Goal: Transaction & Acquisition: Obtain resource

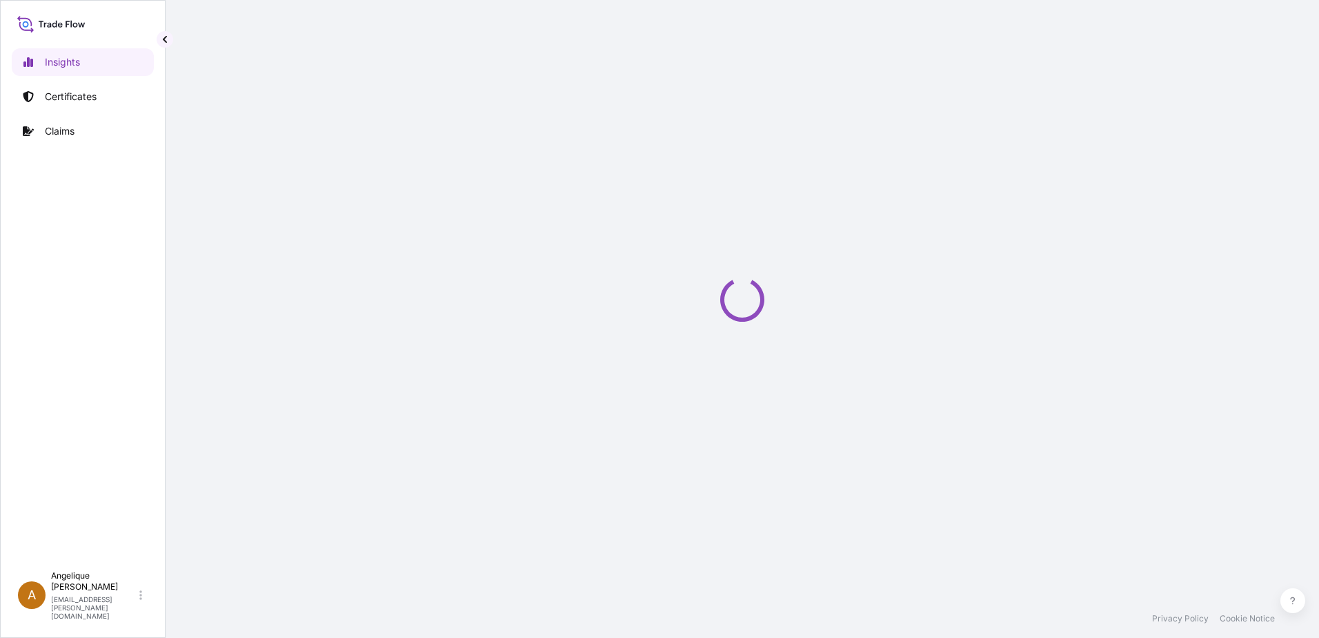
select select "2025"
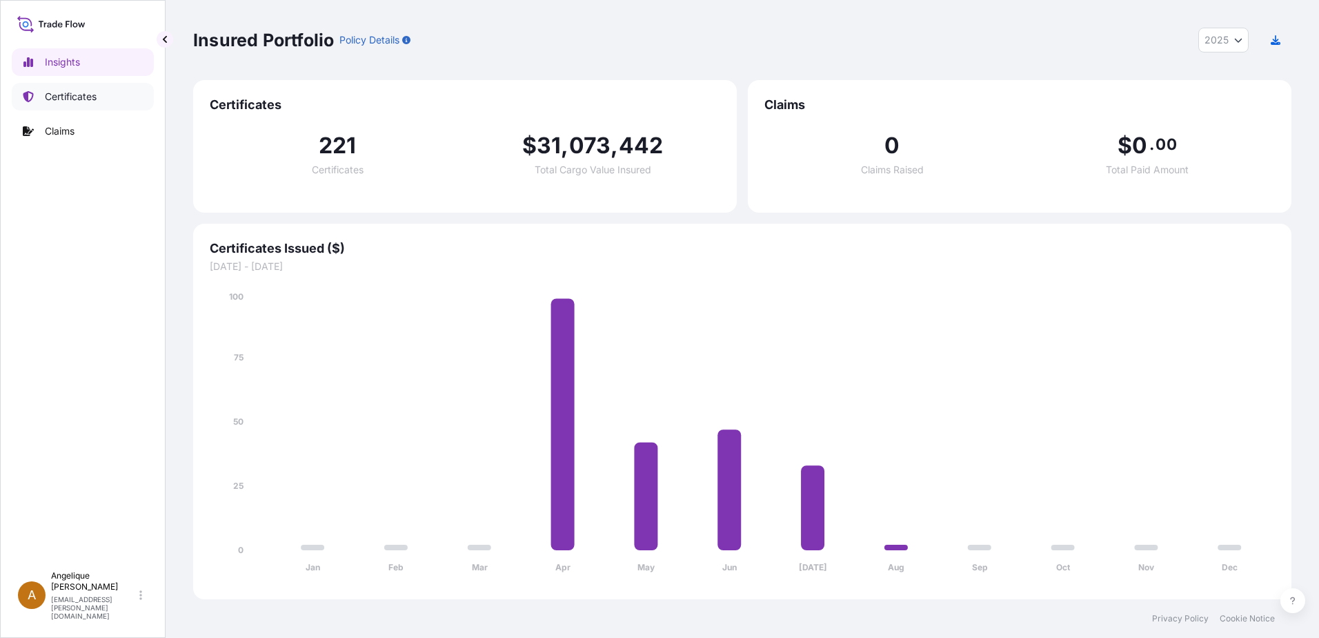
click at [86, 95] on p "Certificates" at bounding box center [71, 97] width 52 height 14
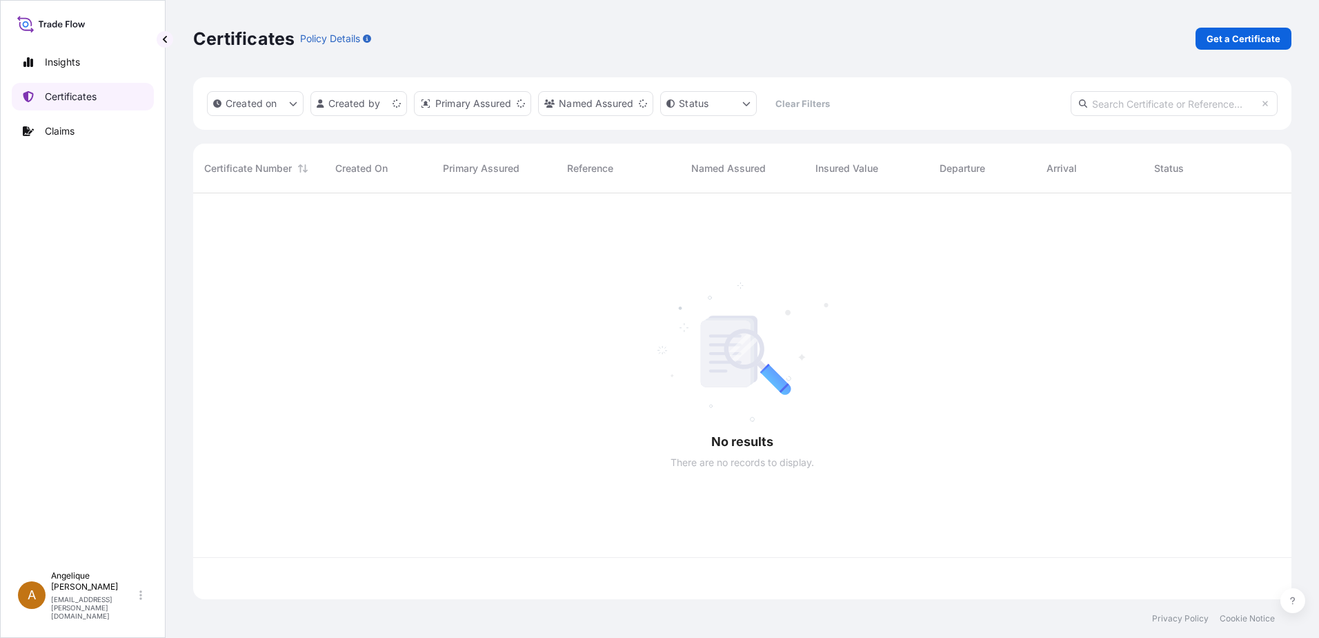
scroll to position [403, 1088]
click at [1257, 39] on p "Get a Certificate" at bounding box center [1244, 39] width 74 height 14
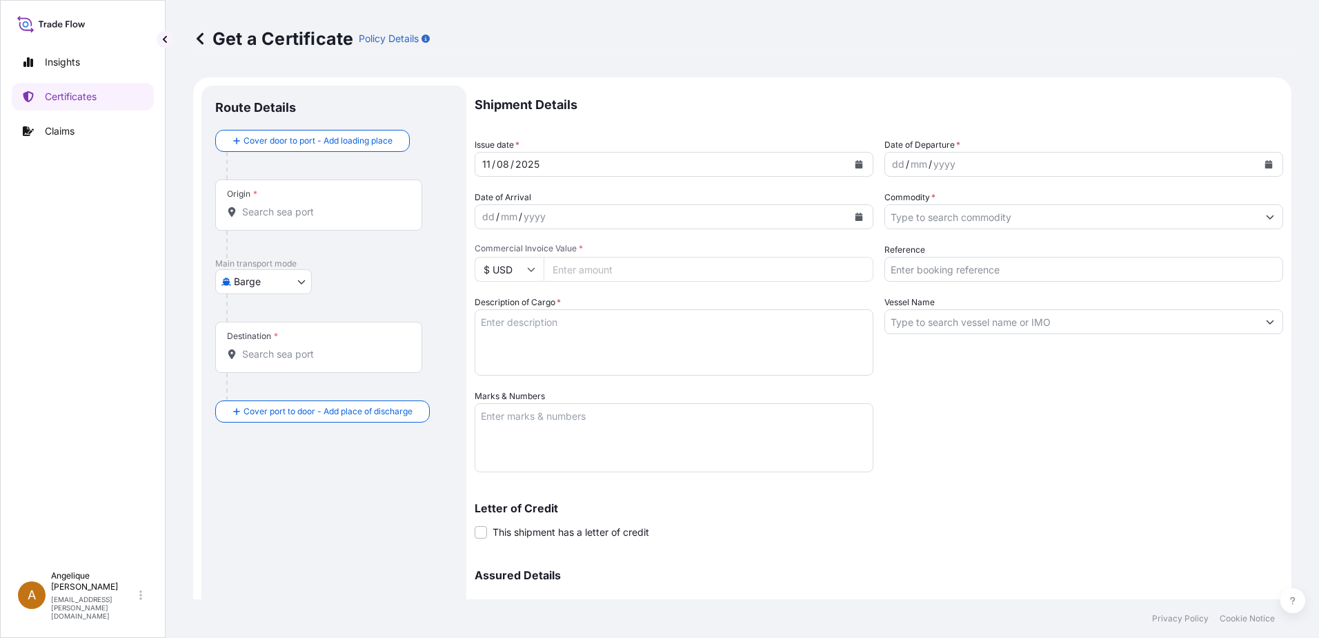
click at [302, 281] on body "Insights Certificates Claims A Angelique Gutierrez angelique.gutierrez@seaboard…" at bounding box center [659, 319] width 1319 height 638
click at [259, 389] on span "Ocean Vessel" at bounding box center [272, 392] width 61 height 14
select select "Ocean Vessel"
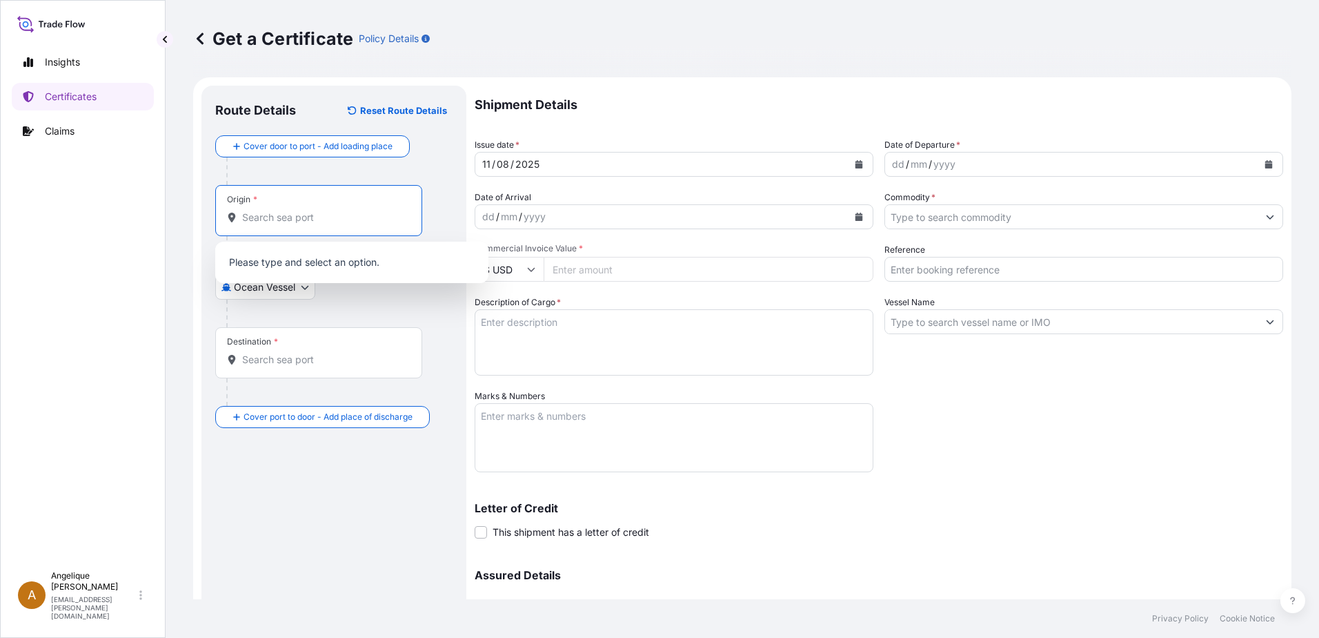
click at [276, 221] on input "Origin *" at bounding box center [323, 217] width 163 height 14
type input "g"
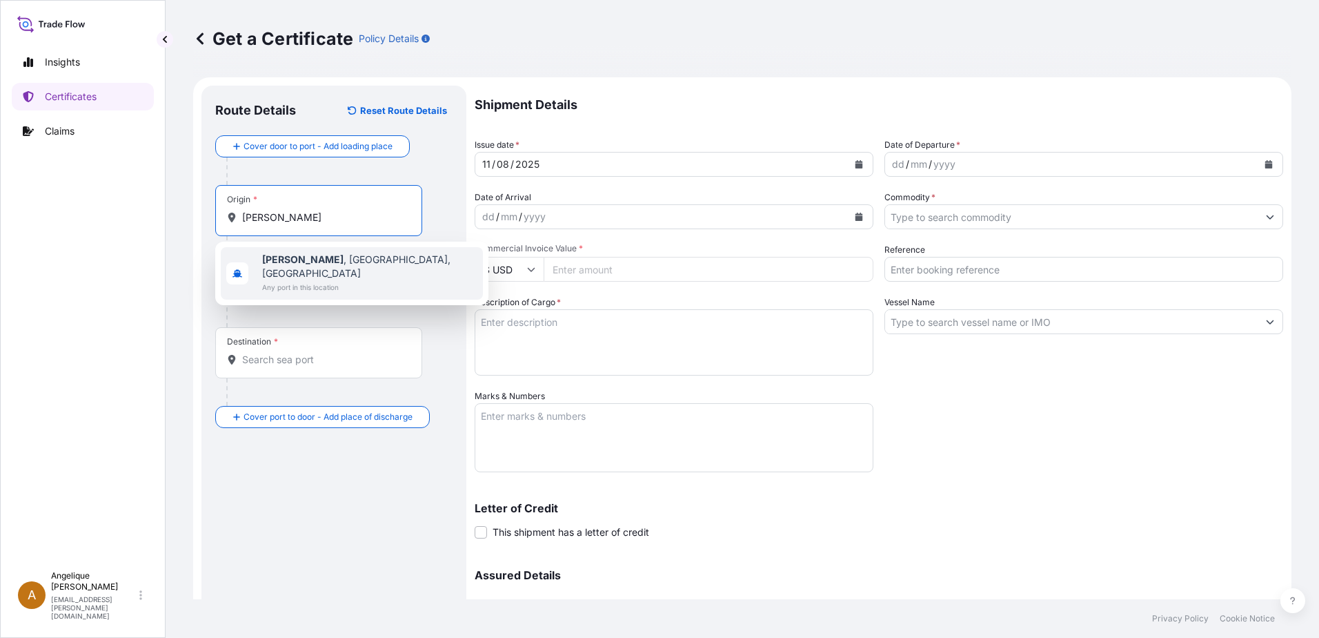
click at [322, 280] on span "Any port in this location" at bounding box center [369, 287] width 215 height 14
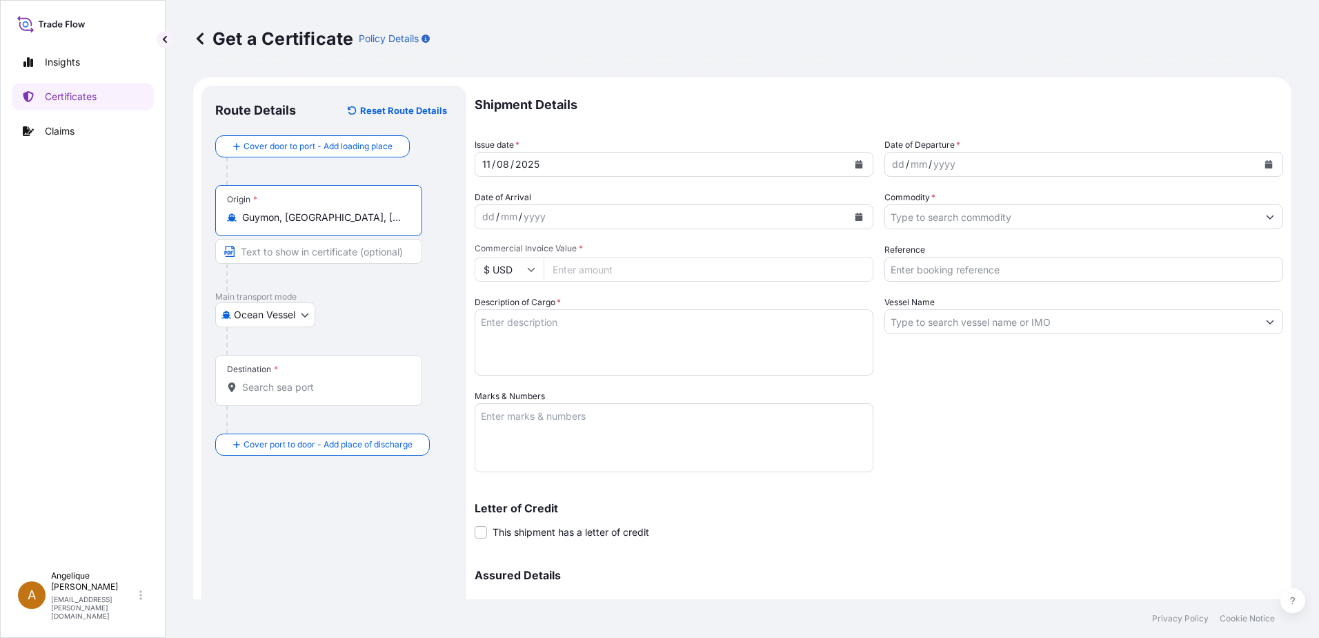
type input "Guymon, [GEOGRAPHIC_DATA], [GEOGRAPHIC_DATA]"
click at [287, 387] on input "Destination *" at bounding box center [323, 387] width 163 height 14
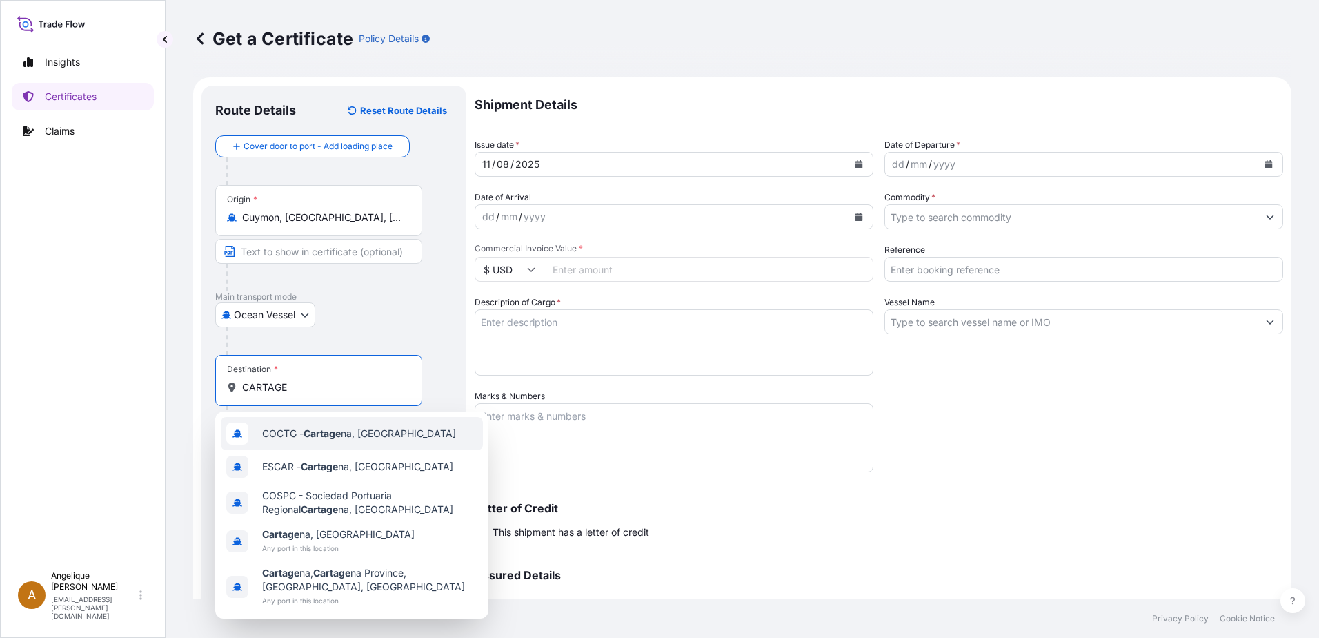
click at [335, 439] on span "COCTG - Cartage na, Colombia" at bounding box center [359, 433] width 194 height 14
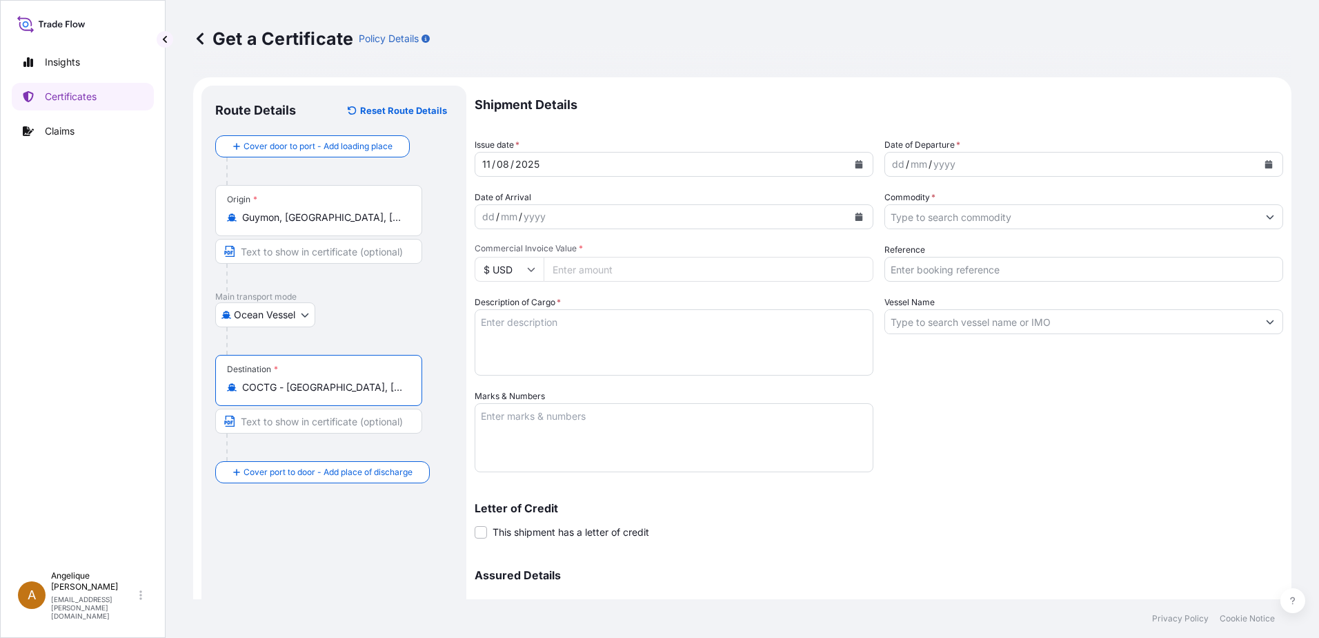
type input "COCTG - Cartagena, Colombia"
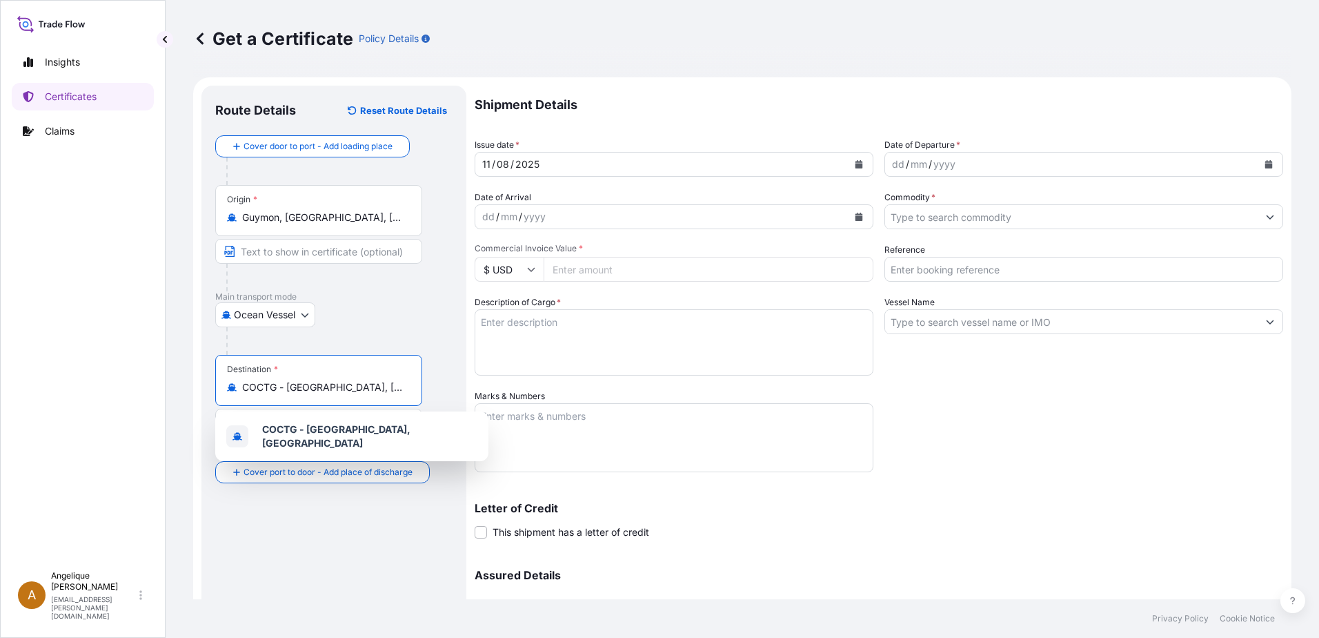
click at [1266, 167] on icon "Calendar" at bounding box center [1270, 164] width 8 height 8
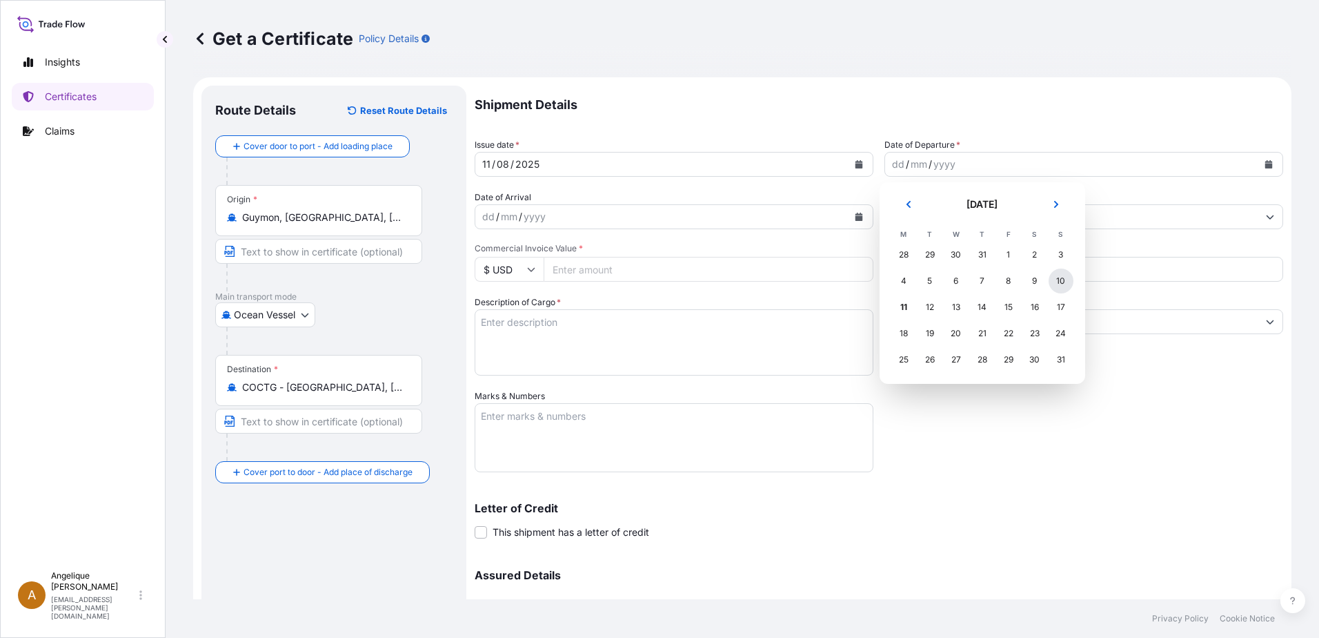
click at [1057, 281] on div "10" at bounding box center [1061, 280] width 25 height 25
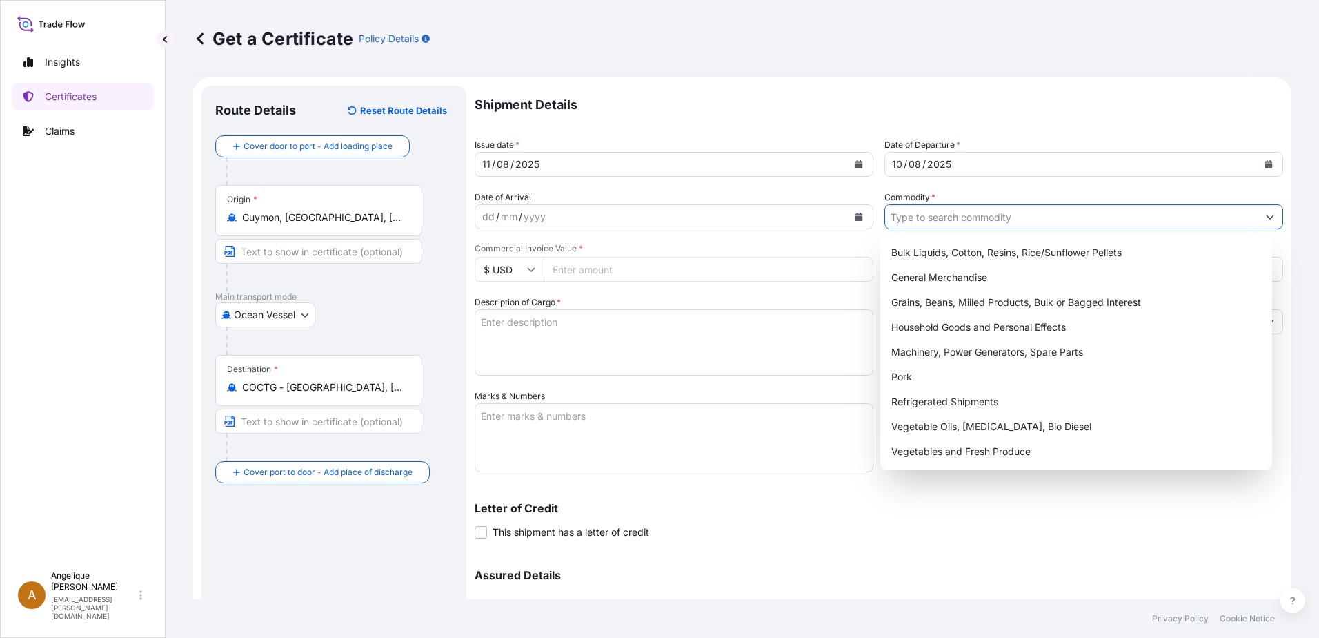
click at [930, 219] on input "Commodity *" at bounding box center [1071, 216] width 373 height 25
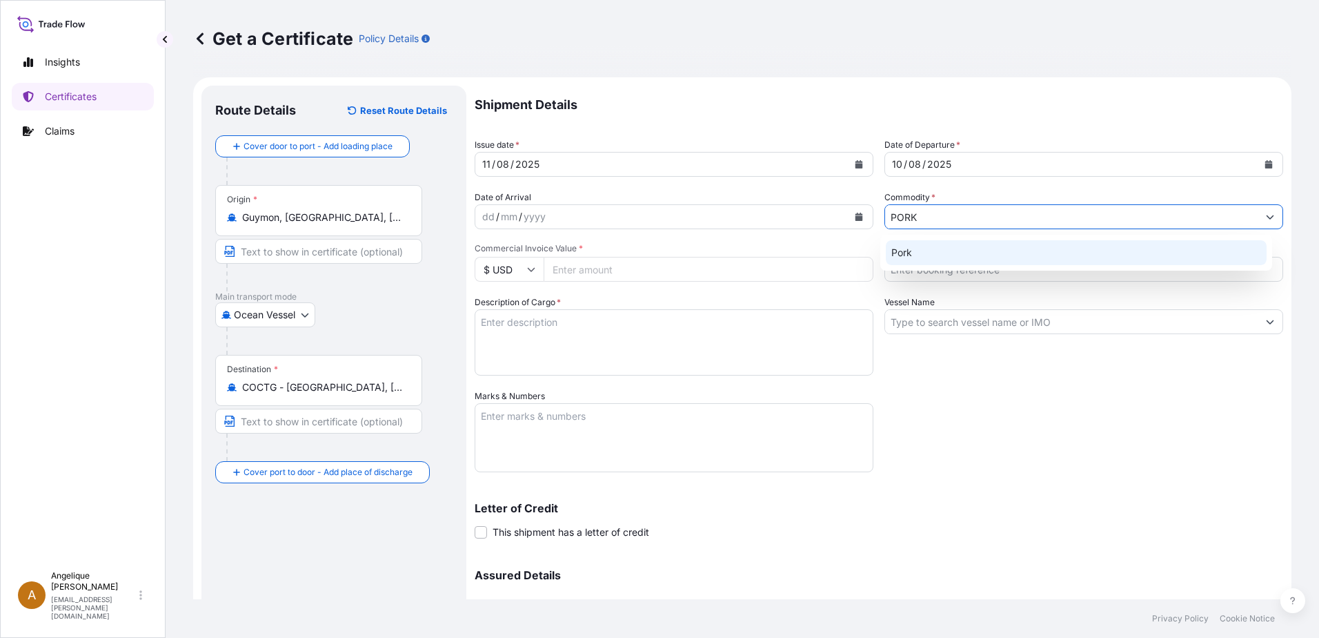
click at [936, 252] on div "Pork" at bounding box center [1077, 252] width 382 height 25
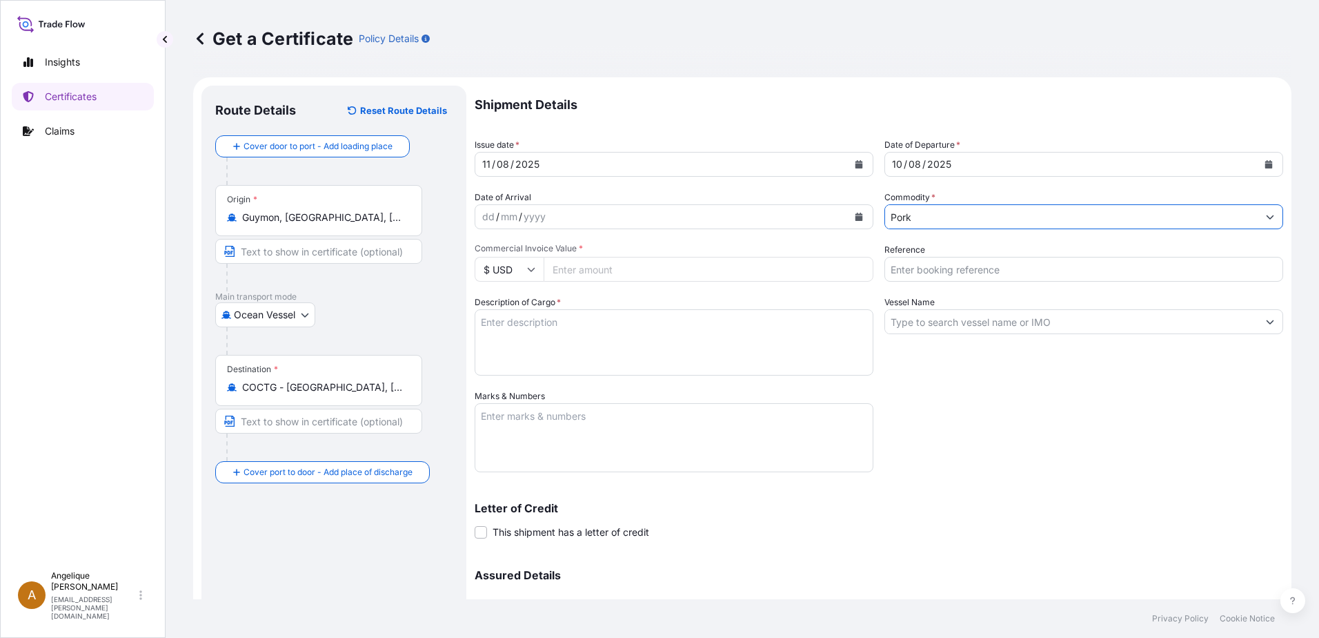
type input "Pork"
click at [560, 272] on input "Commercial Invoice Value *" at bounding box center [709, 269] width 330 height 25
type input "62141.83"
type input "2893374"
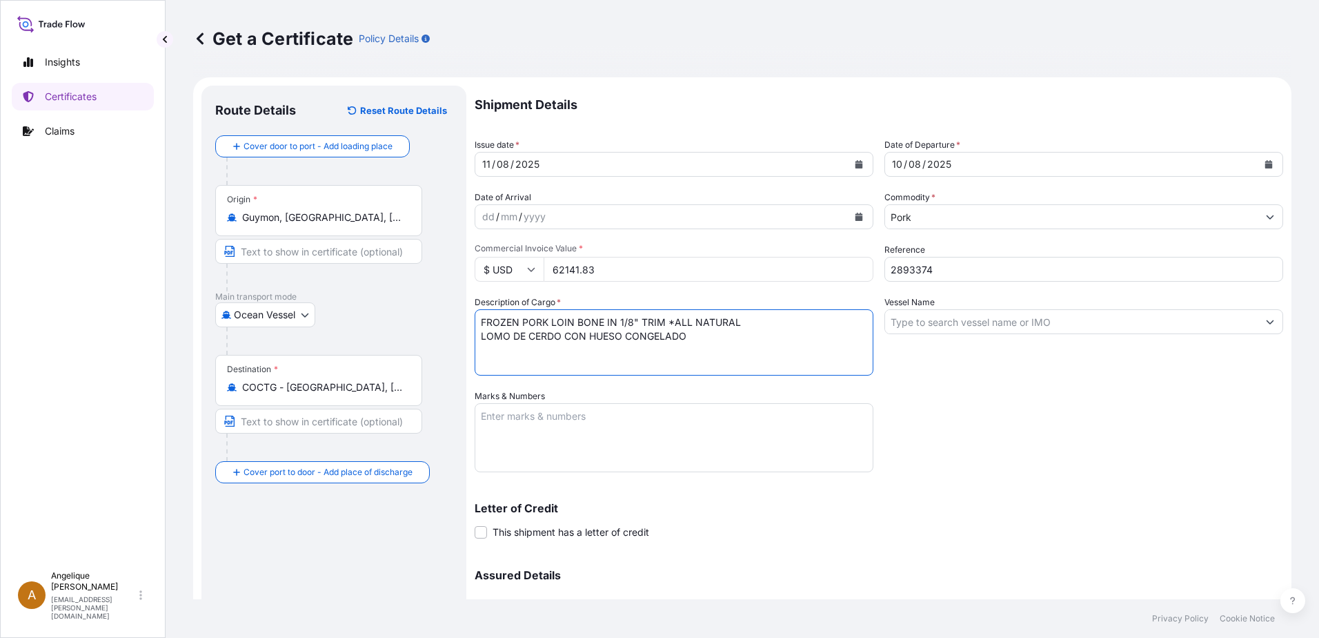
type textarea "FROZEN PORK LOIN BONE IN 1/8" TRIM *ALL NATURAL LOMO DE CERDO CON HUESO CONGELA…"
click at [908, 319] on input "Vessel Name" at bounding box center [1071, 321] width 373 height 25
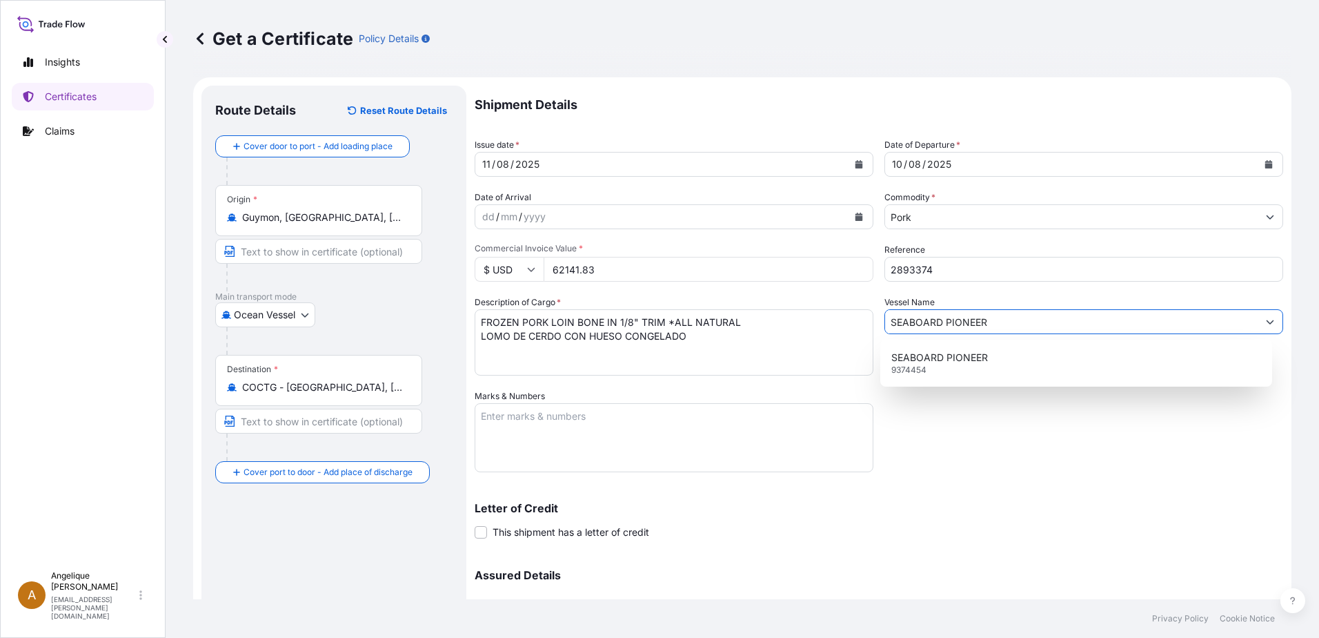
type input "SEABOARD PIONEER"
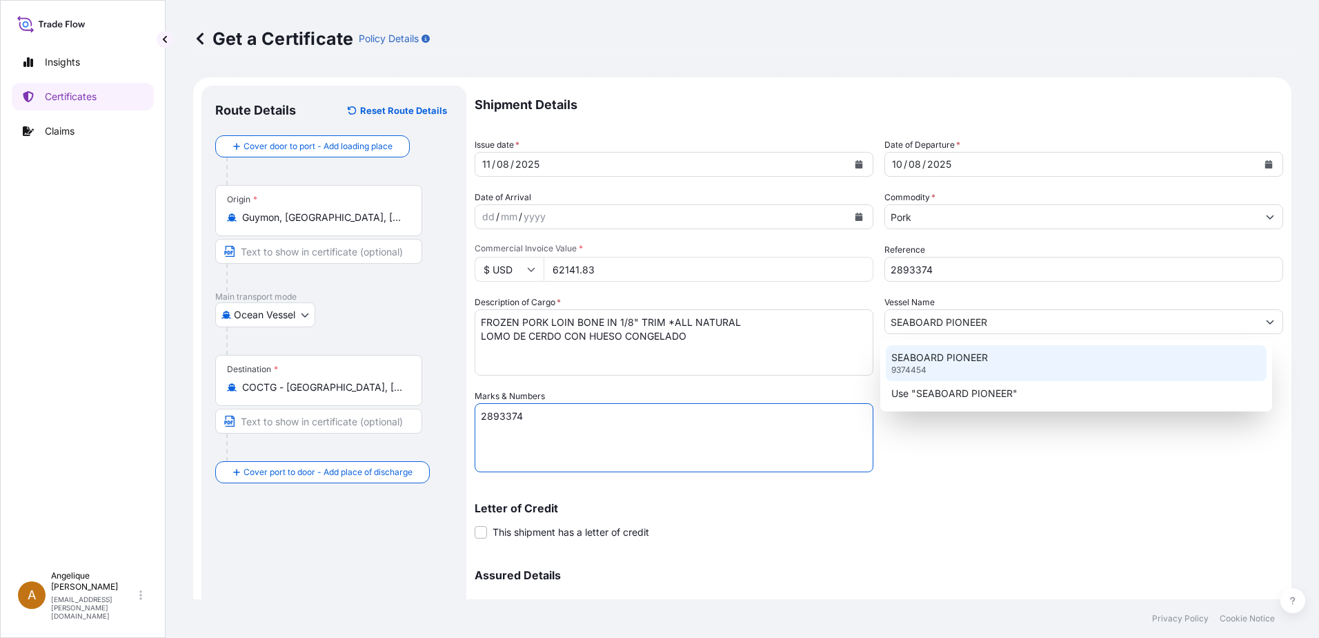
click at [964, 360] on p "SEABOARD PIONEER" at bounding box center [940, 358] width 97 height 14
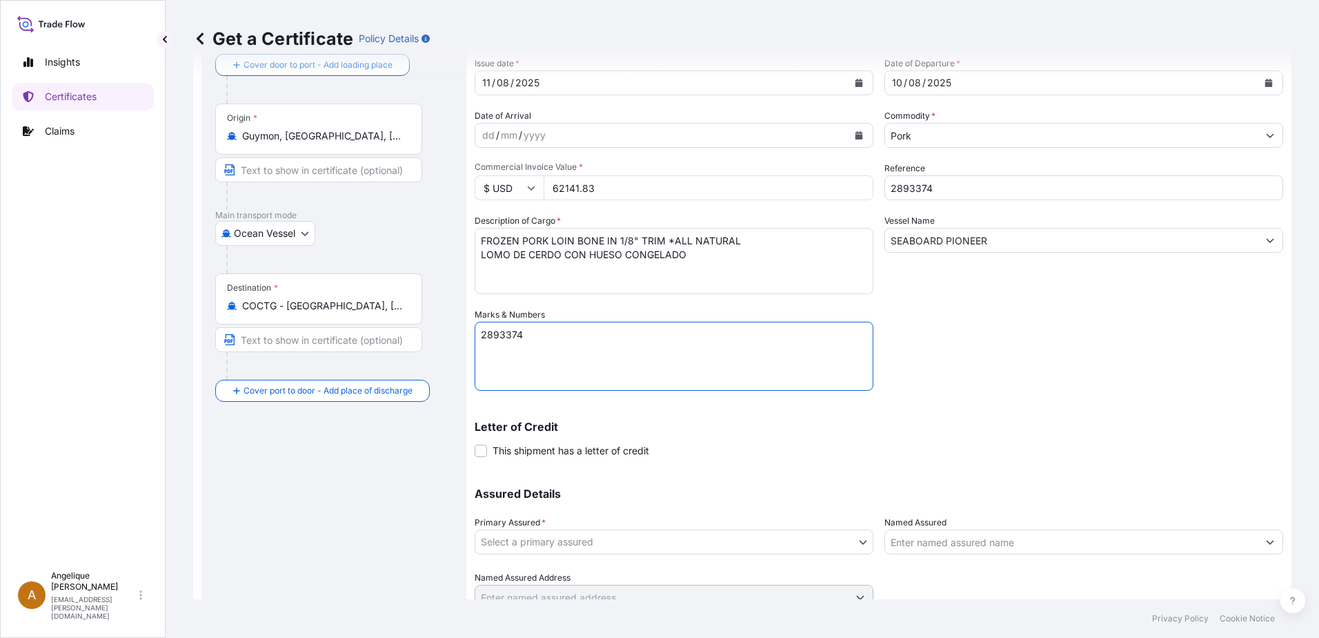
scroll to position [138, 0]
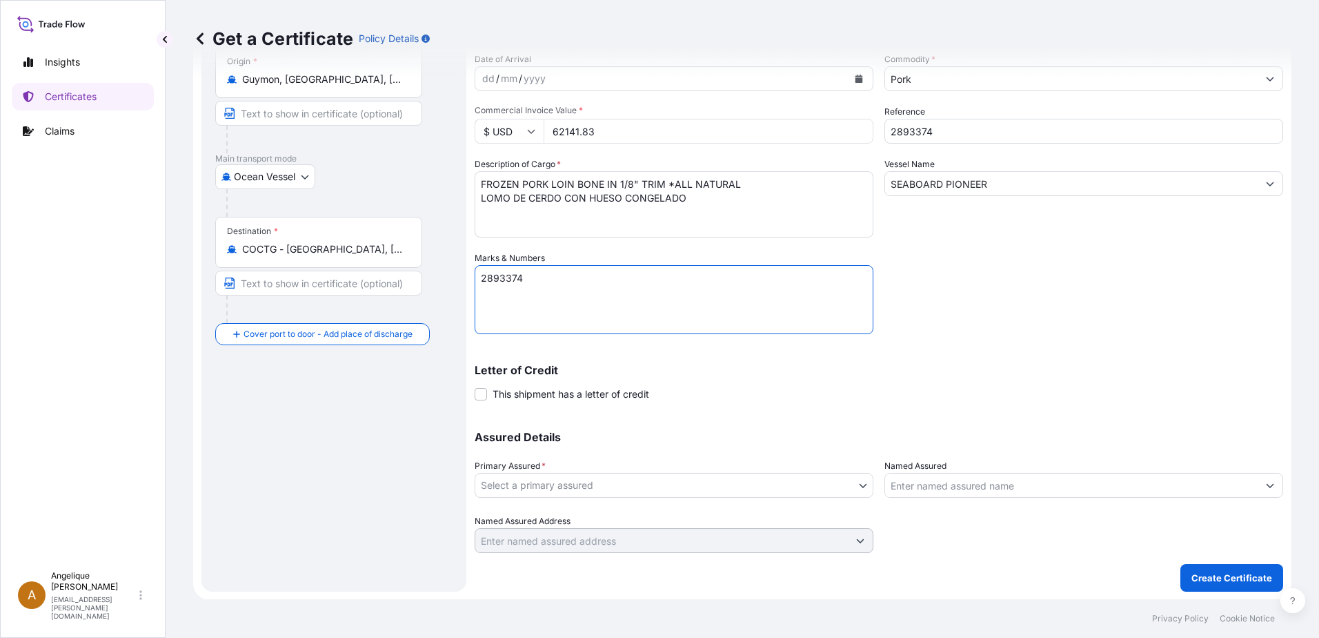
type textarea "2893374"
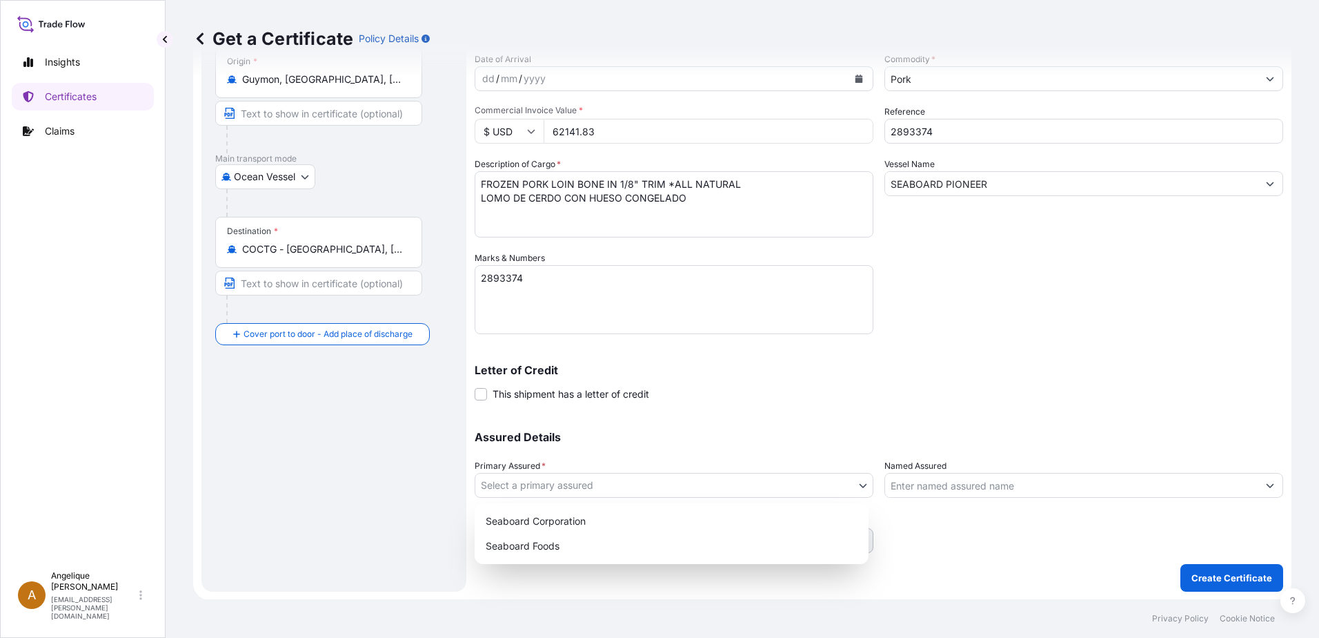
click at [602, 484] on body "Insights Certificates Claims A Angelique Gutierrez angelique.gutierrez@seaboard…" at bounding box center [659, 319] width 1319 height 638
click at [575, 552] on div "Seaboard Foods" at bounding box center [671, 545] width 383 height 25
select select "31638"
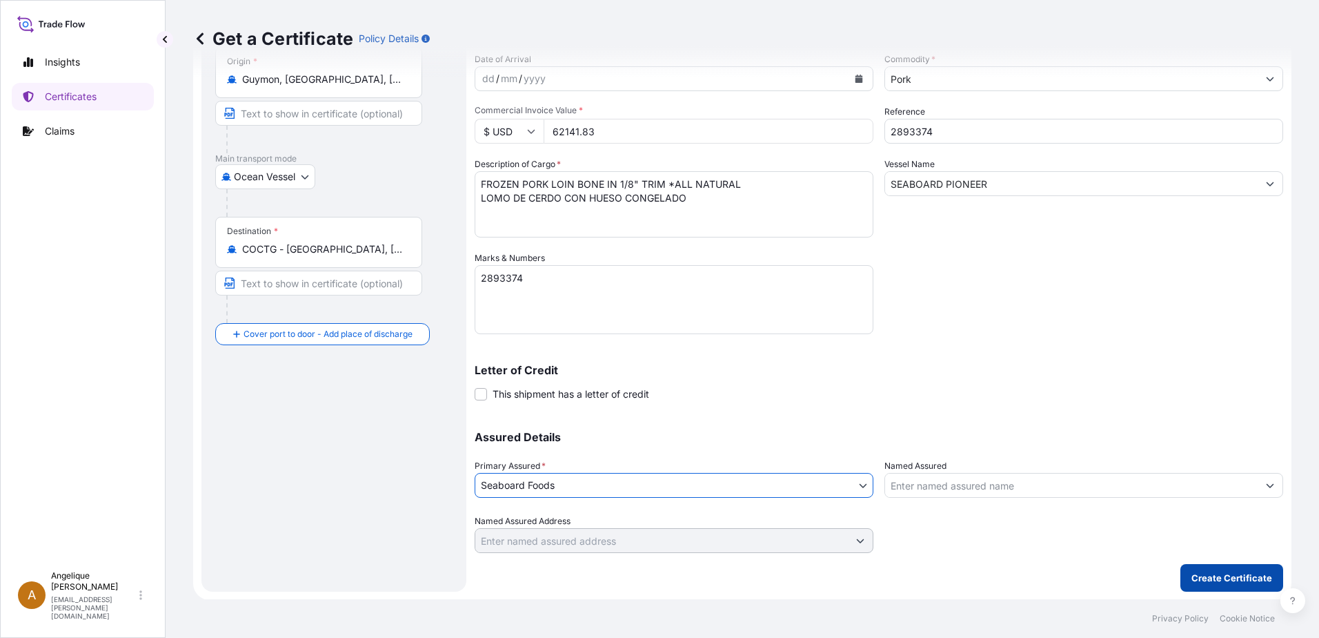
click at [1208, 576] on p "Create Certificate" at bounding box center [1232, 578] width 81 height 14
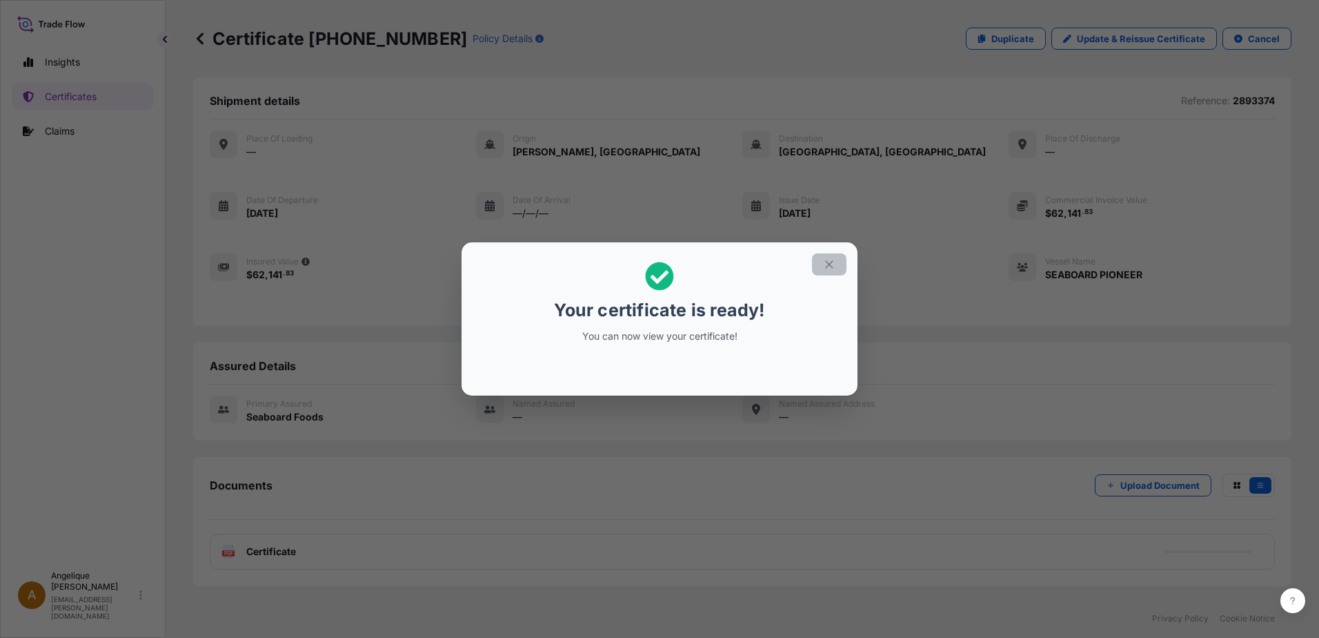
click at [829, 266] on icon "button" at bounding box center [829, 264] width 12 height 12
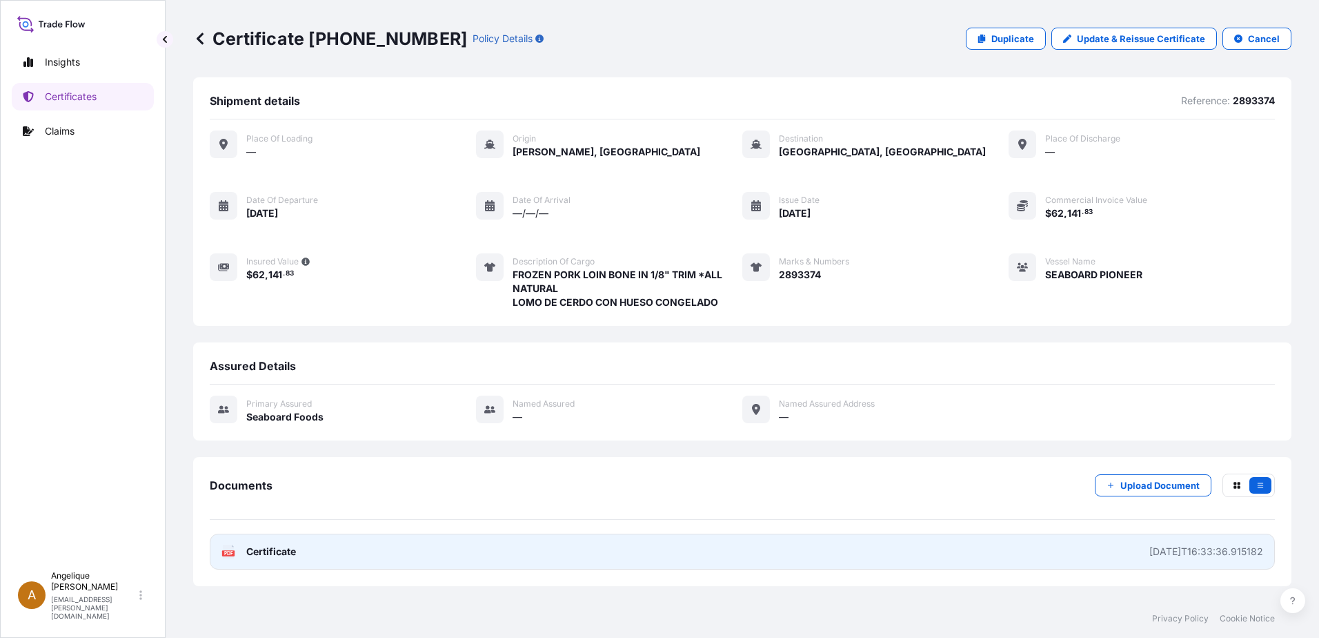
click at [321, 551] on link "PDF Certificate 2025-08-11T16:33:36.915182" at bounding box center [742, 551] width 1065 height 36
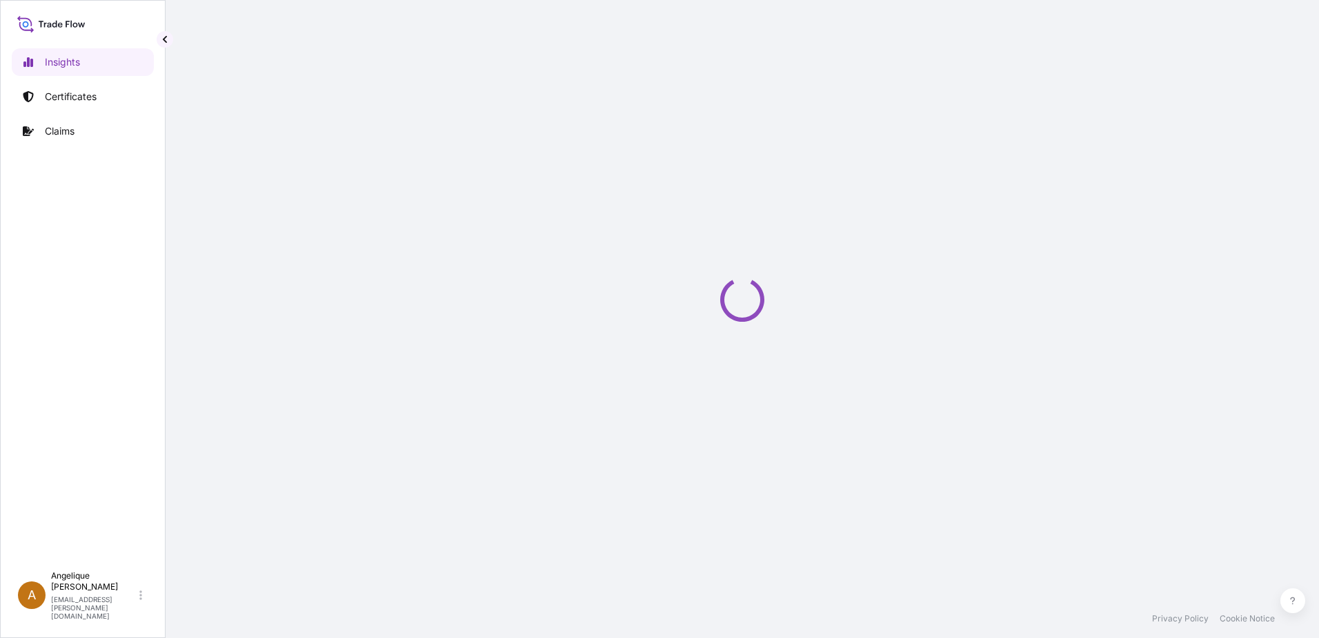
select select "2025"
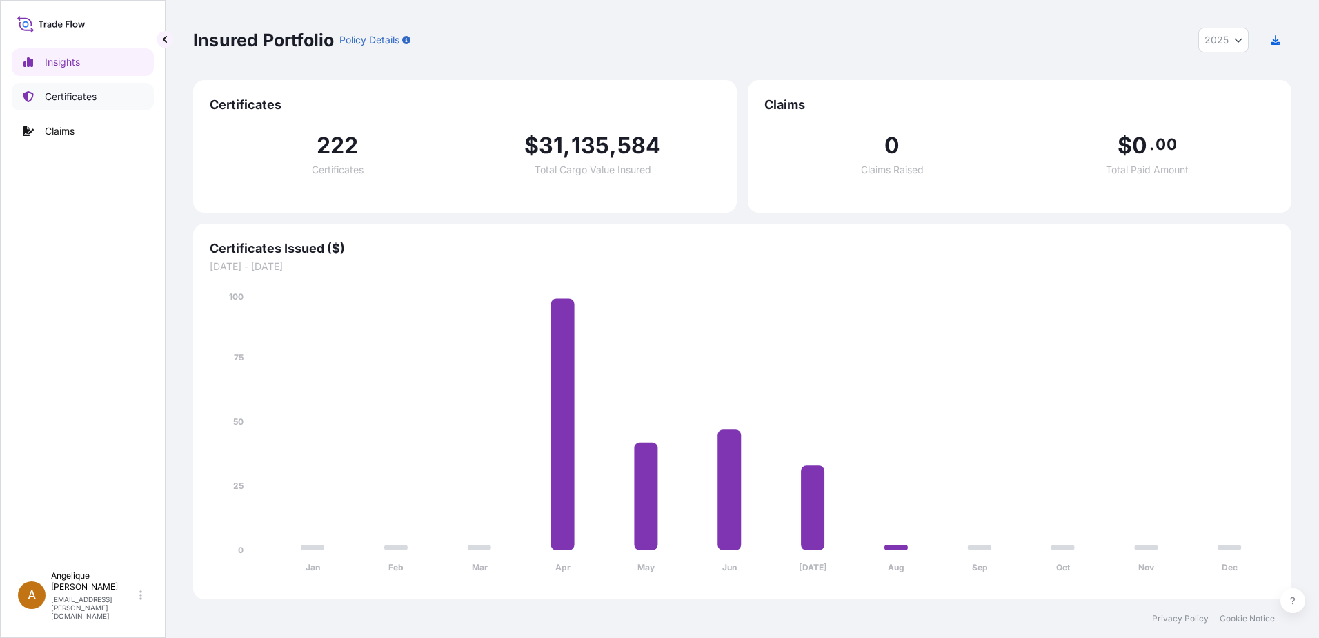
click at [74, 95] on p "Certificates" at bounding box center [71, 97] width 52 height 14
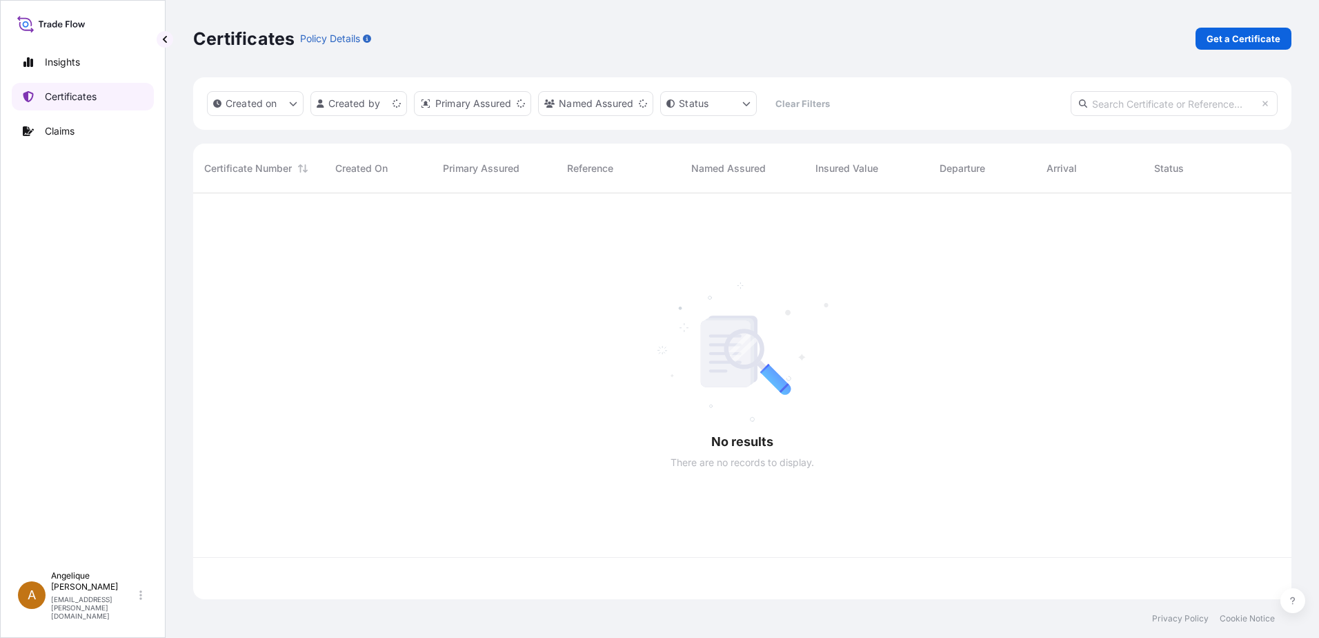
scroll to position [403, 1088]
click at [1236, 41] on p "Get a Certificate" at bounding box center [1244, 39] width 74 height 14
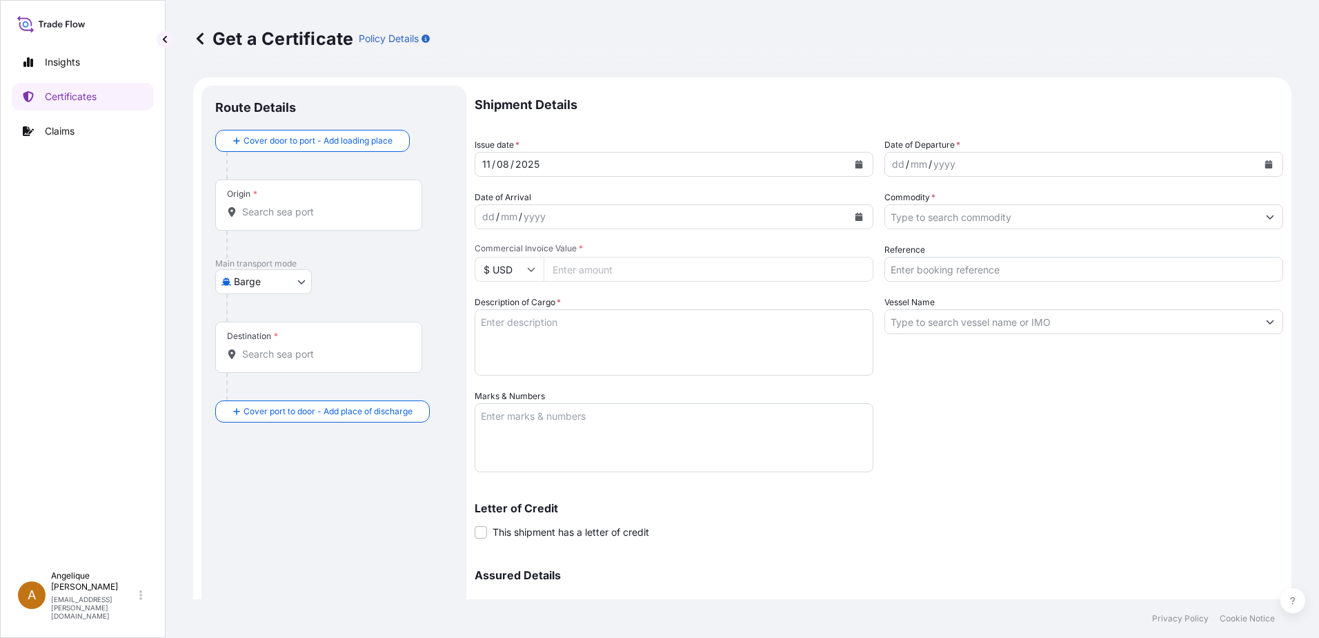
click at [300, 284] on body "Insights Certificates Claims A Angelique Gutierrez angelique.gutierrez@seaboard…" at bounding box center [659, 319] width 1319 height 638
click at [284, 390] on span "Ocean Vessel" at bounding box center [272, 392] width 61 height 14
select select "Ocean Vessel"
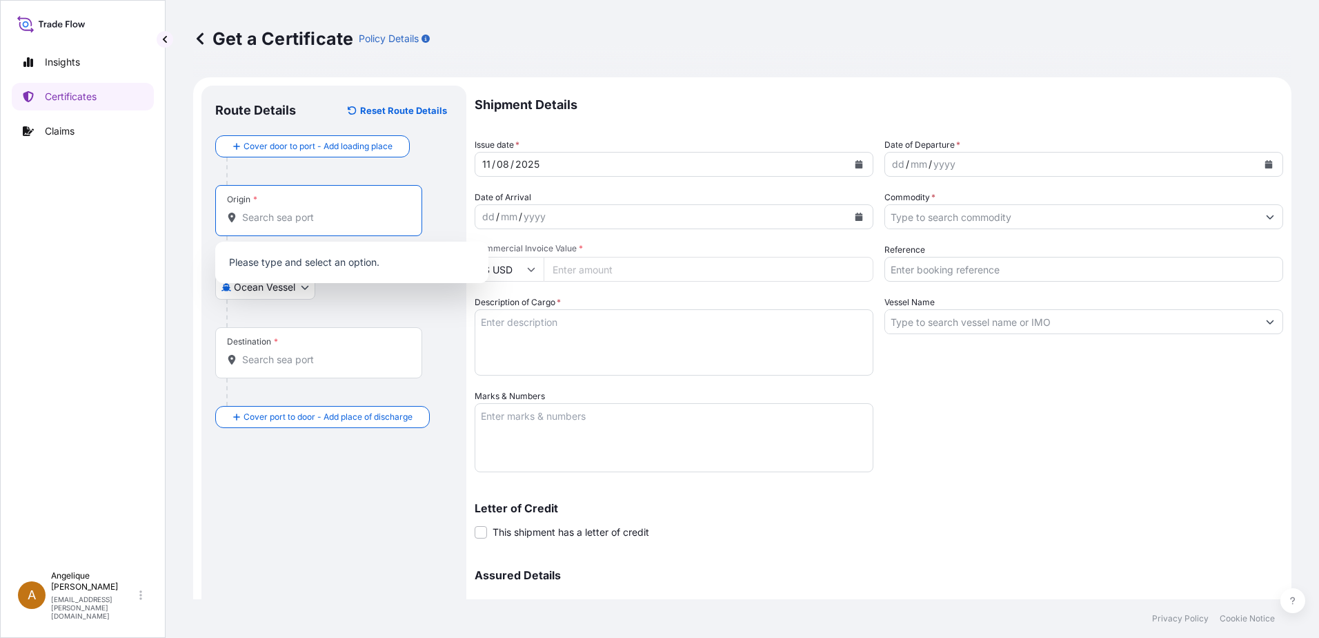
click at [268, 222] on input "Origin *" at bounding box center [323, 217] width 163 height 14
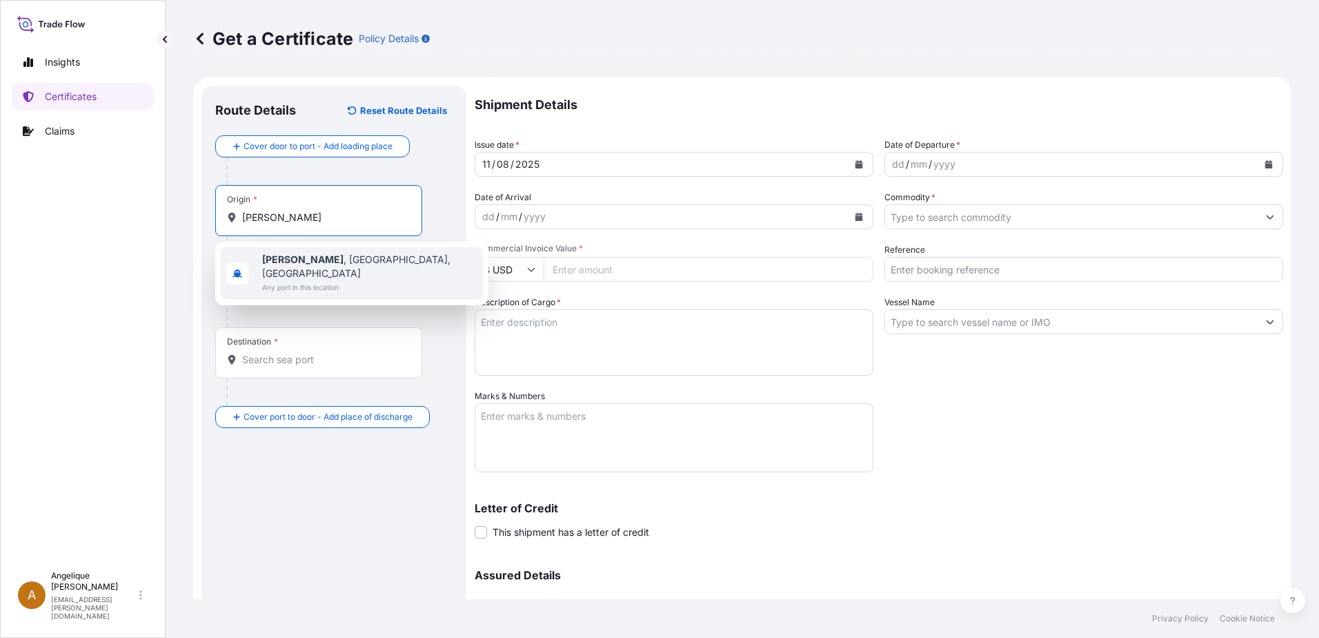
click at [309, 280] on span "Any port in this location" at bounding box center [369, 287] width 215 height 14
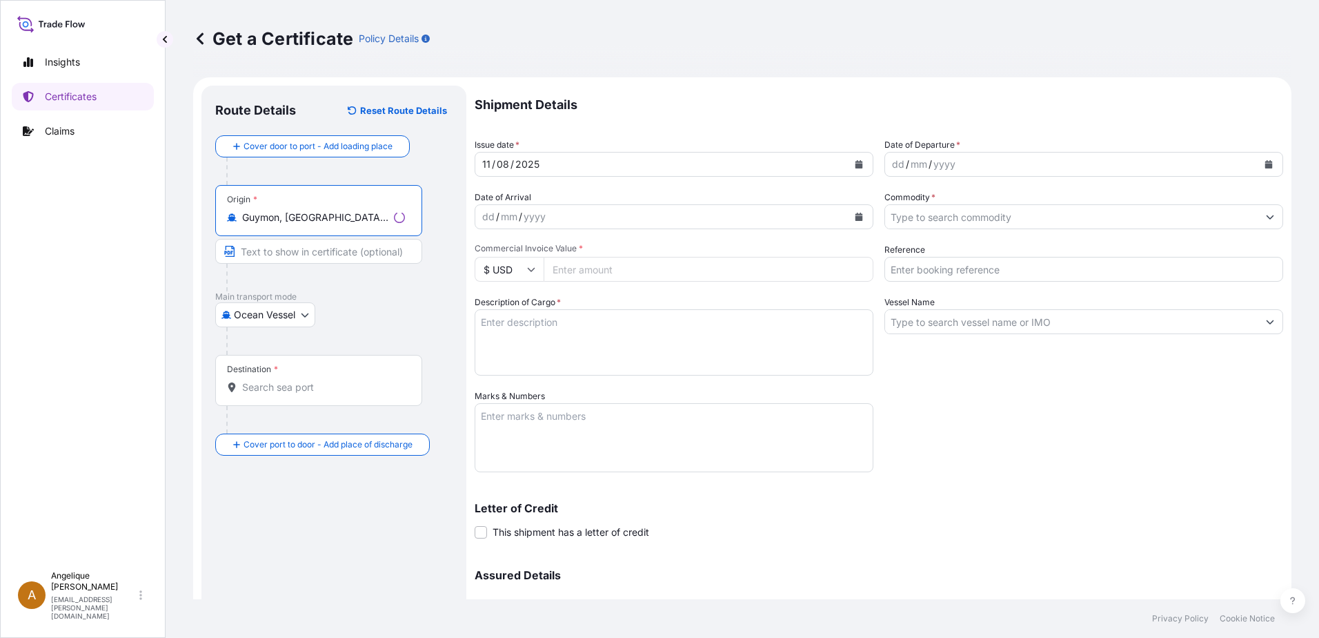
type input "Guymon, [GEOGRAPHIC_DATA], [GEOGRAPHIC_DATA]"
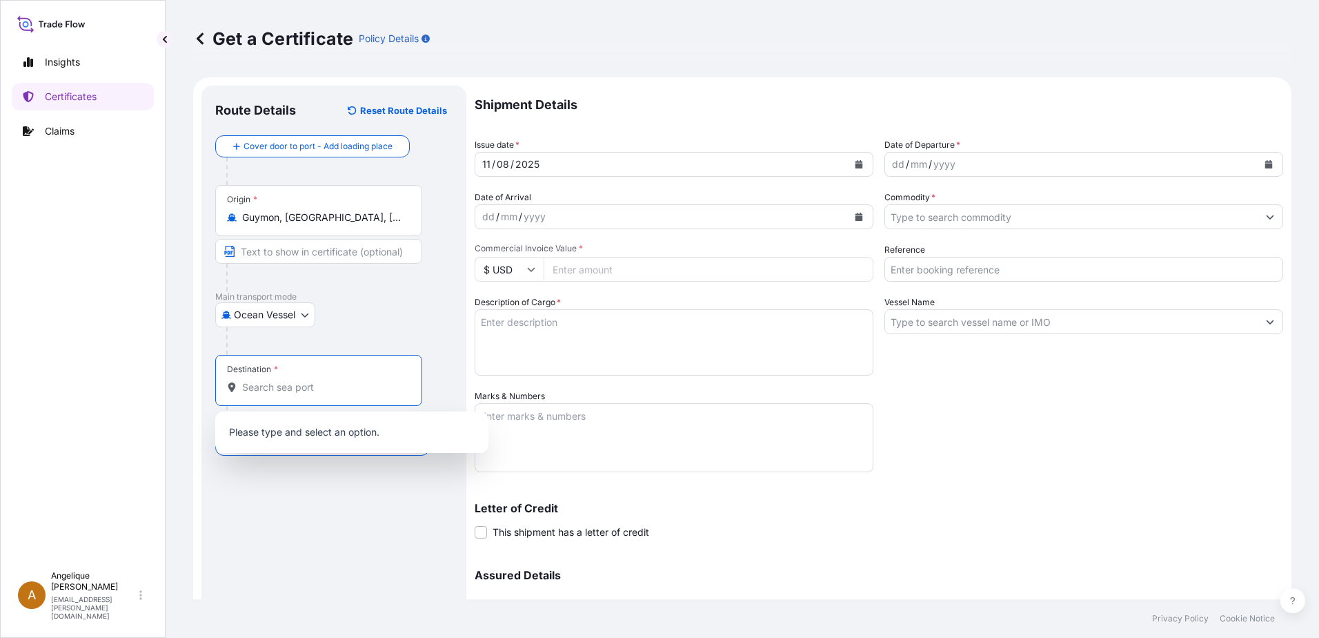
click at [266, 391] on input "Destination *" at bounding box center [323, 387] width 163 height 14
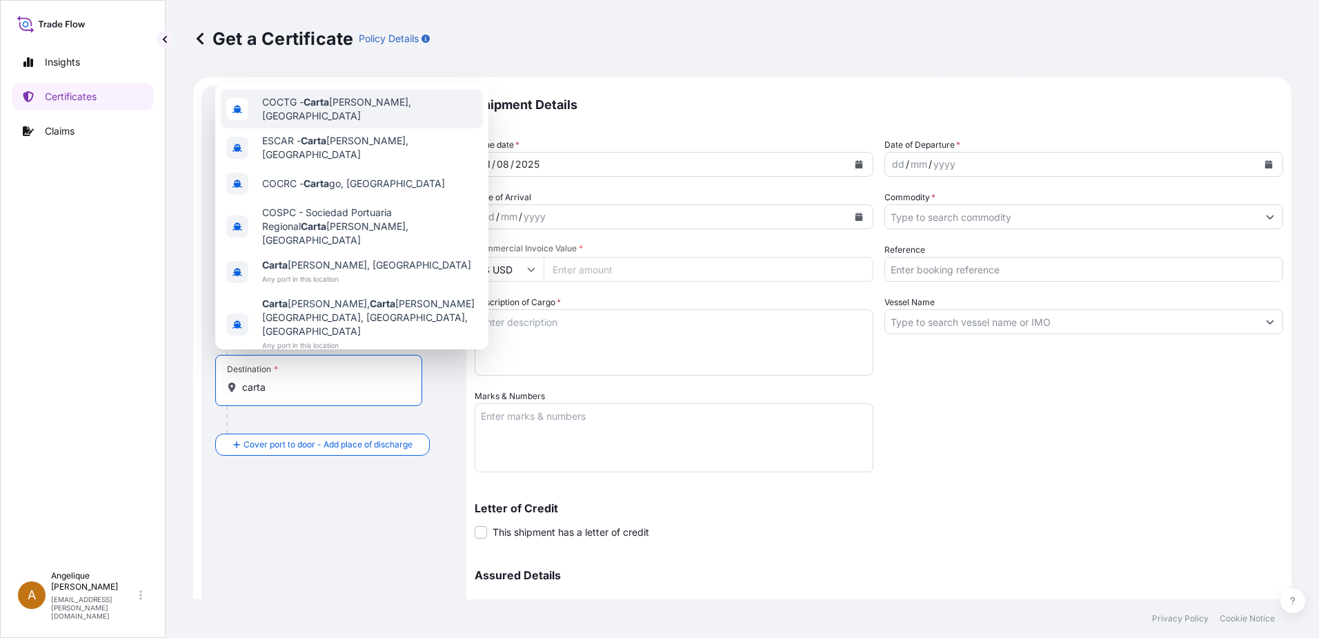
click at [298, 128] on div "COCTG - Carta gena, Colombia" at bounding box center [352, 109] width 262 height 39
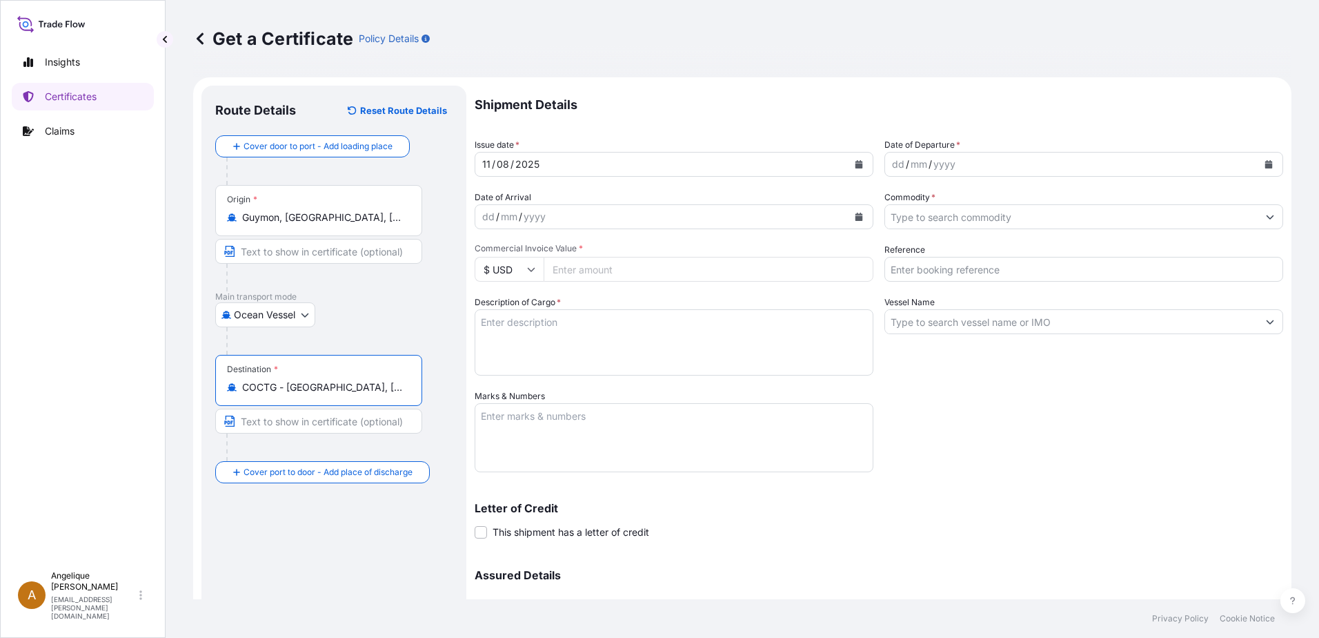
type input "COCTG - Cartagena, Colombia"
click at [1265, 163] on icon "Calendar" at bounding box center [1269, 164] width 8 height 8
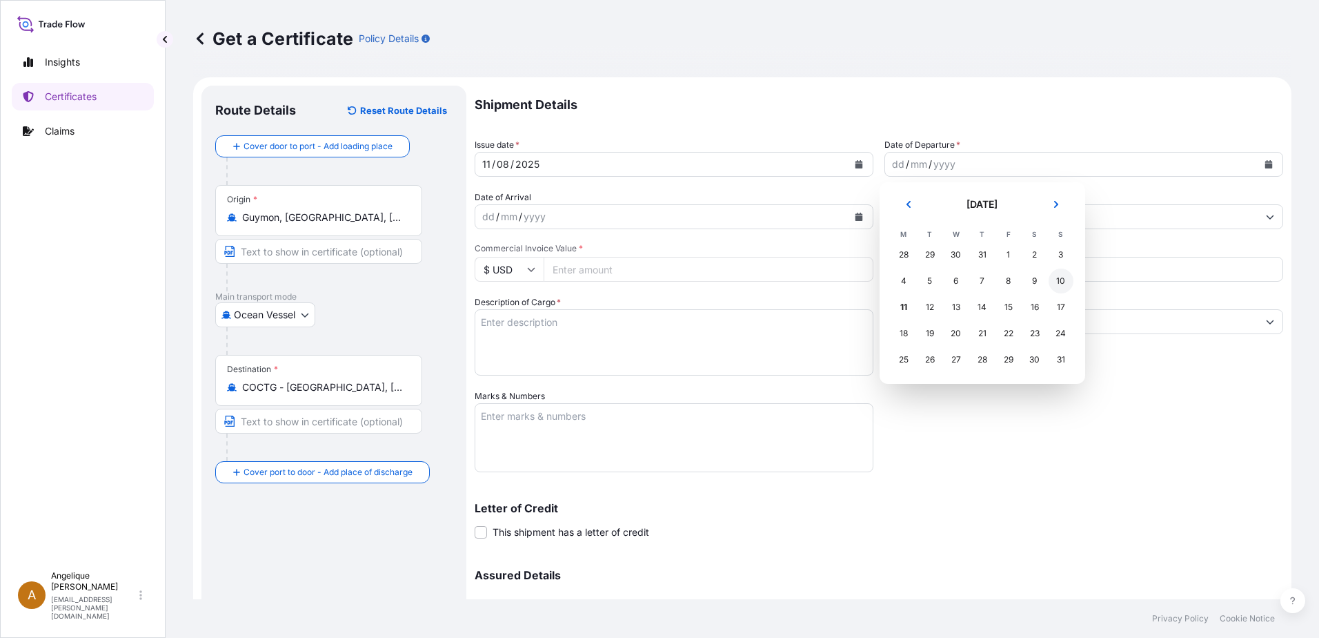
click at [1063, 280] on div "10" at bounding box center [1061, 280] width 25 height 25
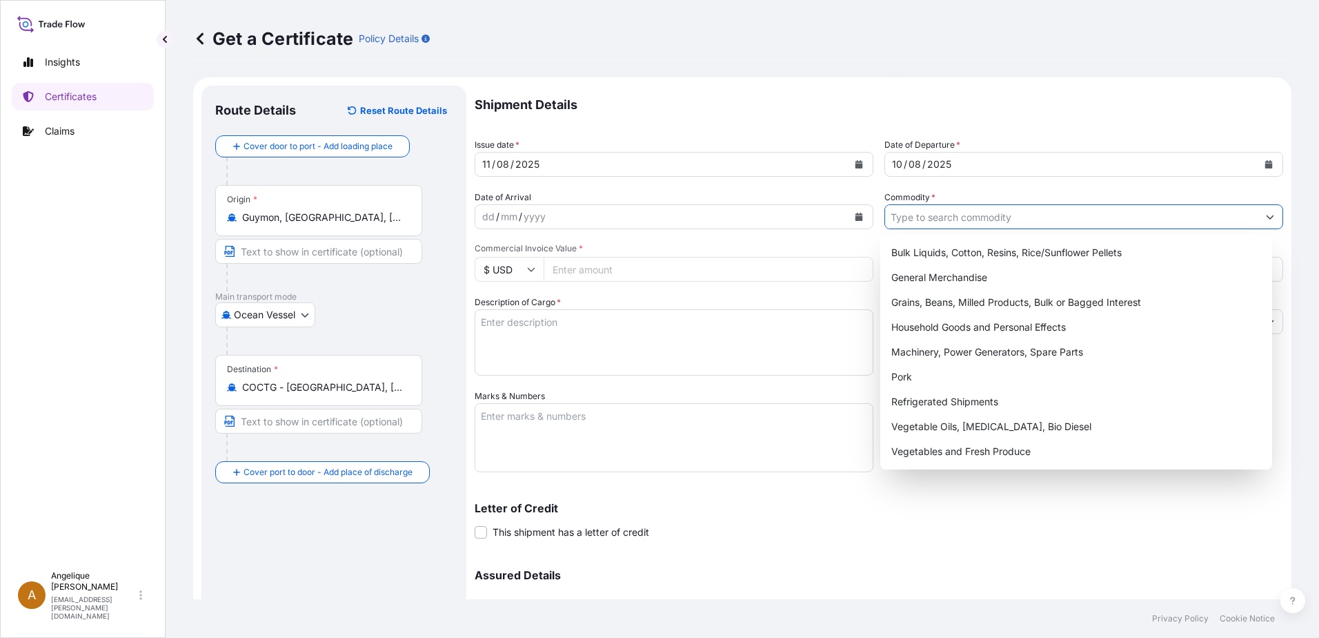
click at [914, 217] on input "Commodity *" at bounding box center [1071, 216] width 373 height 25
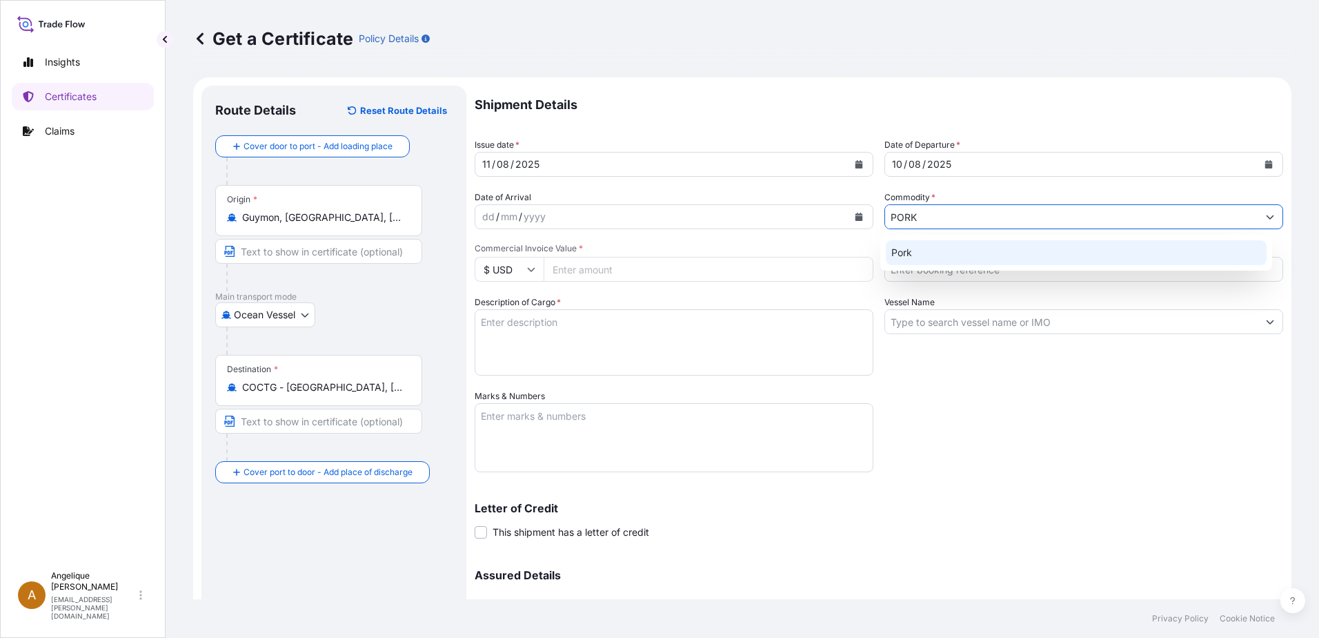
click at [923, 250] on div "Pork" at bounding box center [1077, 252] width 382 height 25
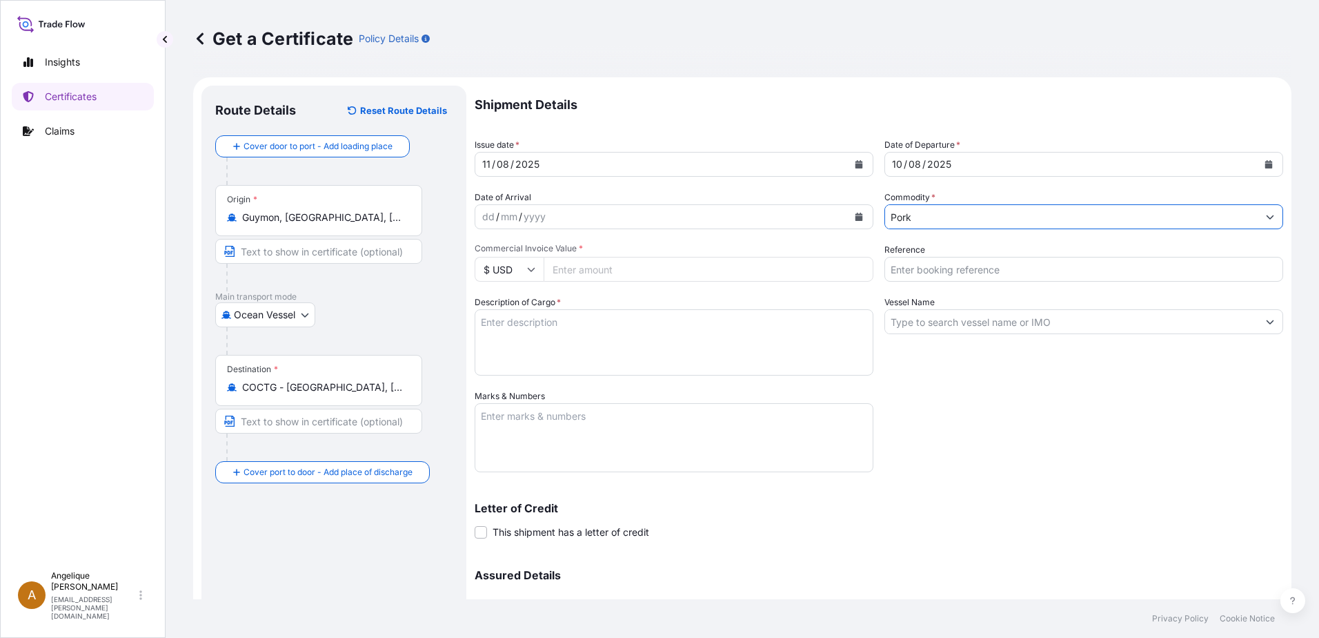
type input "Pork"
click at [571, 275] on input "Commercial Invoice Value *" at bounding box center [709, 269] width 330 height 25
type input "62141.83"
type input "2893374"
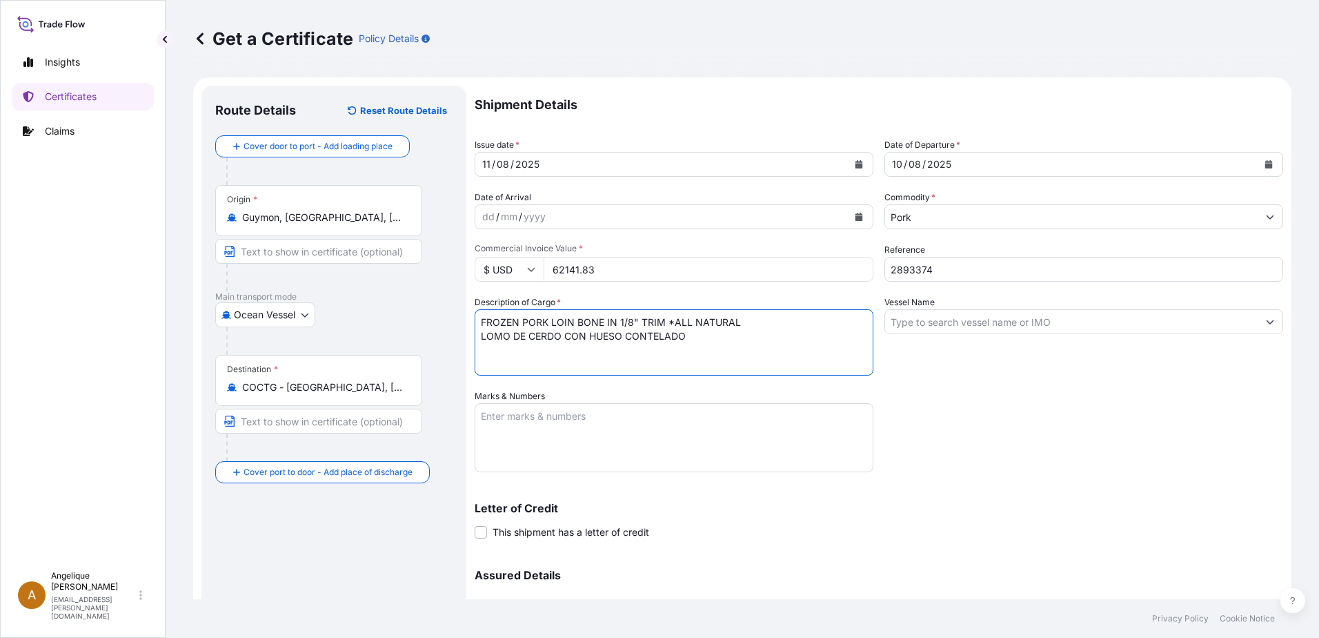
click at [651, 335] on textarea "FROZEN PORK LOIN BONE IN 1/8" TRIM *ALL NATURAL LOMO DE CERDO CON HUESO CONTELA…" at bounding box center [674, 342] width 399 height 66
type textarea "FROZEN PORK LOIN BONE IN 1/8" TRIM *ALL NATURAL LOMO DE CERDO CON HUESO CONGELA…"
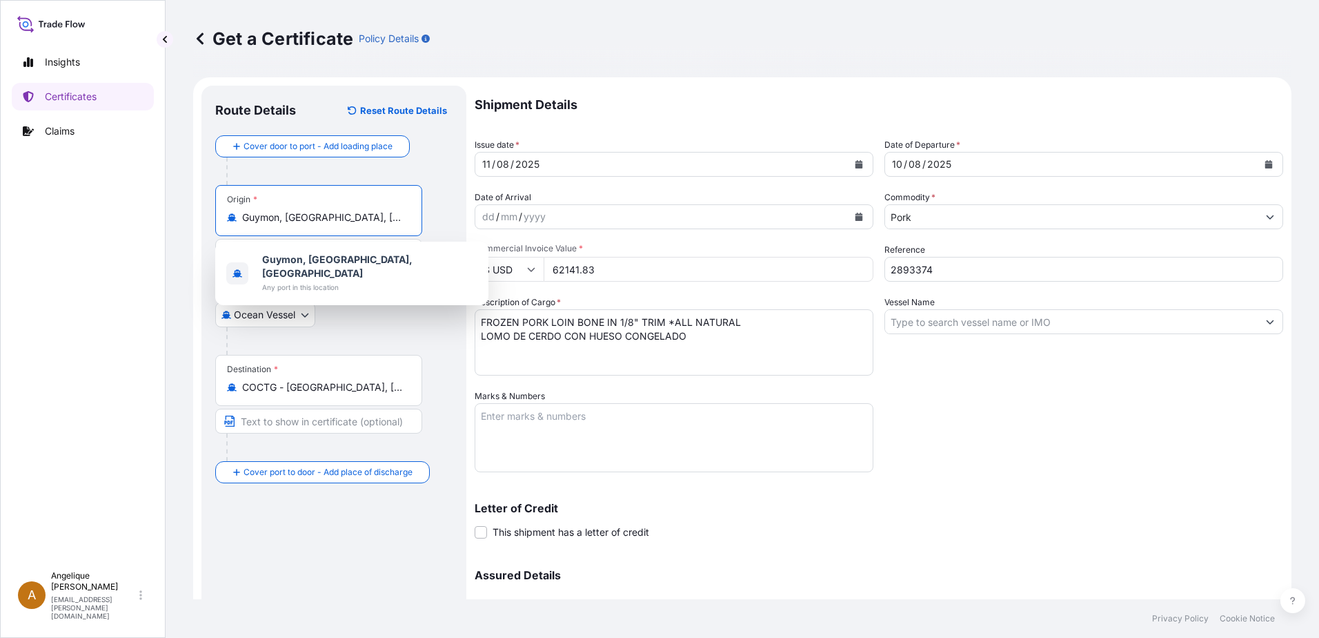
click at [357, 215] on input "Guymon, [GEOGRAPHIC_DATA], [GEOGRAPHIC_DATA]" at bounding box center [323, 217] width 163 height 14
drag, startPoint x: 353, startPoint y: 217, endPoint x: 218, endPoint y: 226, distance: 135.5
click at [214, 222] on div "Route Details Reset Route Details Cover door to port - Add loading place Place …" at bounding box center [333, 408] width 265 height 644
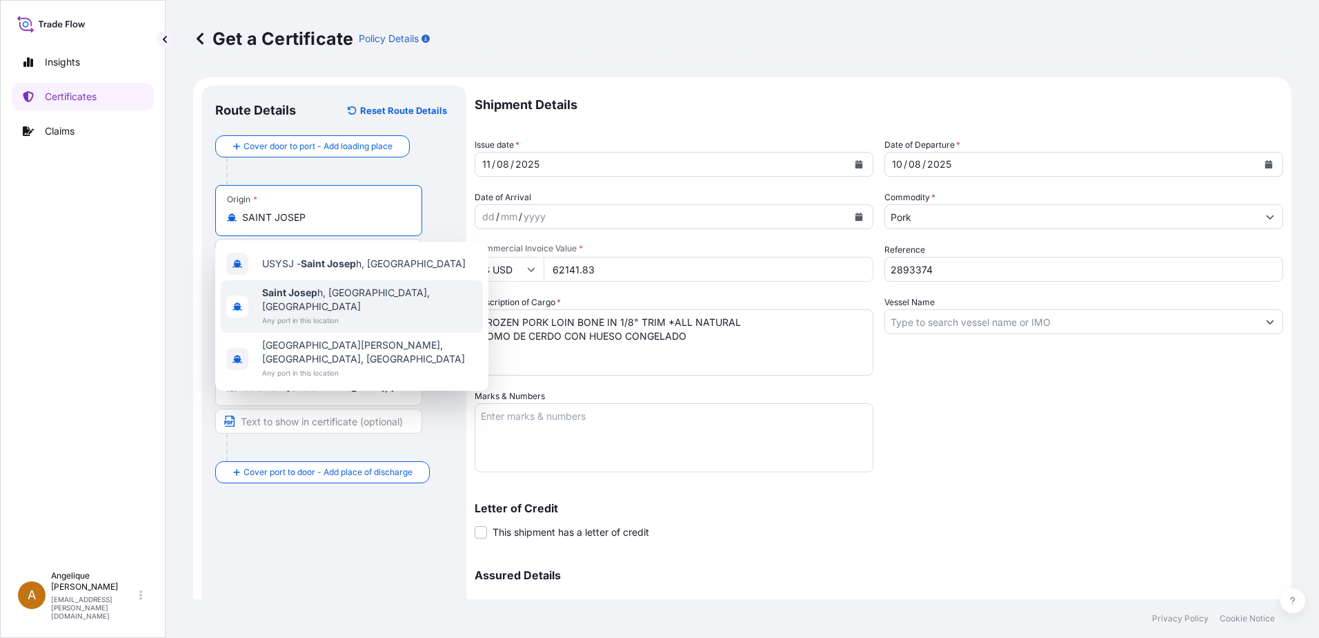
click at [337, 299] on div "Saint Josep h, MO, USA Any port in this location" at bounding box center [369, 306] width 215 height 41
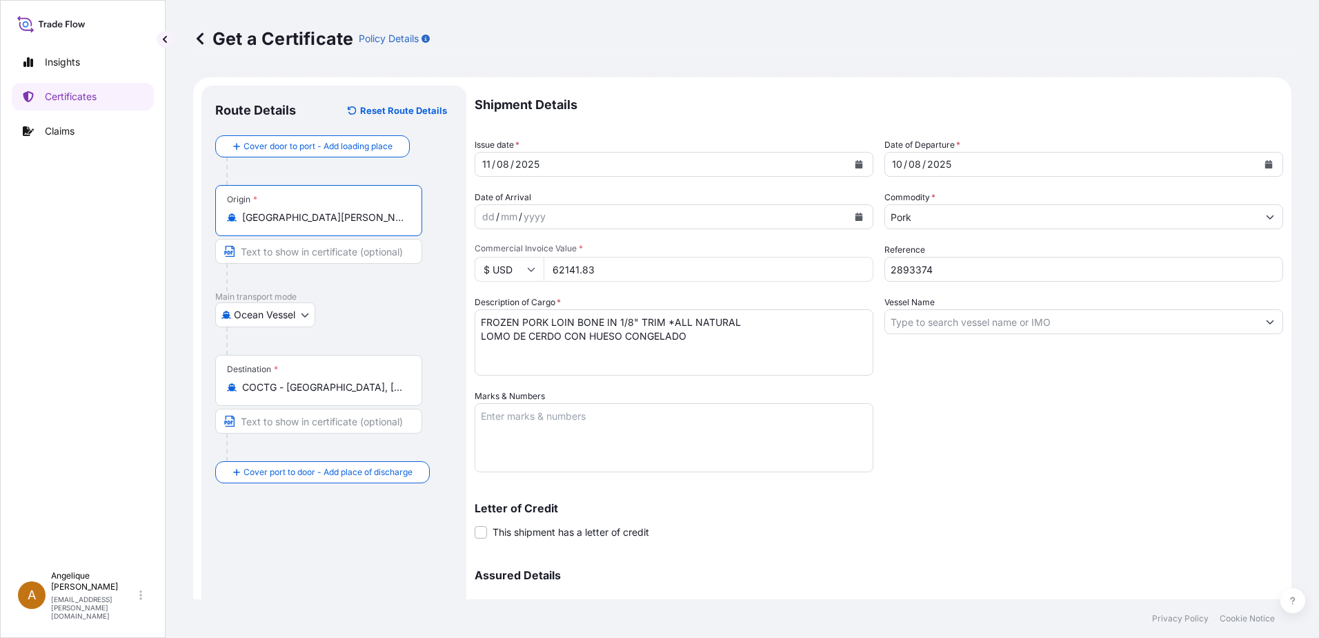
type input "Saint Joseph, MO, USA"
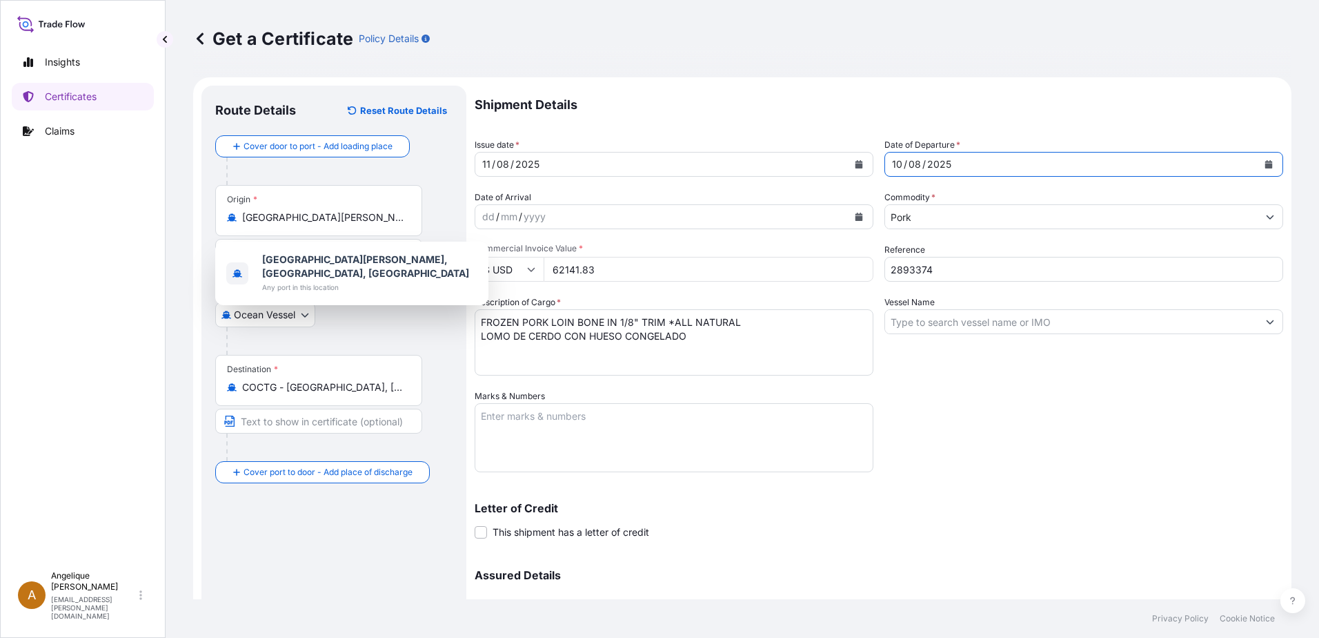
click at [1266, 164] on icon "Calendar" at bounding box center [1270, 164] width 8 height 8
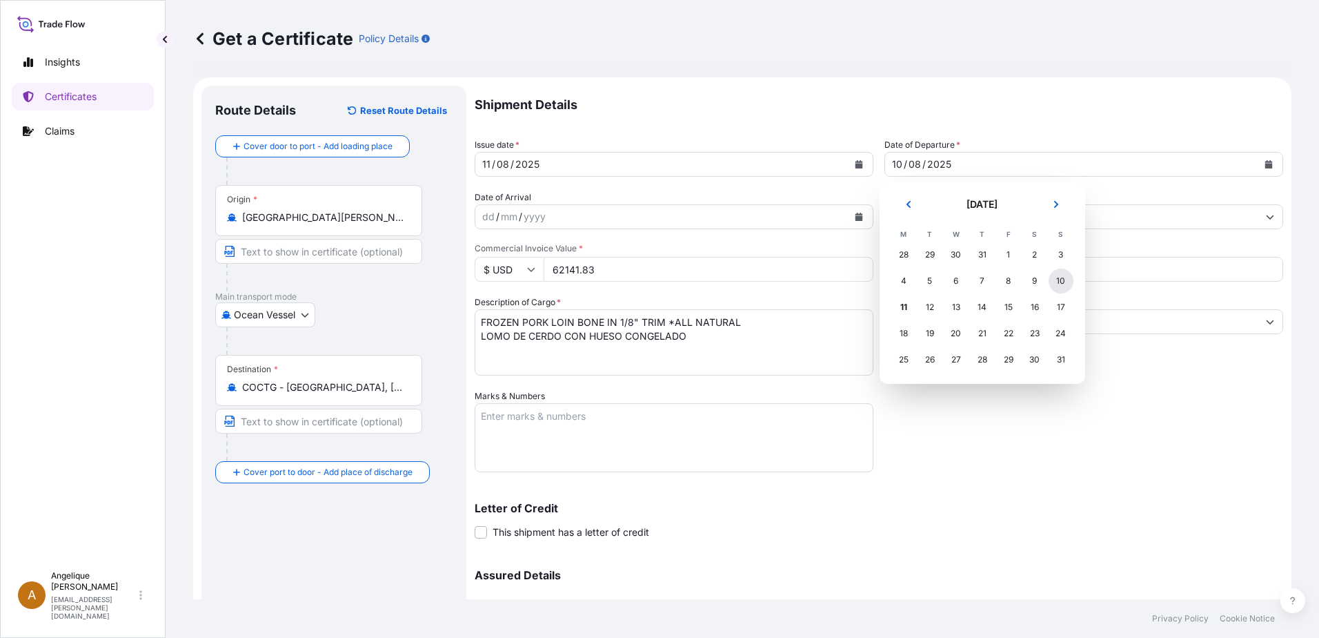
click at [1065, 278] on div "10" at bounding box center [1061, 280] width 25 height 25
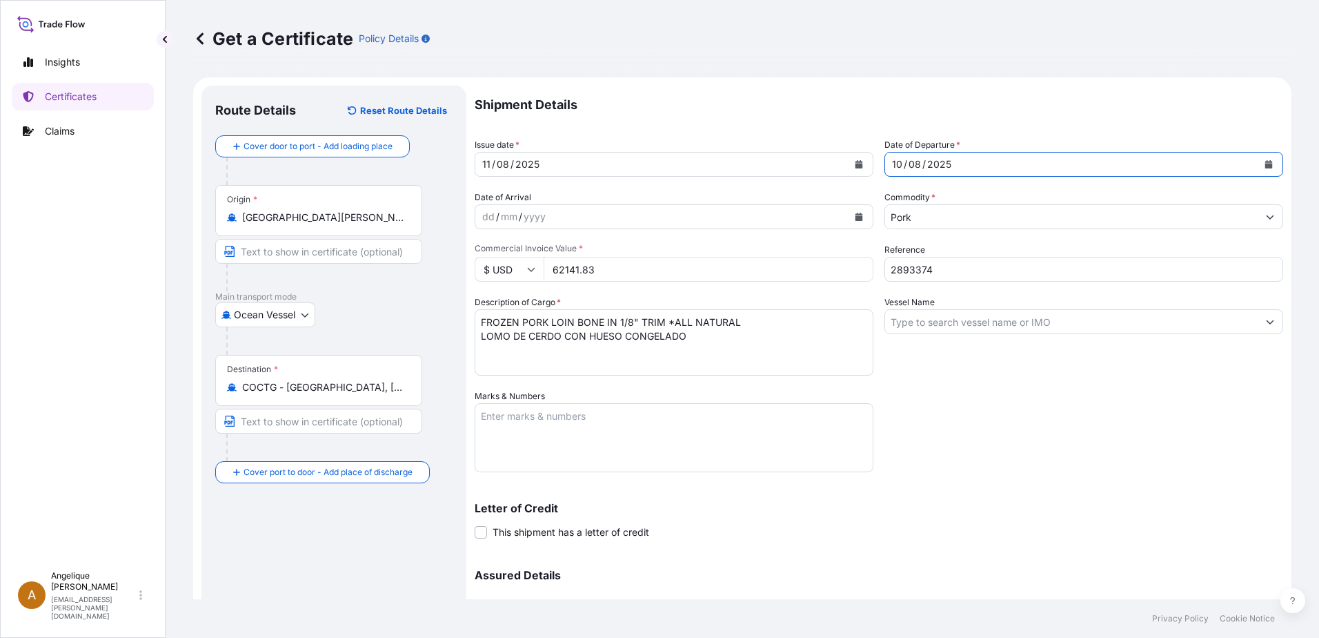
click at [959, 271] on input "2893374" at bounding box center [1084, 269] width 399 height 25
click at [952, 273] on input "2893374" at bounding box center [1084, 269] width 399 height 25
drag, startPoint x: 952, startPoint y: 274, endPoint x: 842, endPoint y: 273, distance: 110.4
click at [843, 273] on div "Shipment Details Issue date * 11 / 08 / 2025 Date of Departure * 10 / 08 / 2025…" at bounding box center [879, 388] width 809 height 605
type input "2865967"
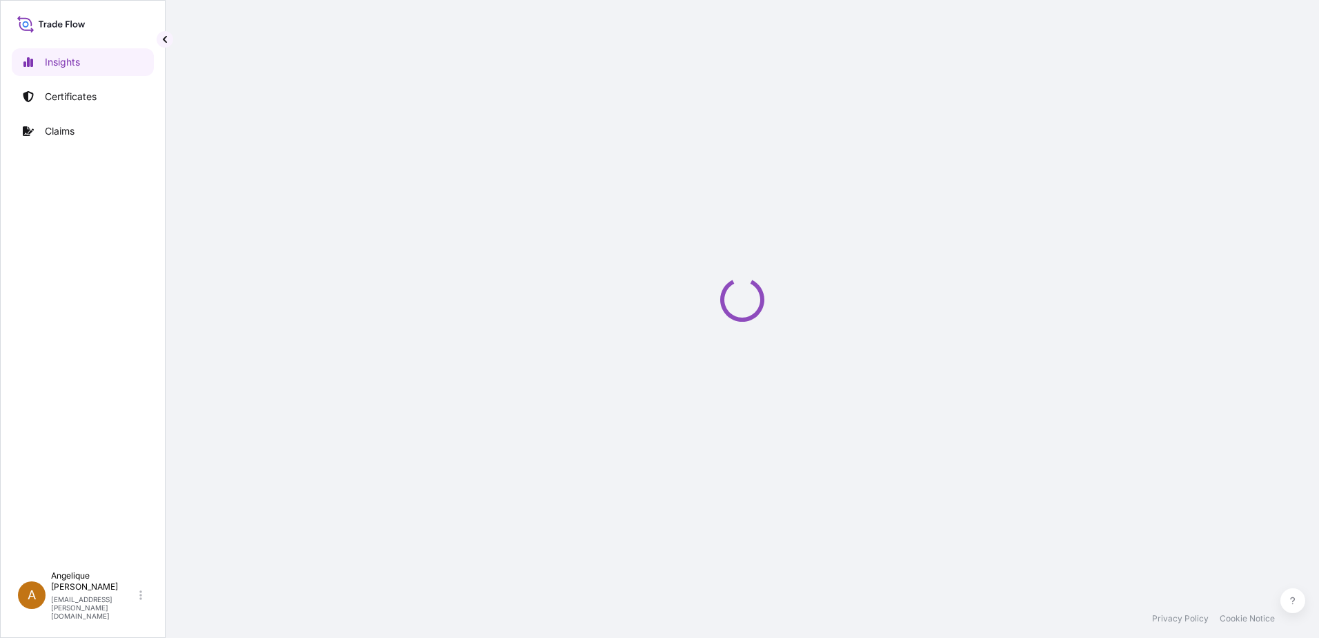
select select "2025"
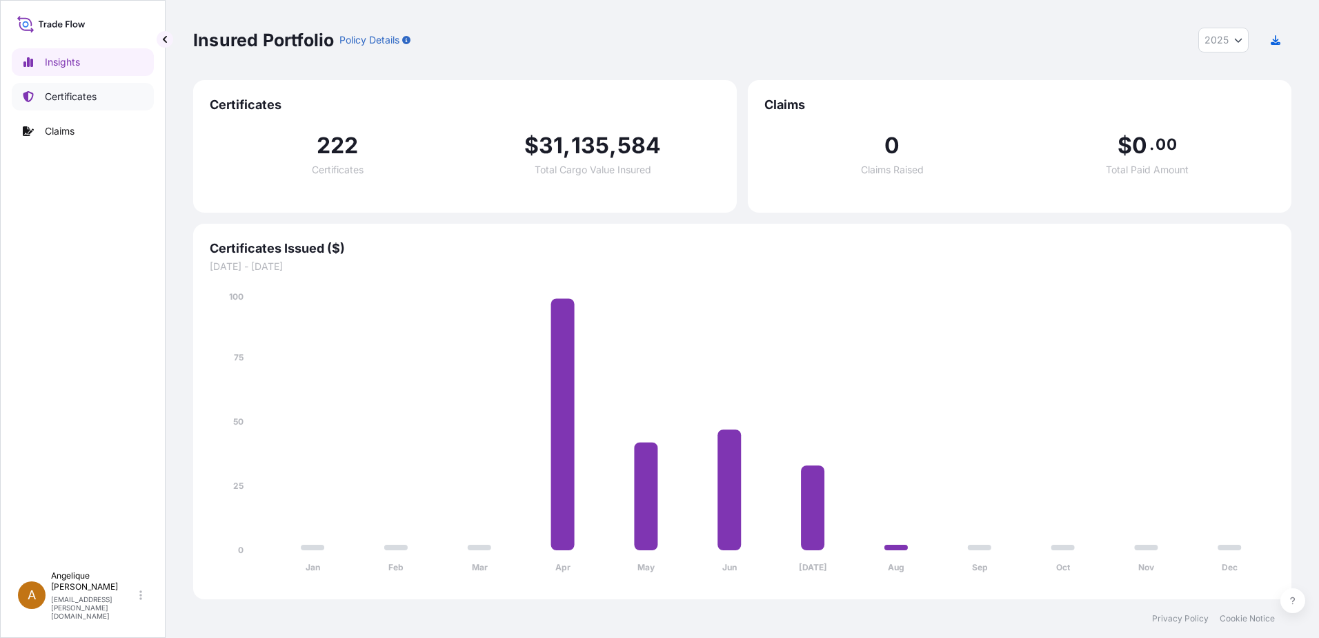
click at [68, 94] on p "Certificates" at bounding box center [71, 97] width 52 height 14
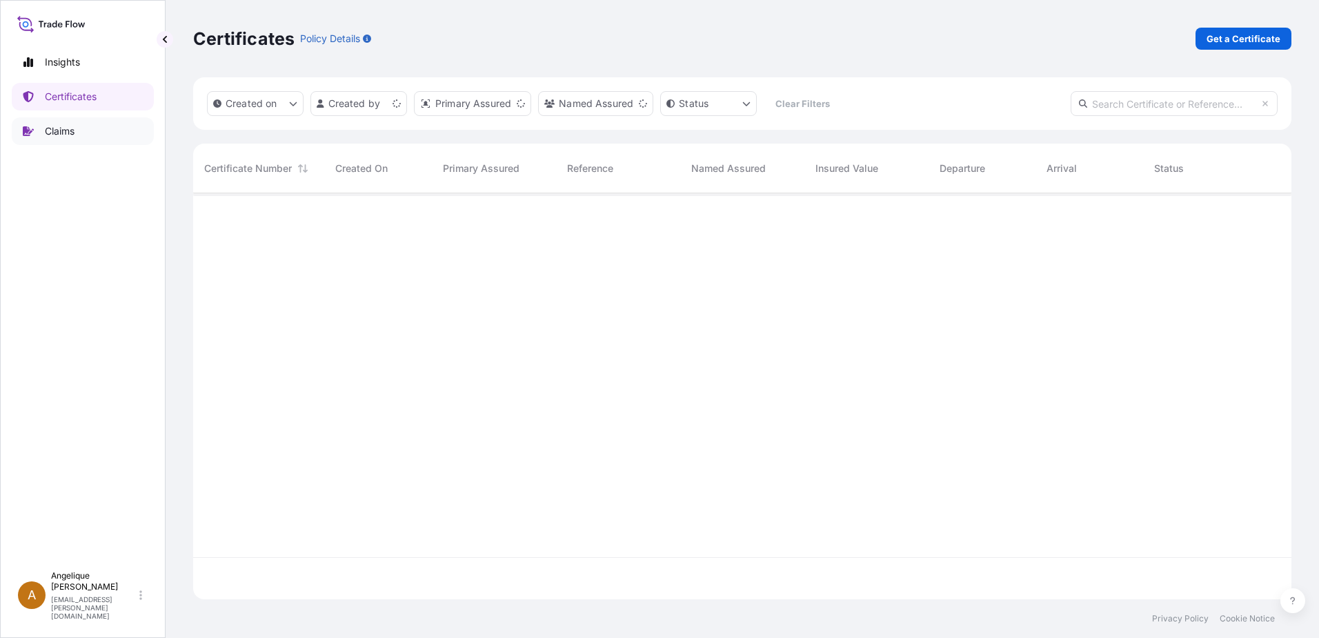
scroll to position [403, 1088]
click at [1251, 37] on p "Get a Certificate" at bounding box center [1244, 39] width 74 height 14
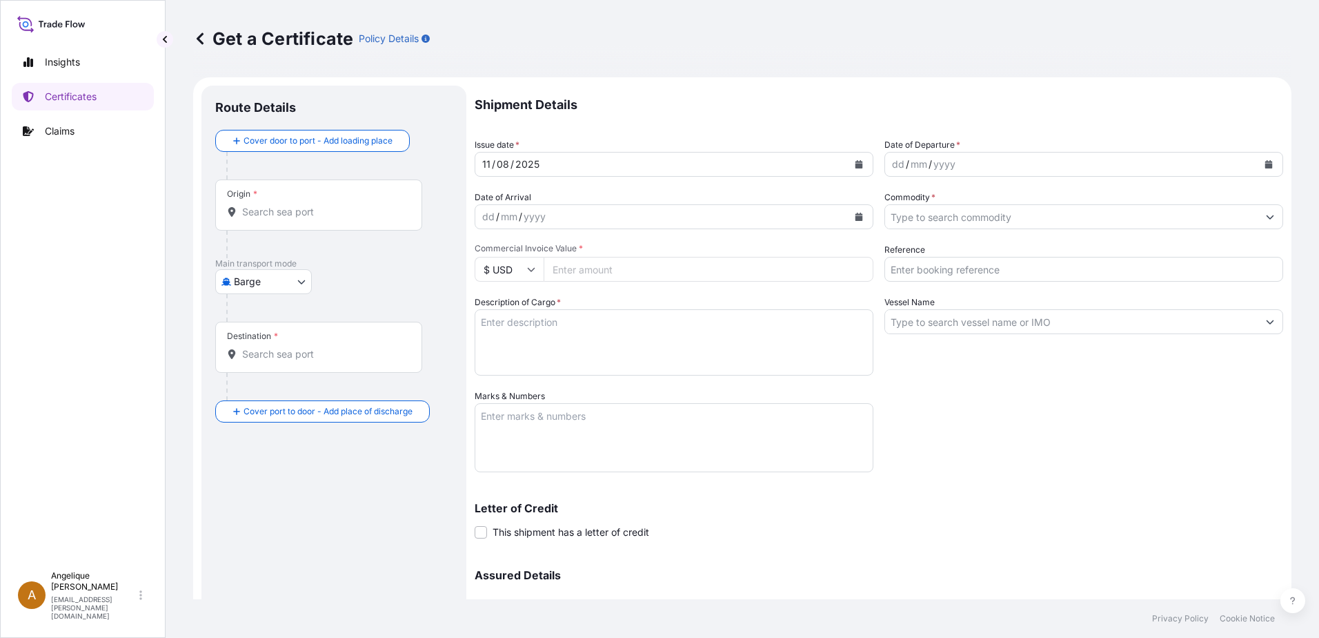
click at [301, 280] on body "Insights Certificates Claims A Angelique Gutierrez angelique.gutierrez@seaboard…" at bounding box center [659, 319] width 1319 height 638
click at [264, 393] on span "Ocean Vessel" at bounding box center [272, 392] width 61 height 14
select select "Ocean Vessel"
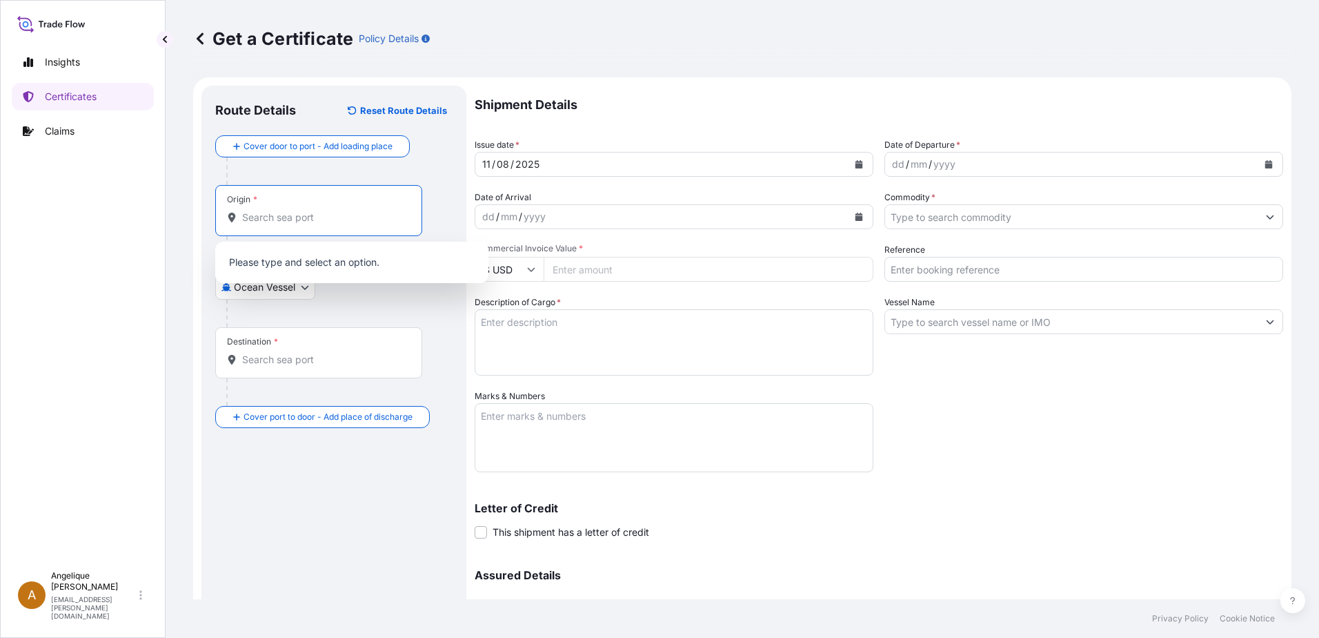
click at [255, 221] on input "Origin *" at bounding box center [323, 217] width 163 height 14
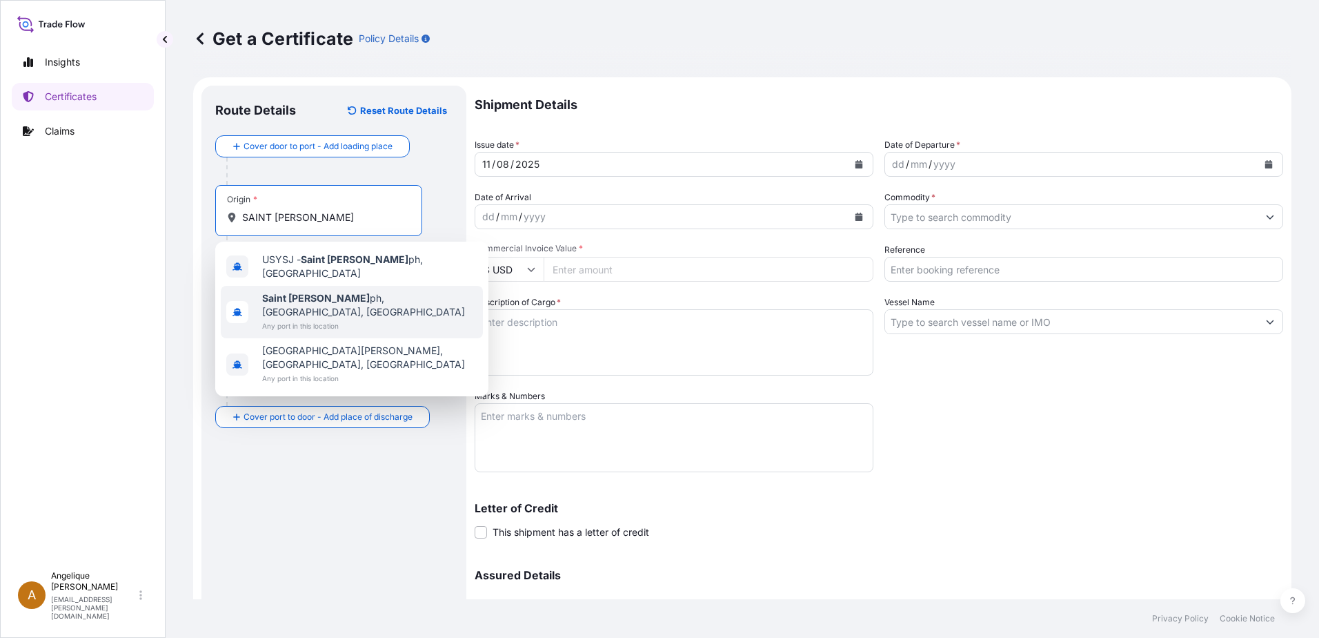
click at [337, 291] on span "Saint Jose ph, MO, USA" at bounding box center [369, 305] width 215 height 28
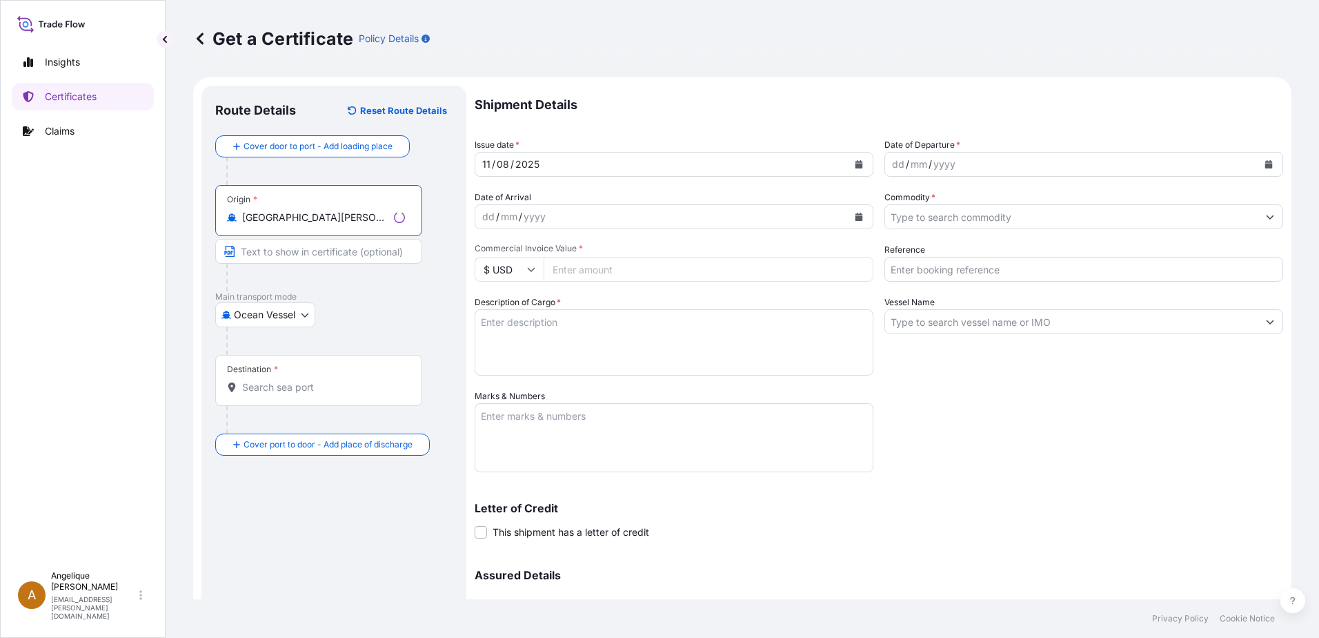
type input "Saint Joseph, MO, USA"
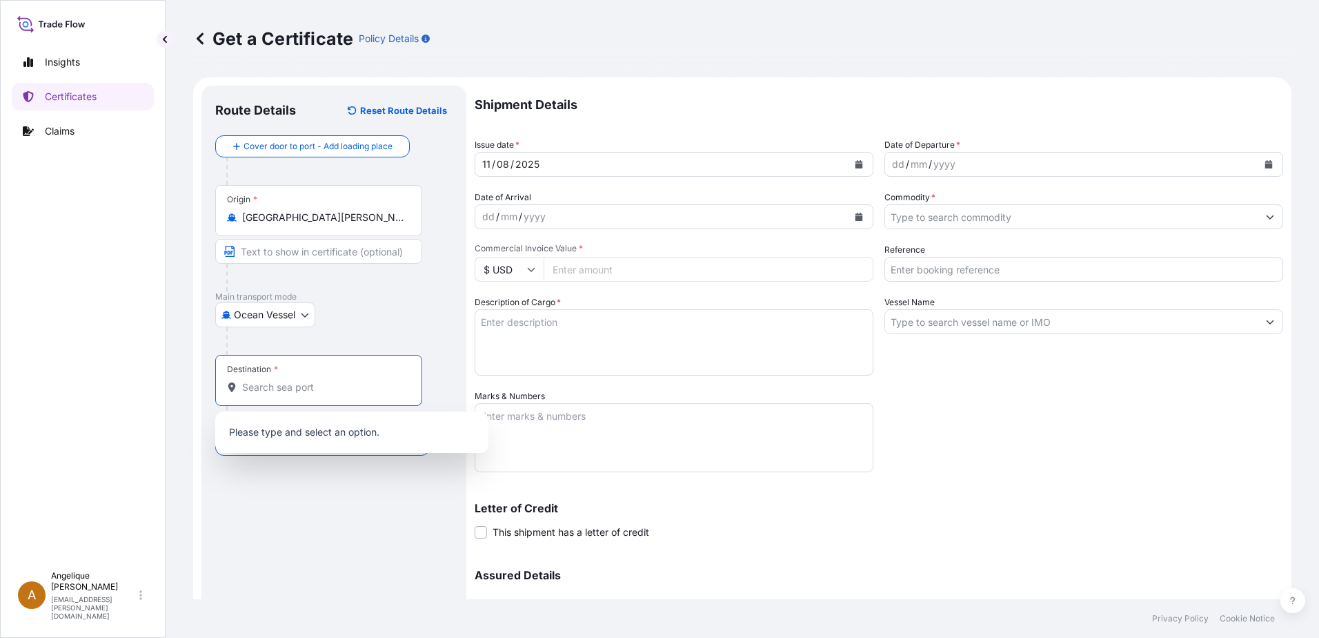
click at [246, 391] on input "Destination *" at bounding box center [323, 387] width 163 height 14
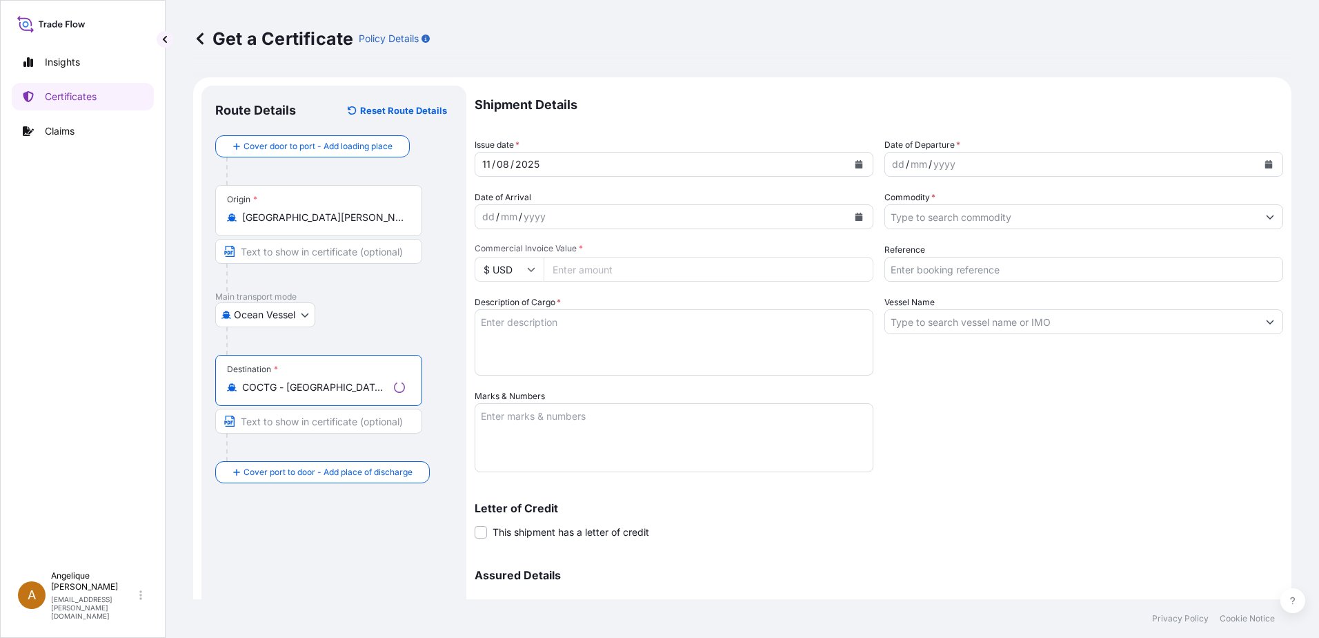
type input "COCTG - Cartagena, Colombia"
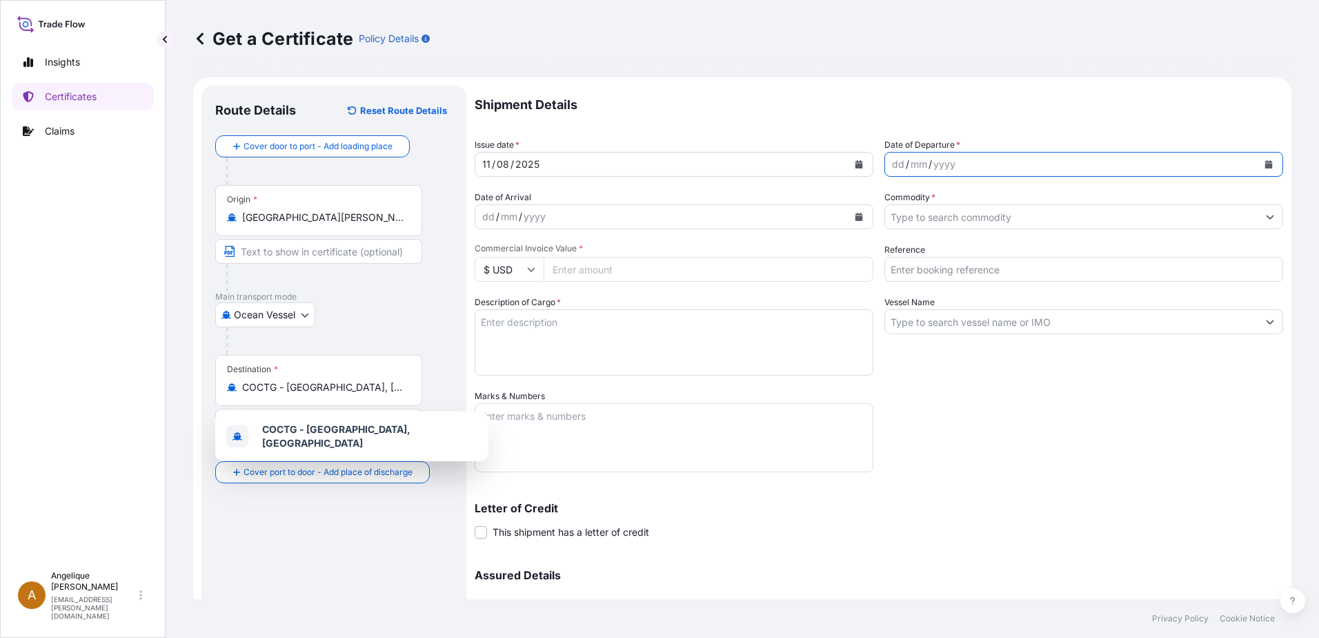
click at [1266, 162] on icon "Calendar" at bounding box center [1270, 164] width 8 height 8
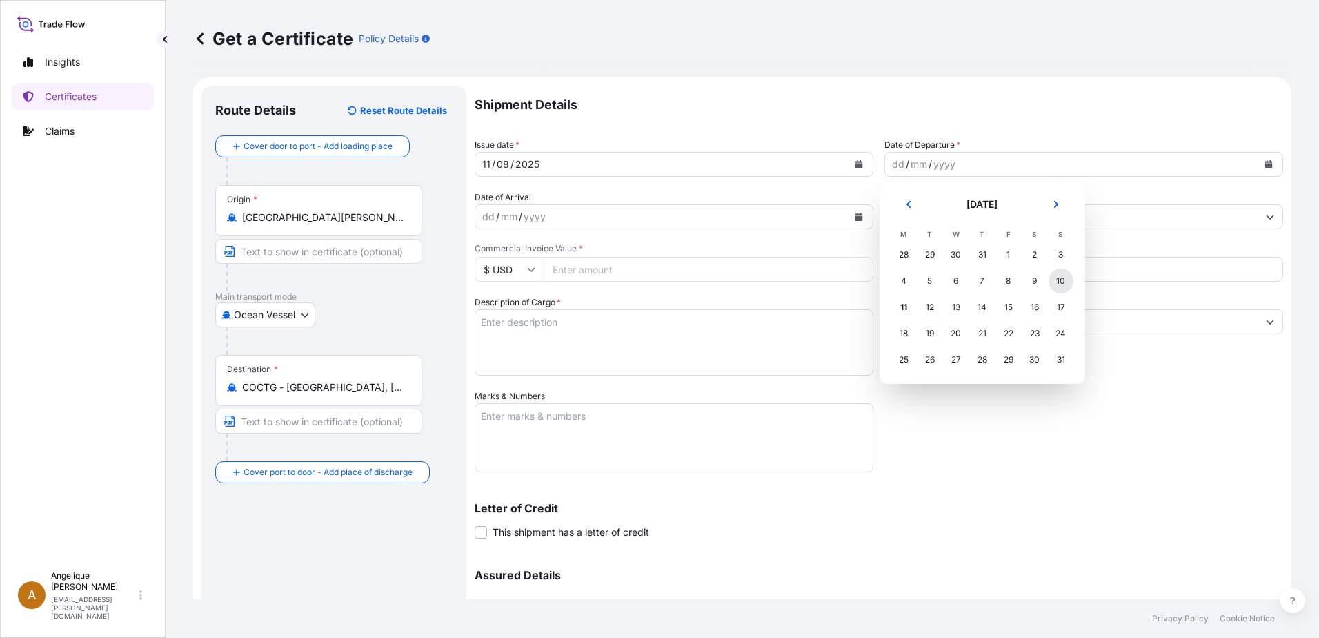
click at [1059, 281] on div "10" at bounding box center [1061, 280] width 25 height 25
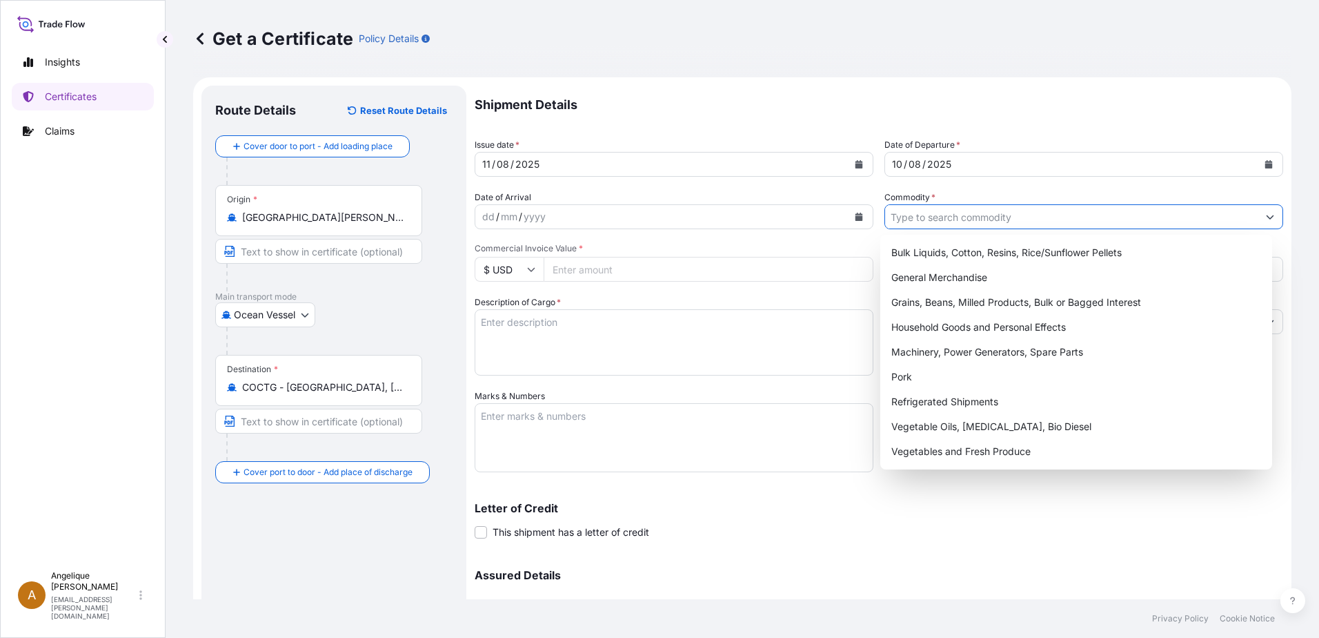
click at [907, 218] on input "Commodity *" at bounding box center [1071, 216] width 373 height 25
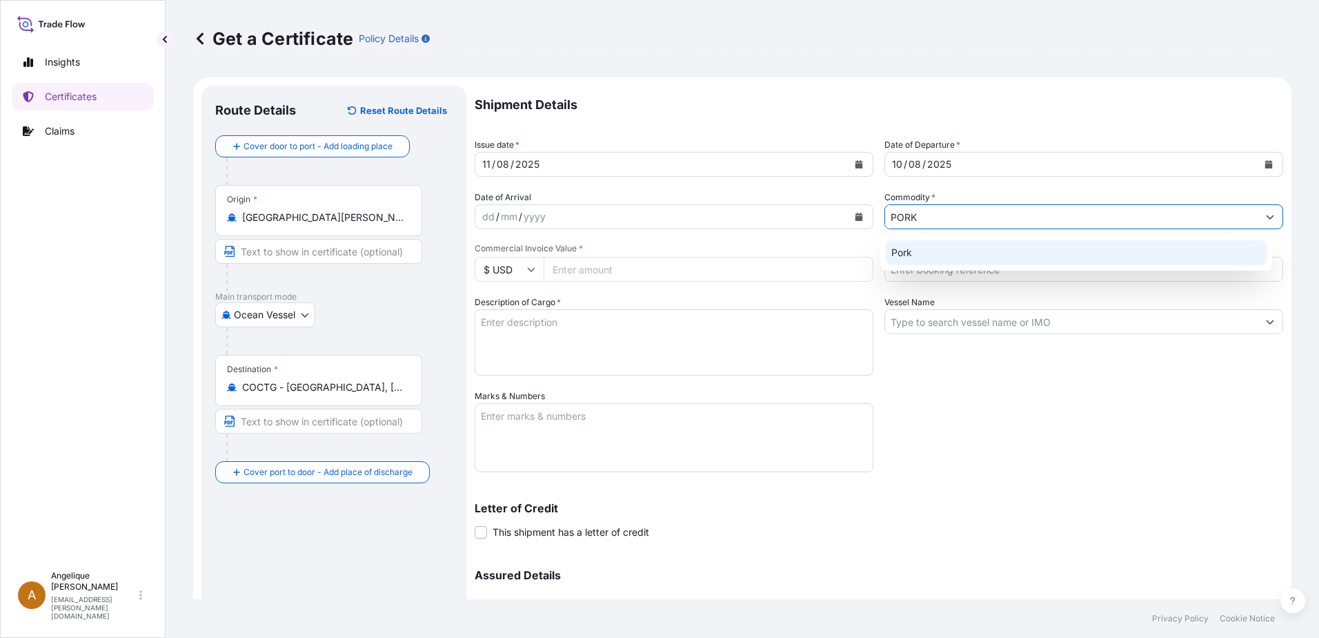
click at [909, 257] on div "Pork" at bounding box center [1077, 252] width 382 height 25
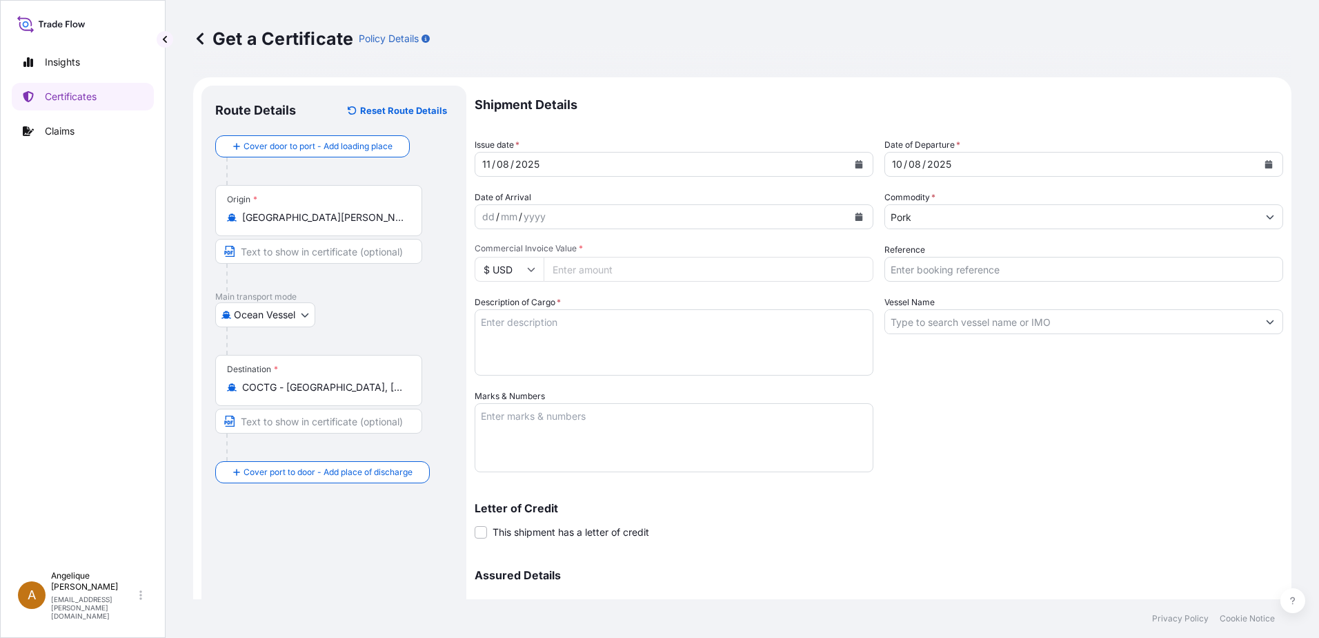
type input "General Merchandise"
click at [927, 268] on input "Reference" at bounding box center [1084, 269] width 399 height 25
type input "2865982"
click at [520, 328] on textarea "Description of Cargo *" at bounding box center [674, 342] width 399 height 66
click at [568, 272] on input "Commercial Invoice Value *" at bounding box center [709, 269] width 330 height 25
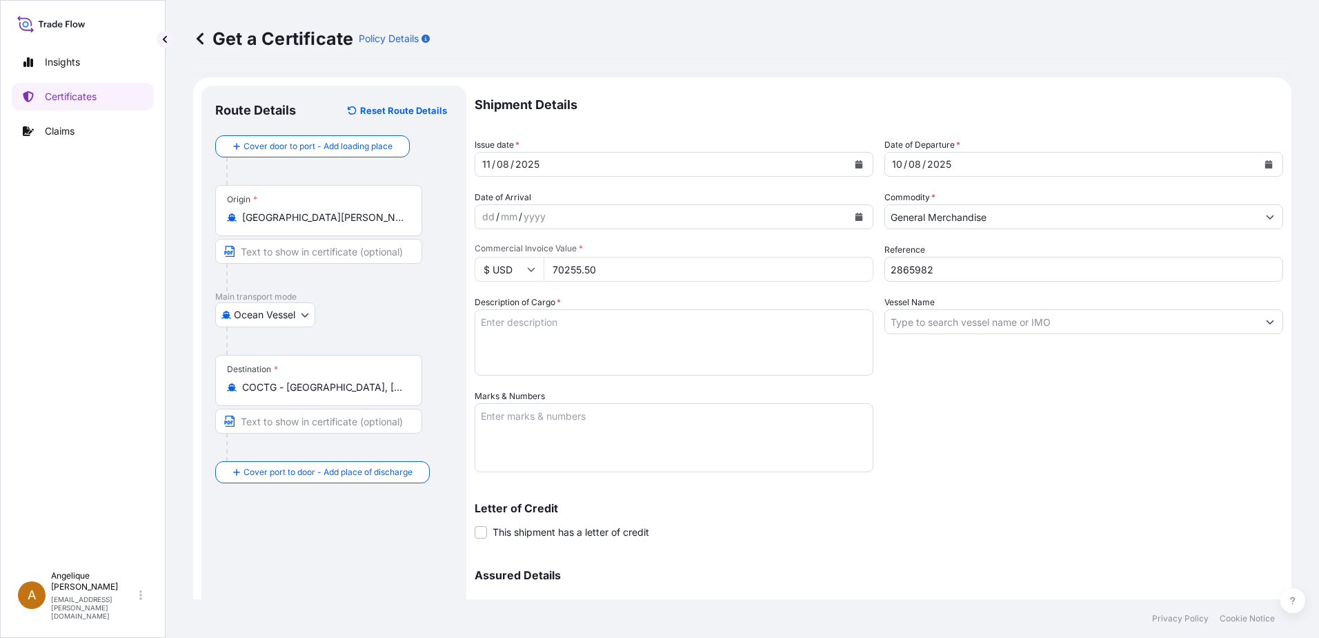
type input "70255.50"
click at [896, 218] on input "General Merchandise" at bounding box center [1071, 216] width 373 height 25
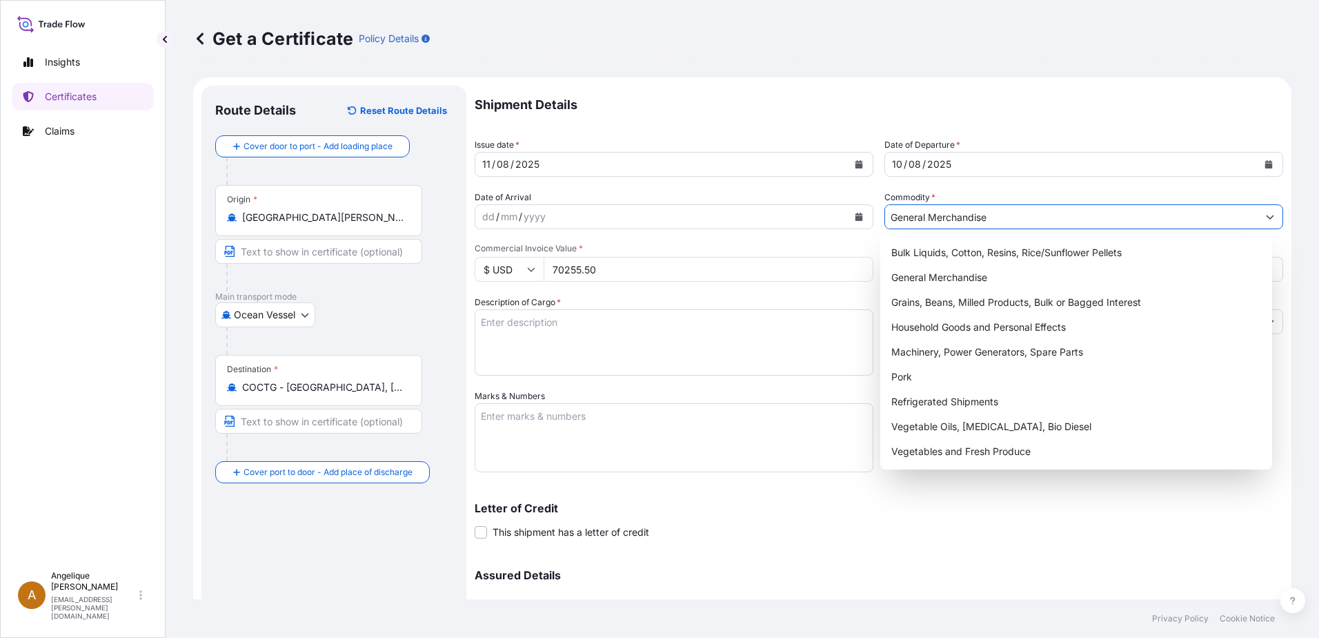
drag, startPoint x: 865, startPoint y: 219, endPoint x: 755, endPoint y: 212, distance: 110.6
click at [755, 212] on div "Shipment Details Issue date * 11 / 08 / 2025 Date of Departure * 10 / 08 / 2025…" at bounding box center [879, 388] width 809 height 605
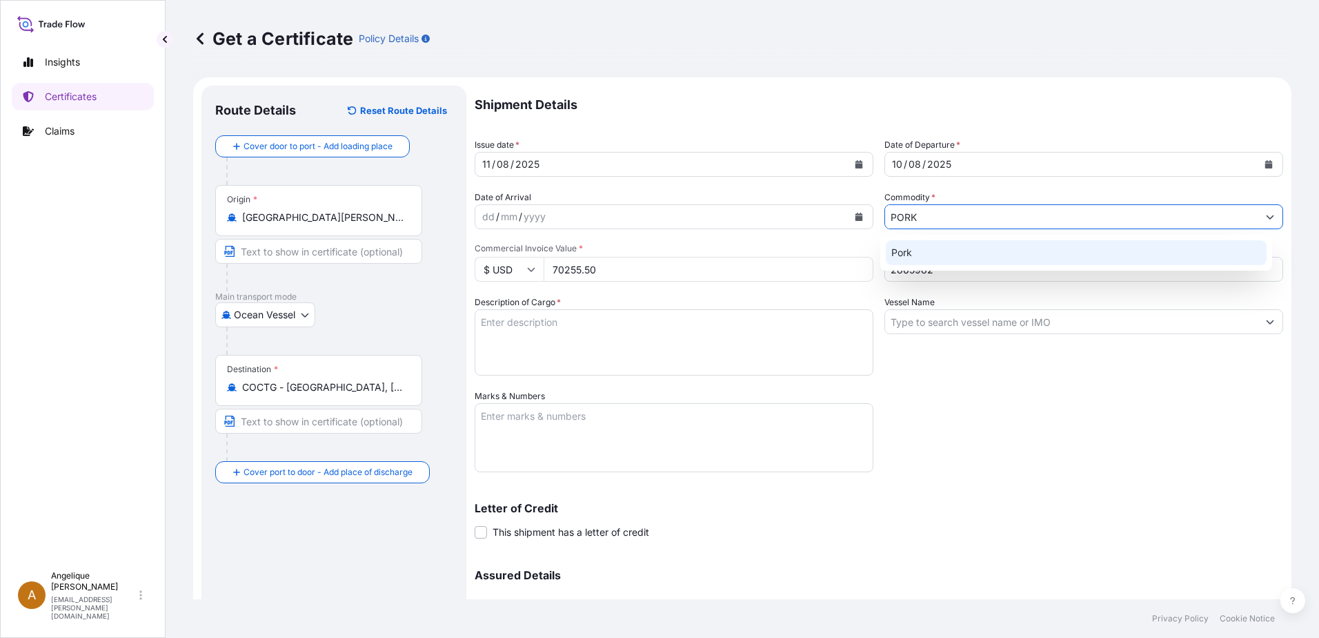
click at [906, 257] on div "Pork" at bounding box center [1077, 252] width 382 height 25
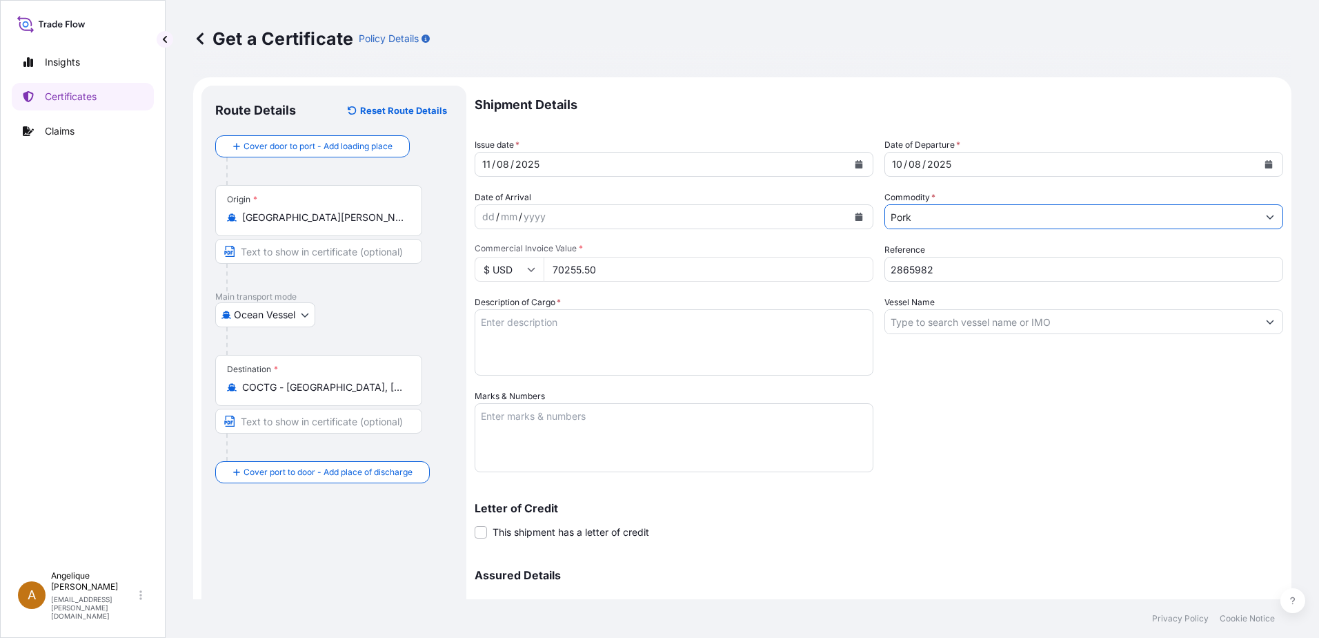
type input "Pork"
click at [489, 325] on textarea "Description of Cargo *" at bounding box center [674, 342] width 399 height 66
type textarea "FROZEN PORK BNLS HAM ROLLOUT PIERNA DE CERDO SIN HUESO CONGELADA"
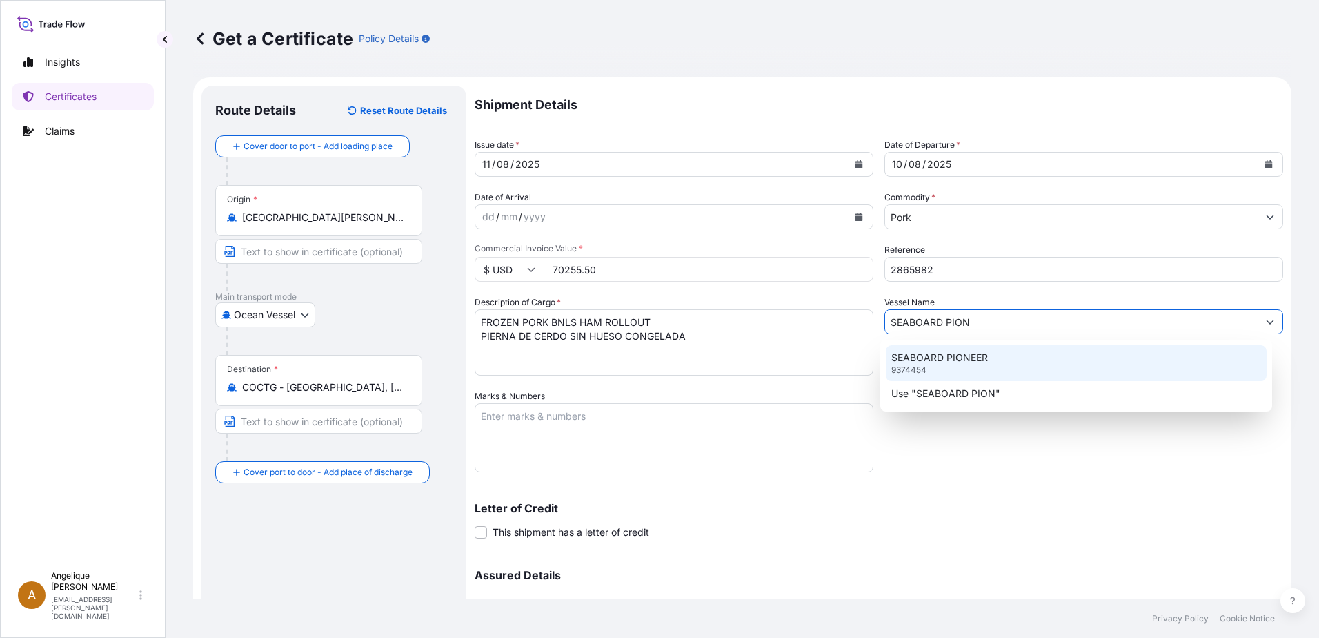
click at [984, 349] on div "SEABOARD PIONEER 9374454" at bounding box center [1077, 363] width 382 height 36
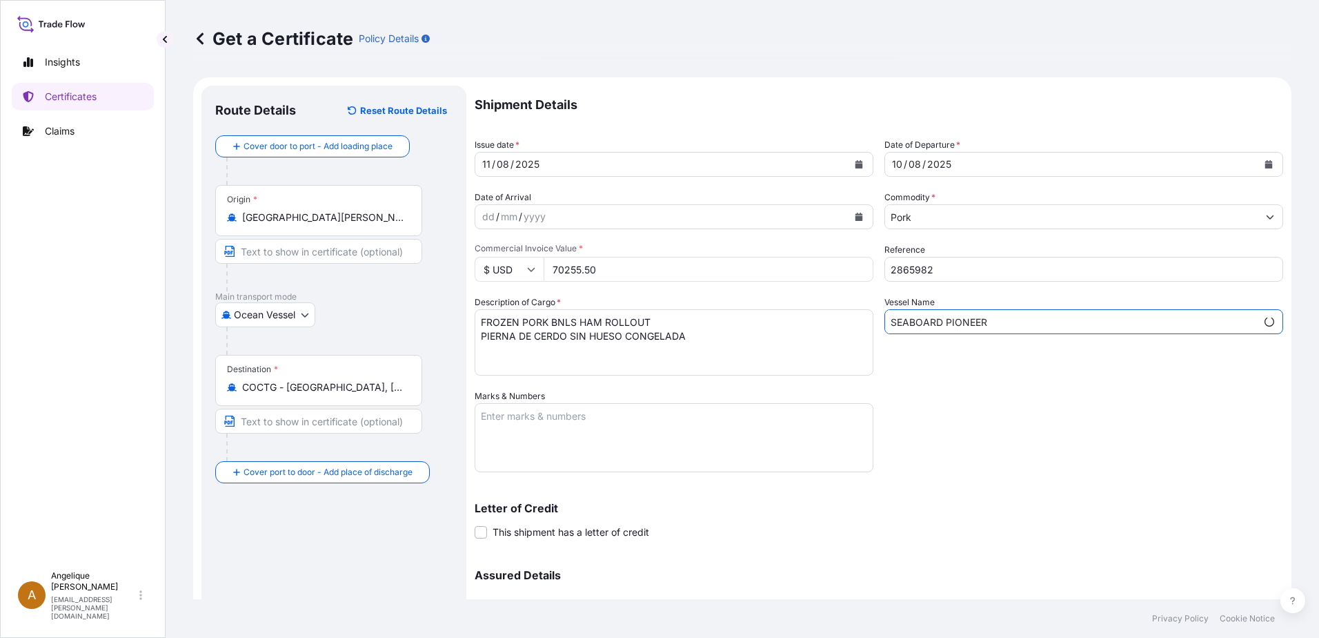
type input "SEABOARD PIONEER"
click at [524, 420] on textarea "Marks & Numbers" at bounding box center [674, 437] width 399 height 69
type textarea "2865982"
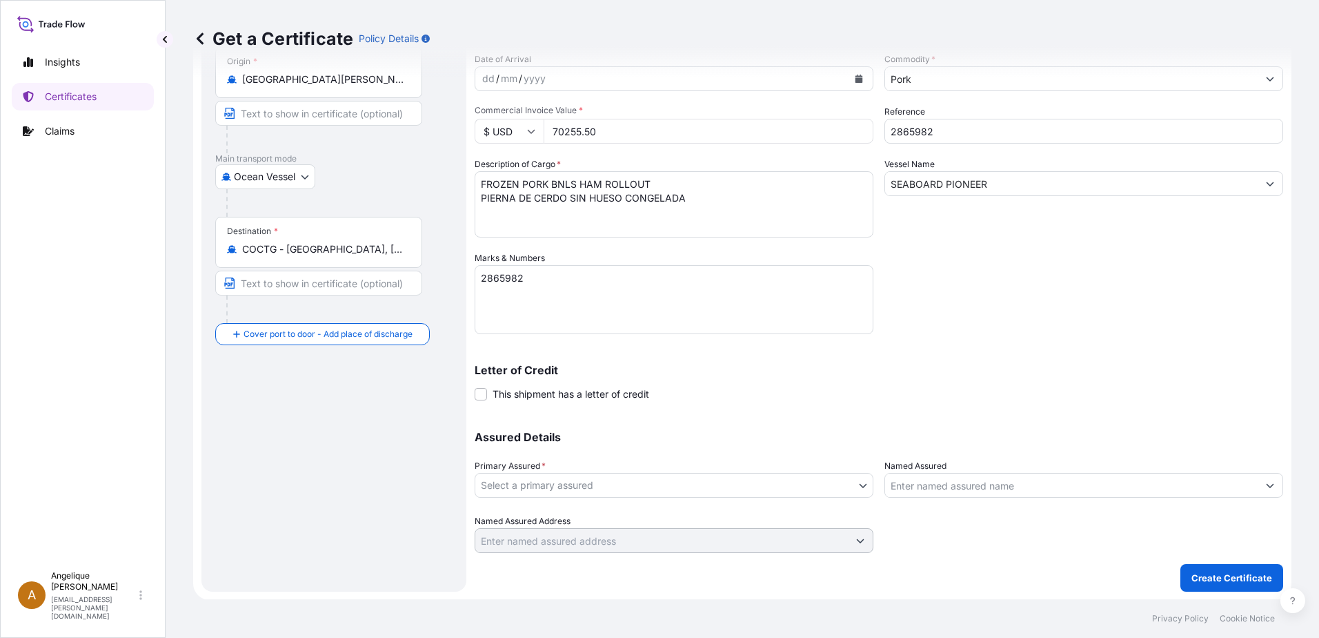
scroll to position [139, 0]
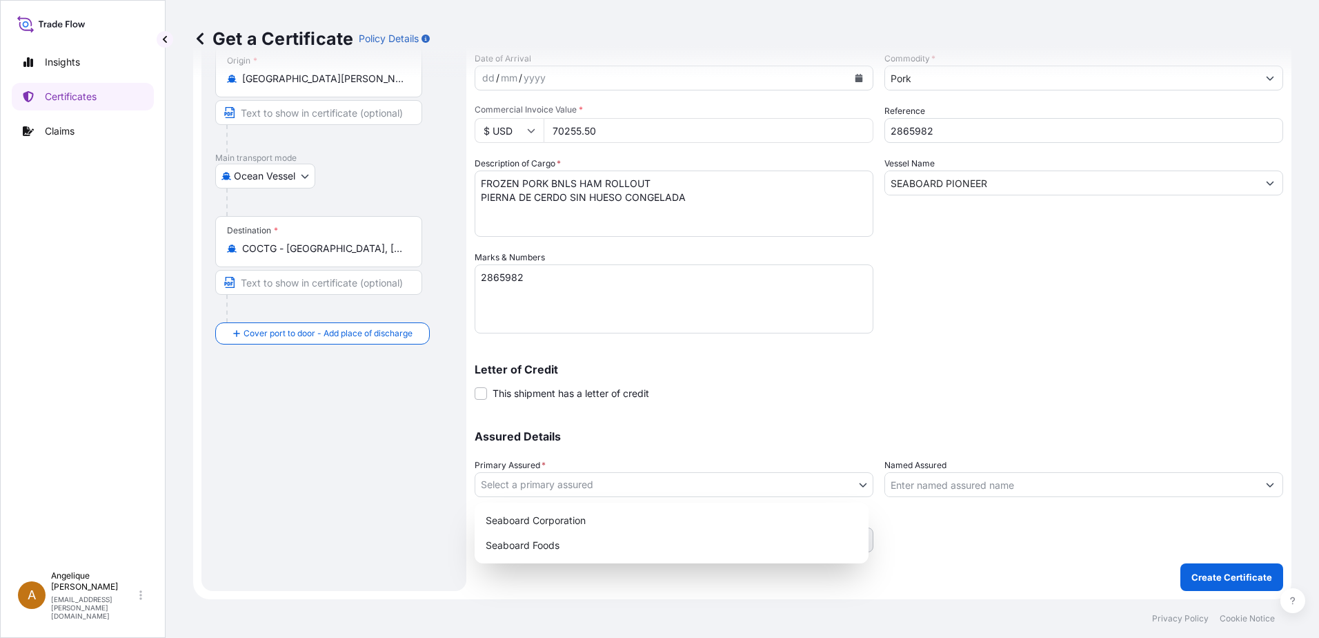
click at [631, 480] on body "Insights Certificates Claims A Angelique Gutierrez angelique.gutierrez@seaboard…" at bounding box center [659, 319] width 1319 height 638
click at [571, 543] on div "Seaboard Foods" at bounding box center [671, 545] width 383 height 25
select select "31638"
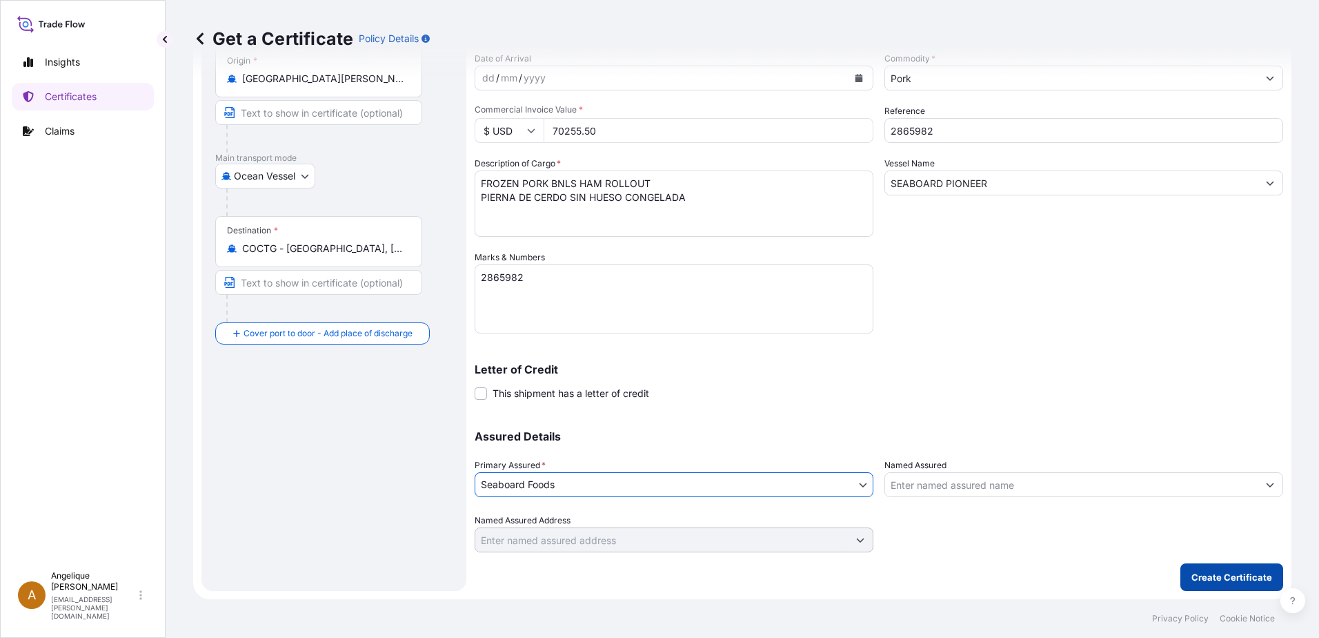
click at [1203, 576] on p "Create Certificate" at bounding box center [1232, 577] width 81 height 14
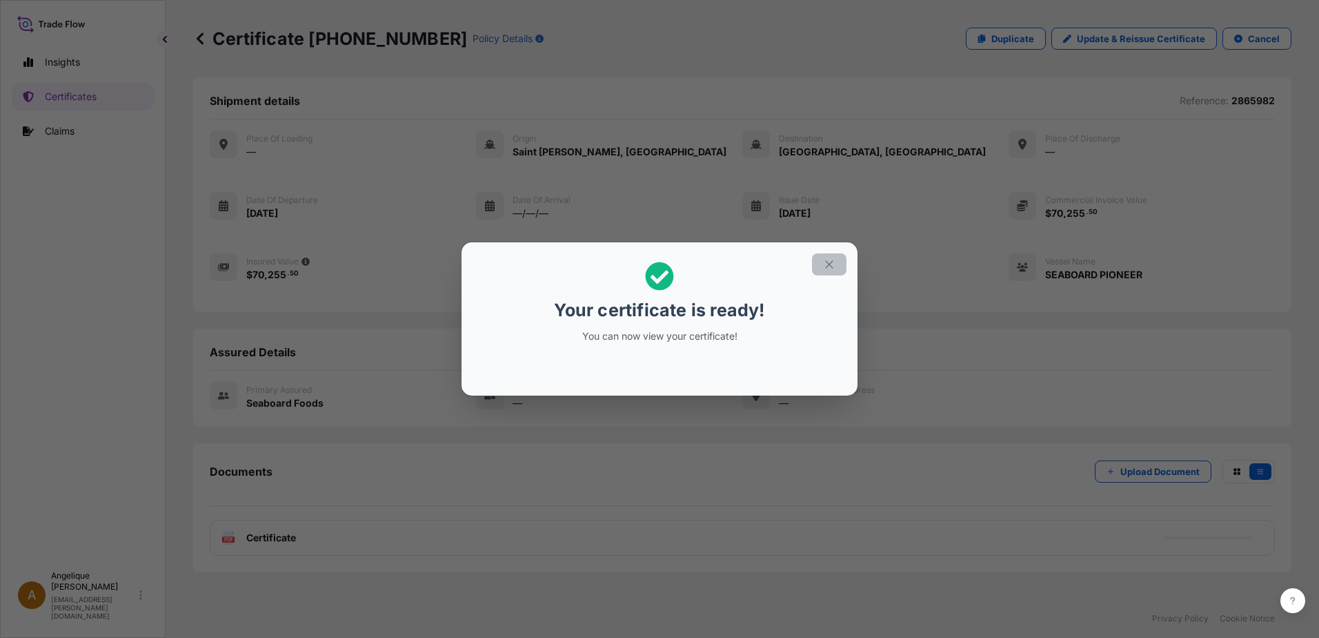
click at [826, 258] on icon "button" at bounding box center [829, 264] width 12 height 12
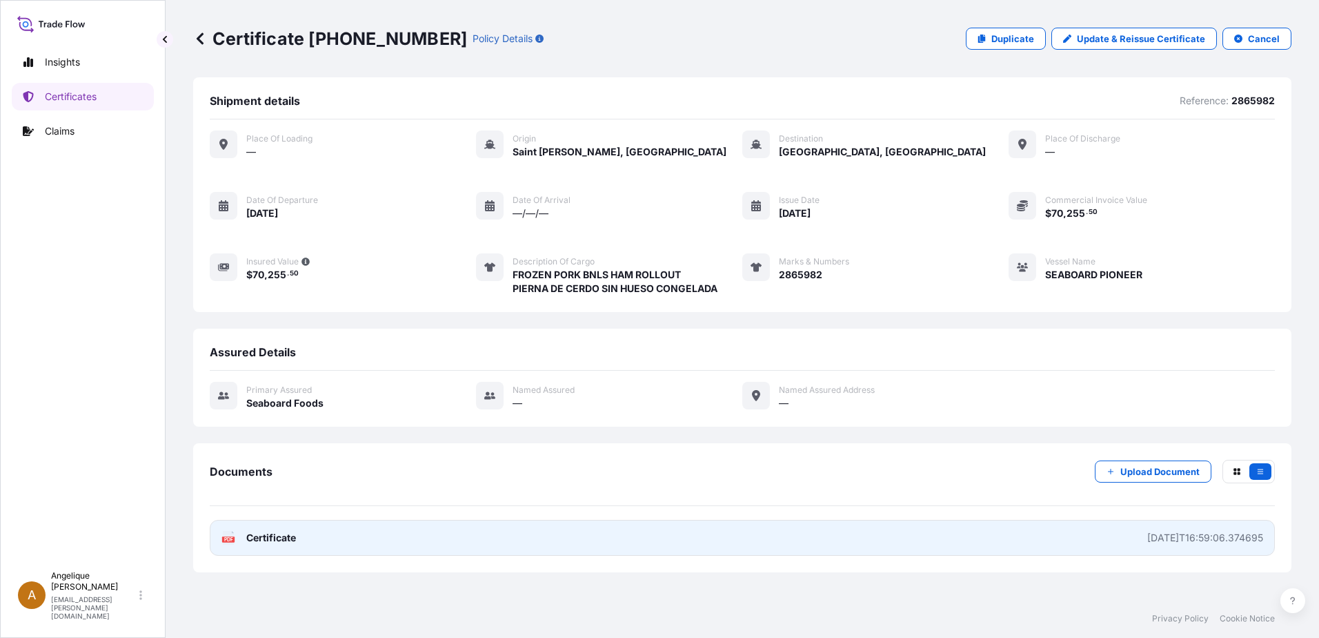
click at [522, 534] on link "PDF Certificate 2025-08-11T16:59:06.374695" at bounding box center [742, 538] width 1065 height 36
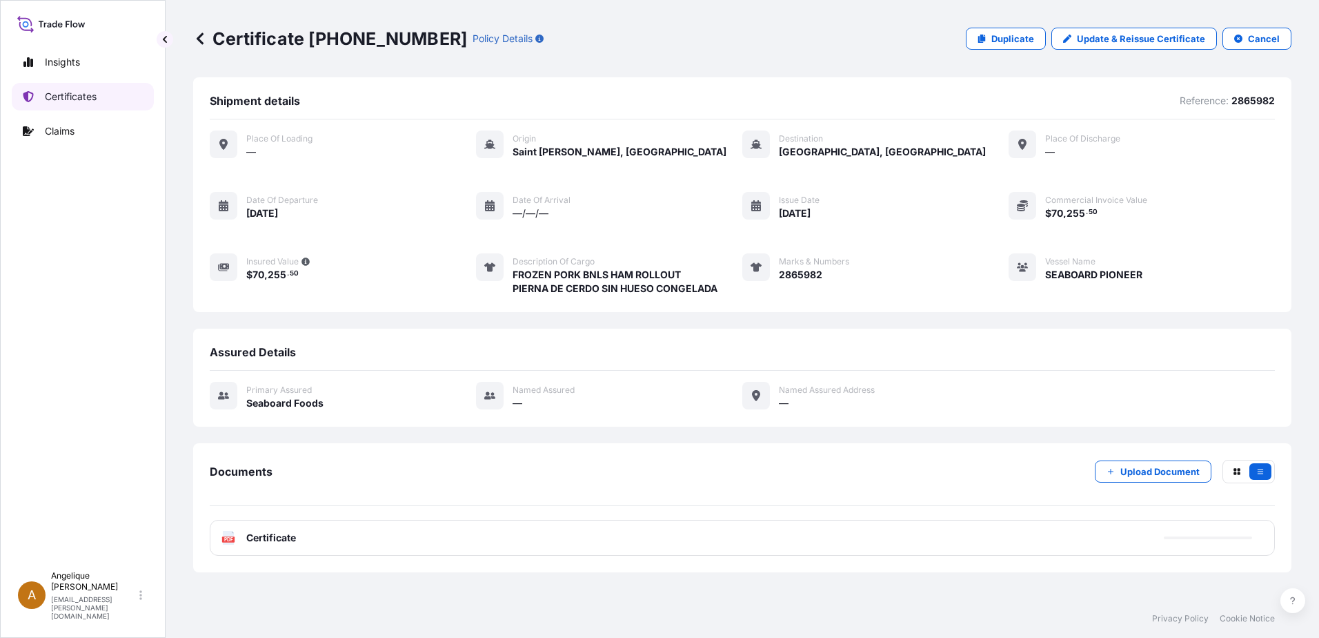
click at [110, 102] on link "Certificates" at bounding box center [83, 97] width 142 height 28
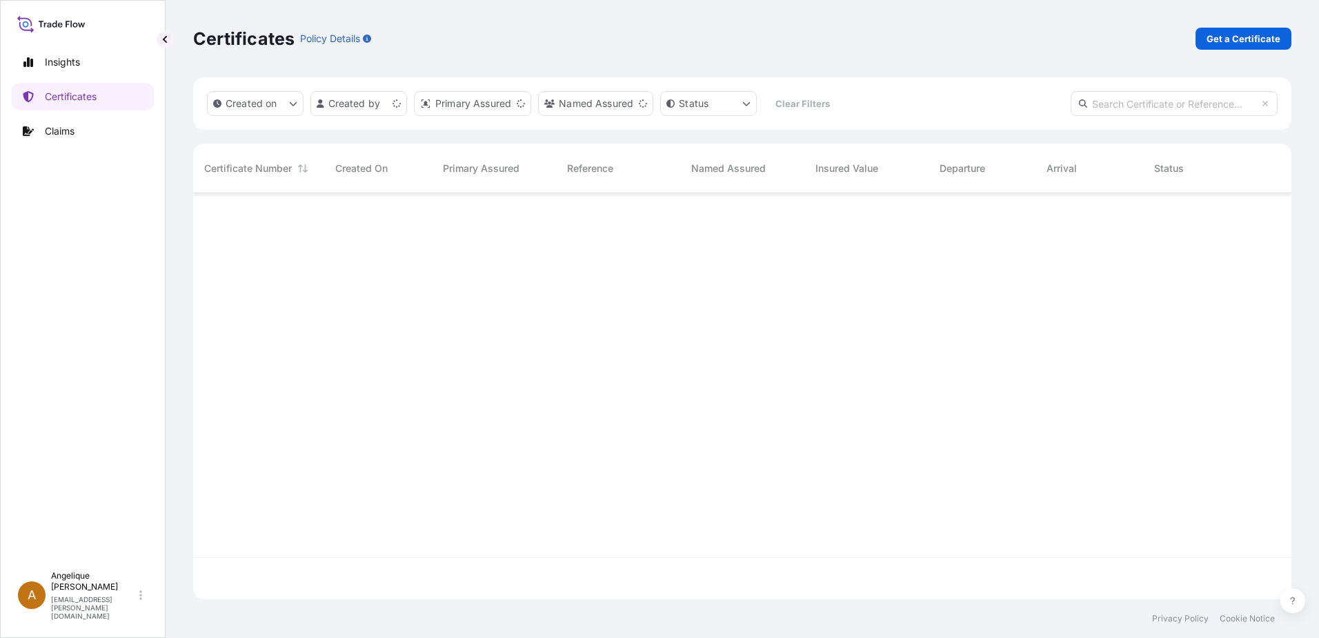
scroll to position [403, 1088]
click at [1233, 38] on p "Get a Certificate" at bounding box center [1244, 39] width 74 height 14
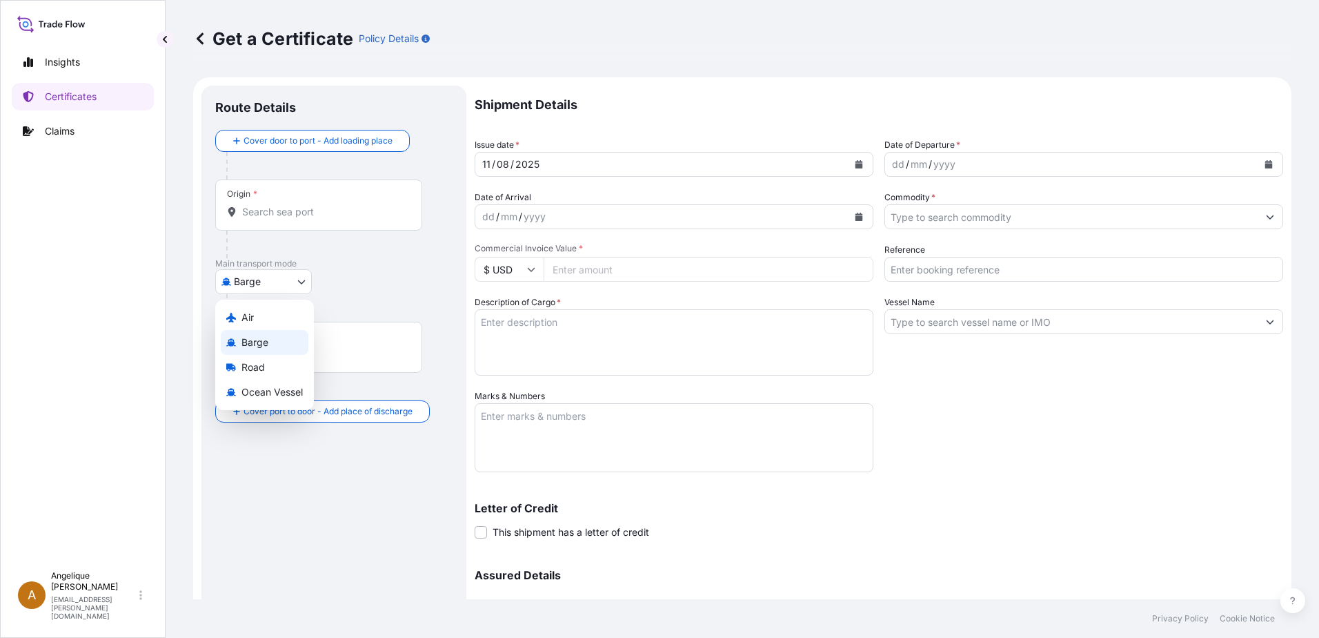
click at [299, 283] on body "Insights Certificates Claims A [PERSON_NAME] [PERSON_NAME][EMAIL_ADDRESS][PERSO…" at bounding box center [659, 319] width 1319 height 638
click at [249, 387] on span "Ocean Vessel" at bounding box center [272, 392] width 61 height 14
select select "Ocean Vessel"
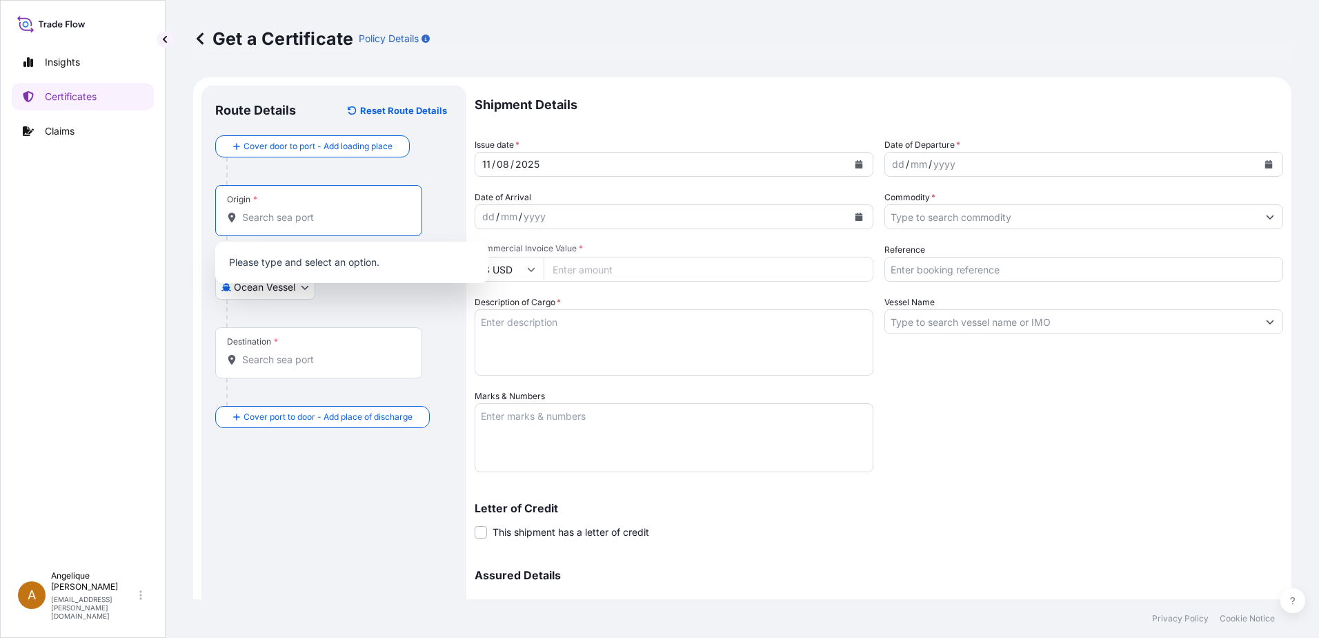
click at [264, 223] on input "Origin *" at bounding box center [323, 217] width 163 height 14
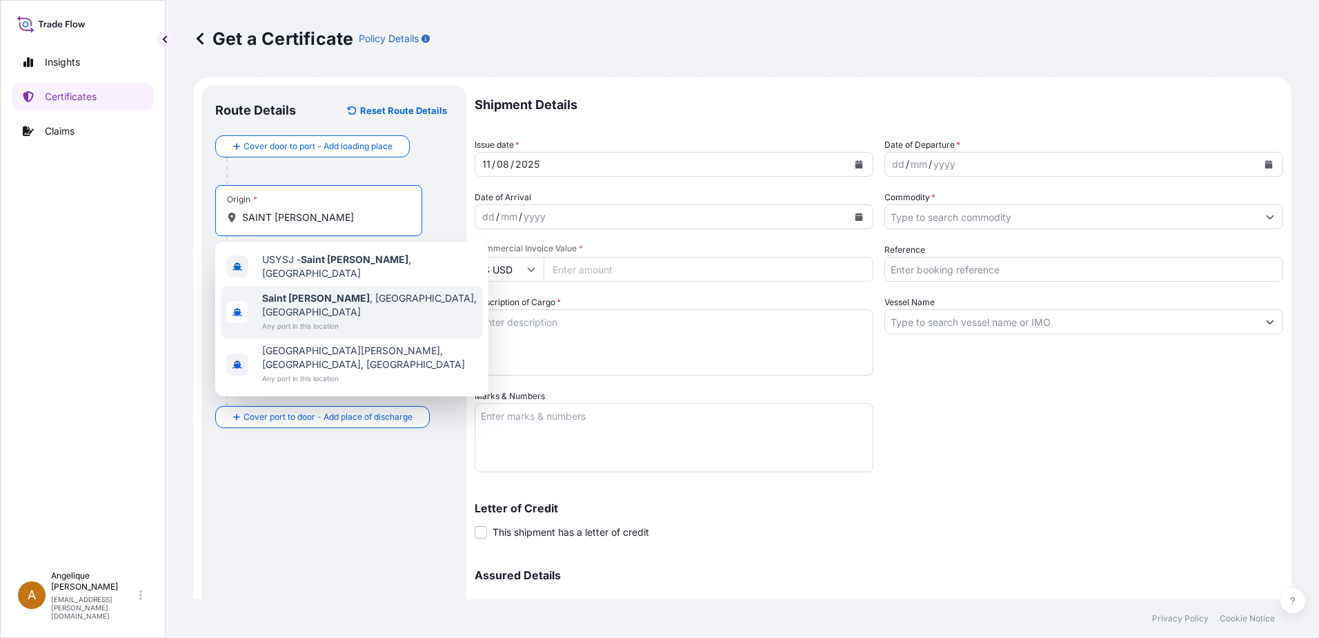
click at [282, 293] on b "Saint Joseph" at bounding box center [316, 298] width 108 height 12
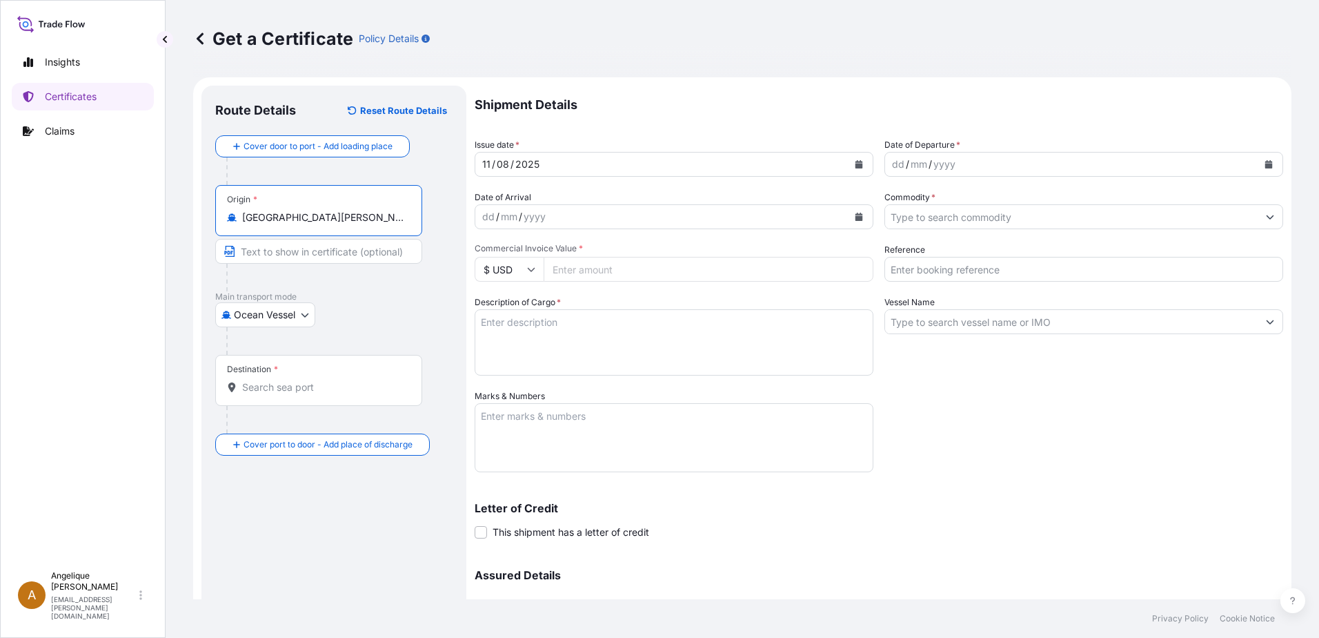
type input "Saint Joseph, MO, USA"
click at [262, 386] on input "Destination *" at bounding box center [323, 387] width 163 height 14
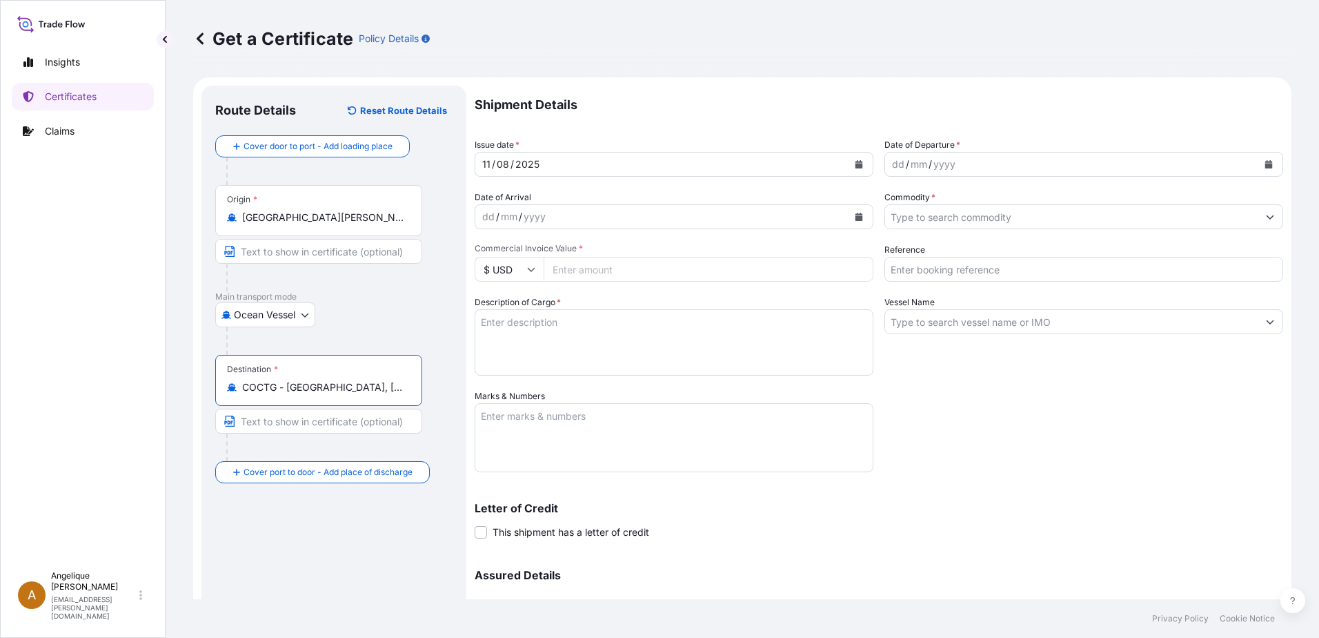
type input "COCTG - Cartagena, Colombia"
click at [1266, 165] on icon "Calendar" at bounding box center [1270, 164] width 8 height 8
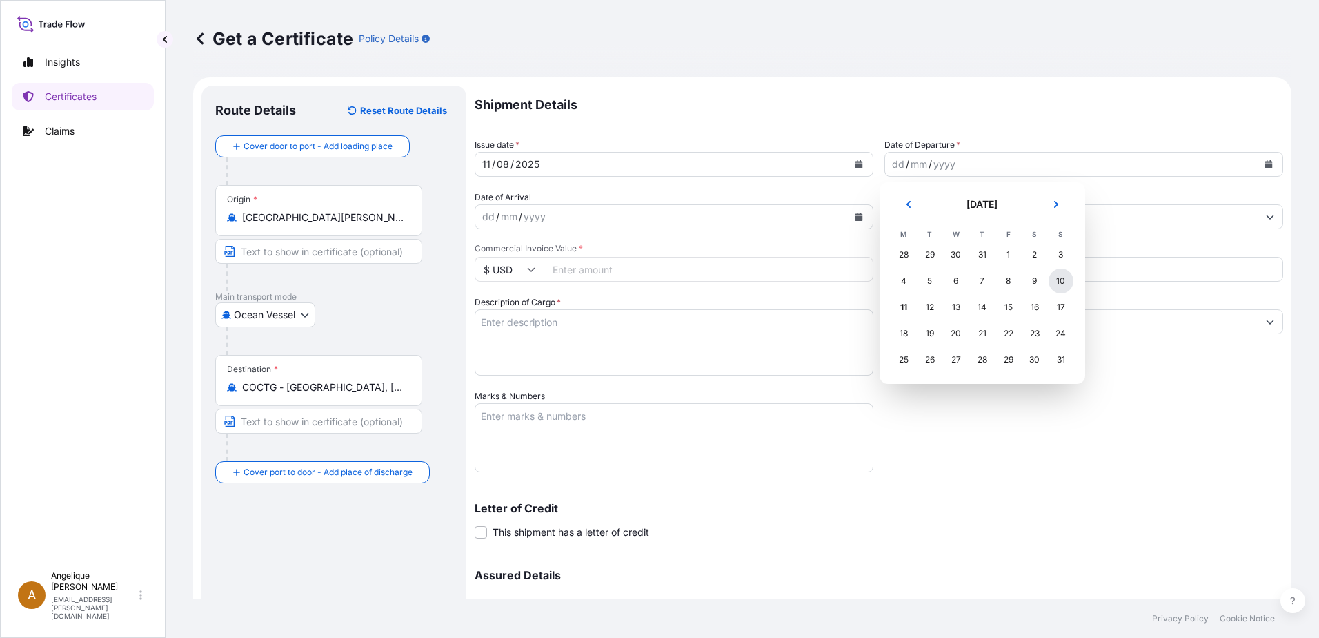
click at [1063, 279] on div "10" at bounding box center [1061, 280] width 25 height 25
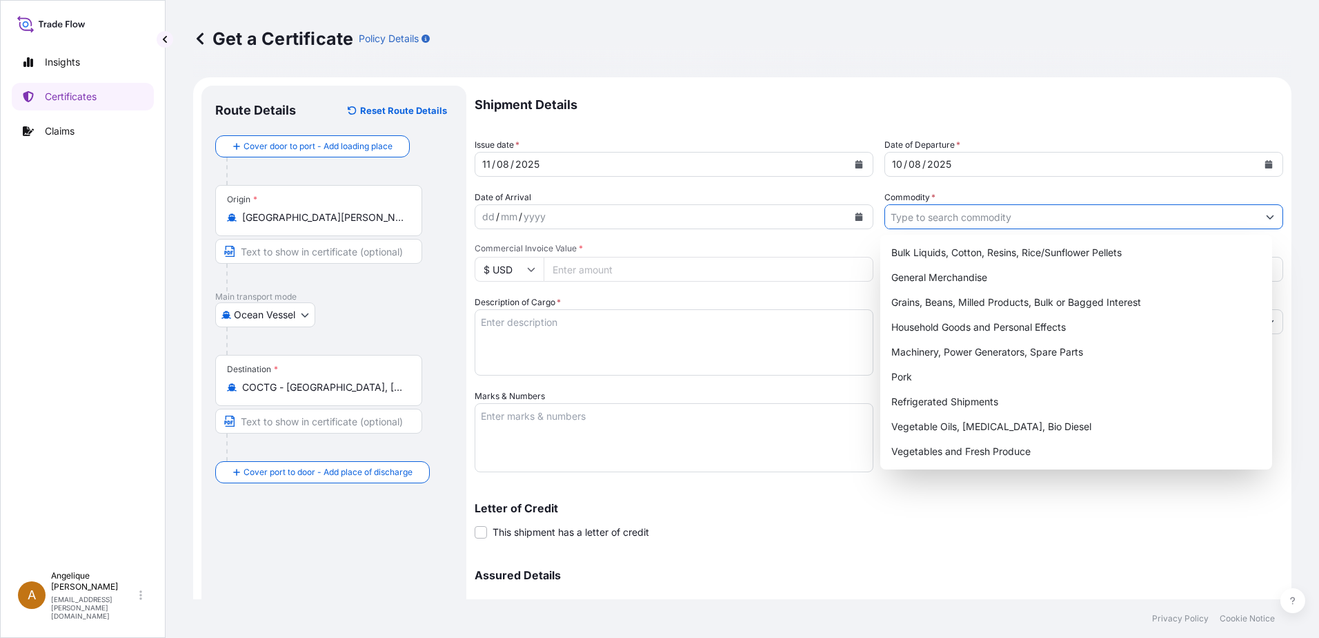
drag, startPoint x: 910, startPoint y: 218, endPoint x: 908, endPoint y: 236, distance: 18.1
click at [910, 219] on input "Commodity *" at bounding box center [1071, 216] width 373 height 25
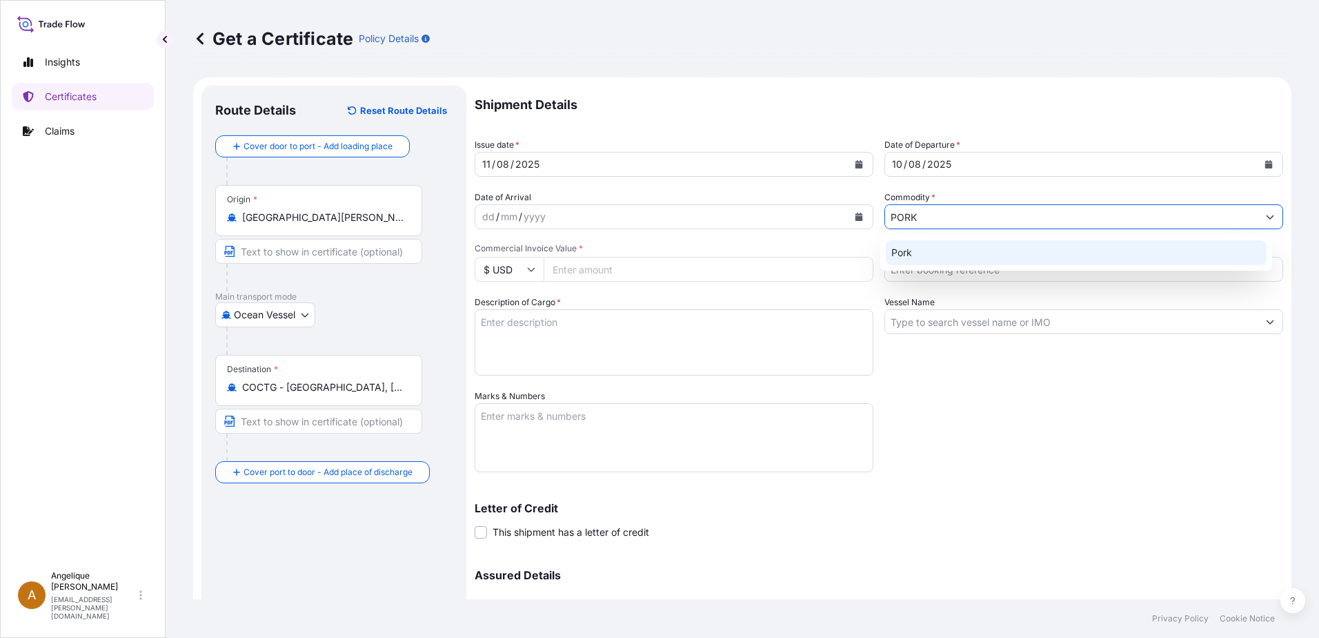
click at [901, 258] on div "Pork" at bounding box center [1077, 252] width 382 height 25
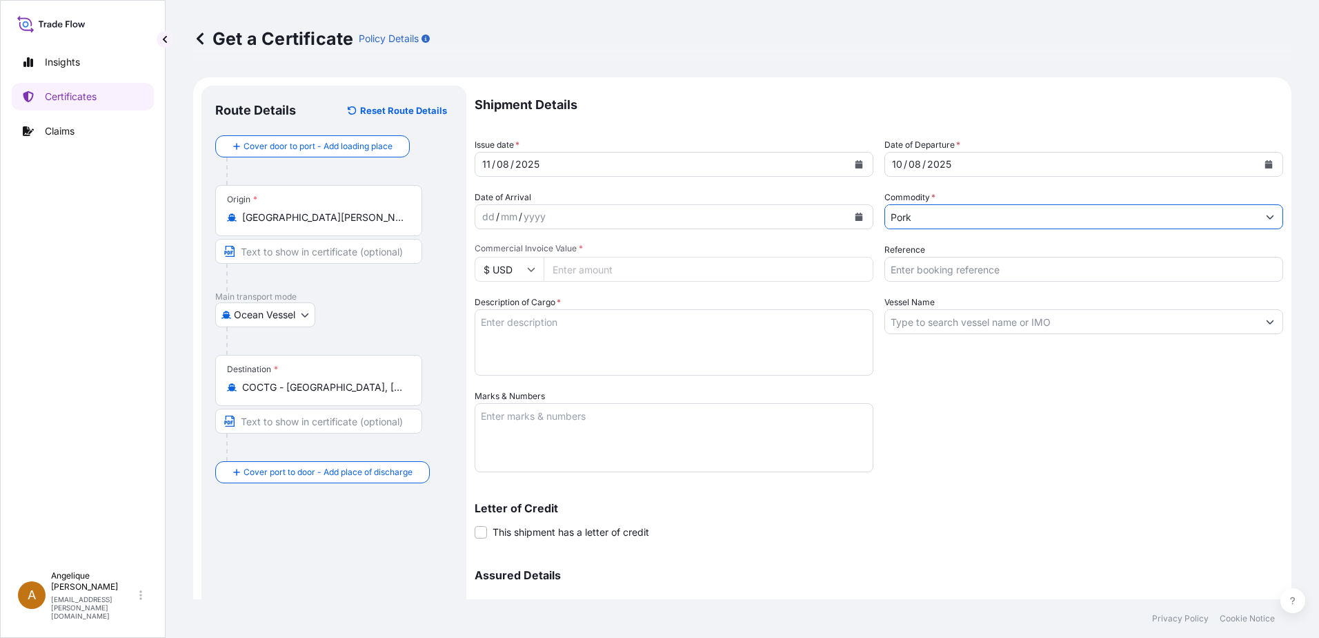
type input "Pork"
click at [562, 271] on input "Commercial Invoice Value *" at bounding box center [709, 269] width 330 height 25
type input "59234.86"
type input "2877487"
click at [547, 319] on textarea "FROZEN PORKSIRLOIN BONE IN COV" at bounding box center [674, 342] width 399 height 66
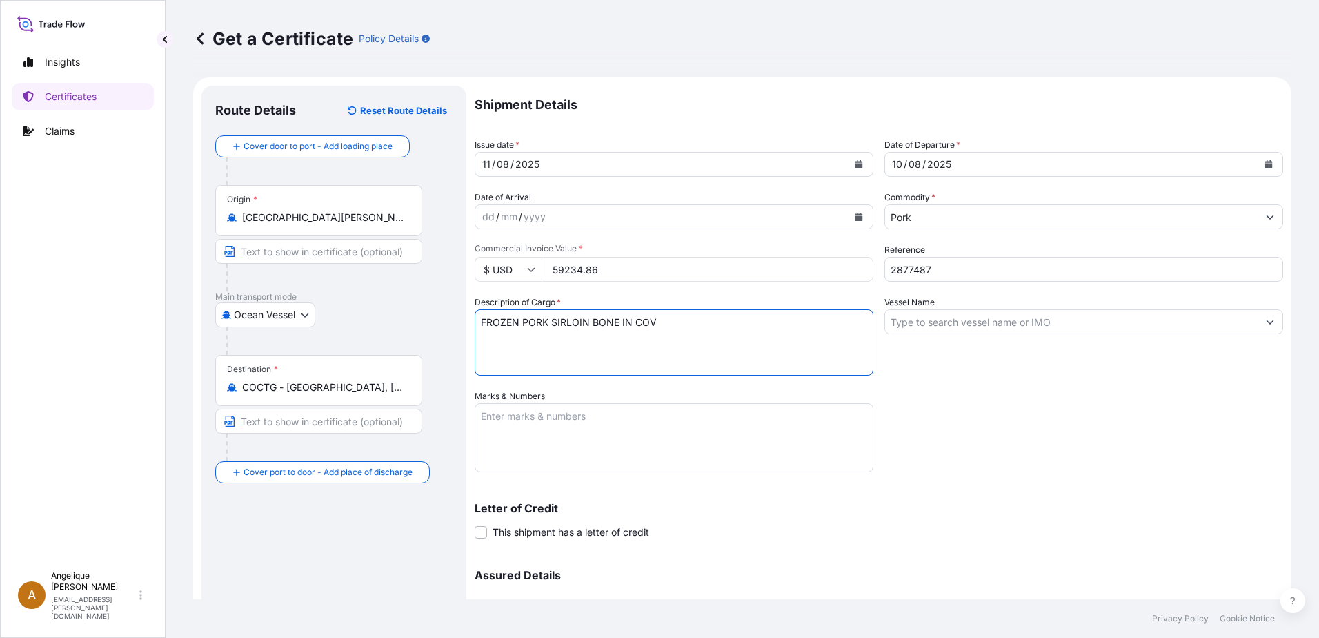
click at [492, 337] on textarea "FROZEN PORK SIRLOIN BONE IN COV" at bounding box center [674, 342] width 399 height 66
type textarea "FROZEN PORK SIRLOIN BONE IN COV PUNTA DE CHULETA DE CERDO CON HUESO CONGELADA"
click at [903, 325] on input "Vessel Name" at bounding box center [1071, 321] width 373 height 25
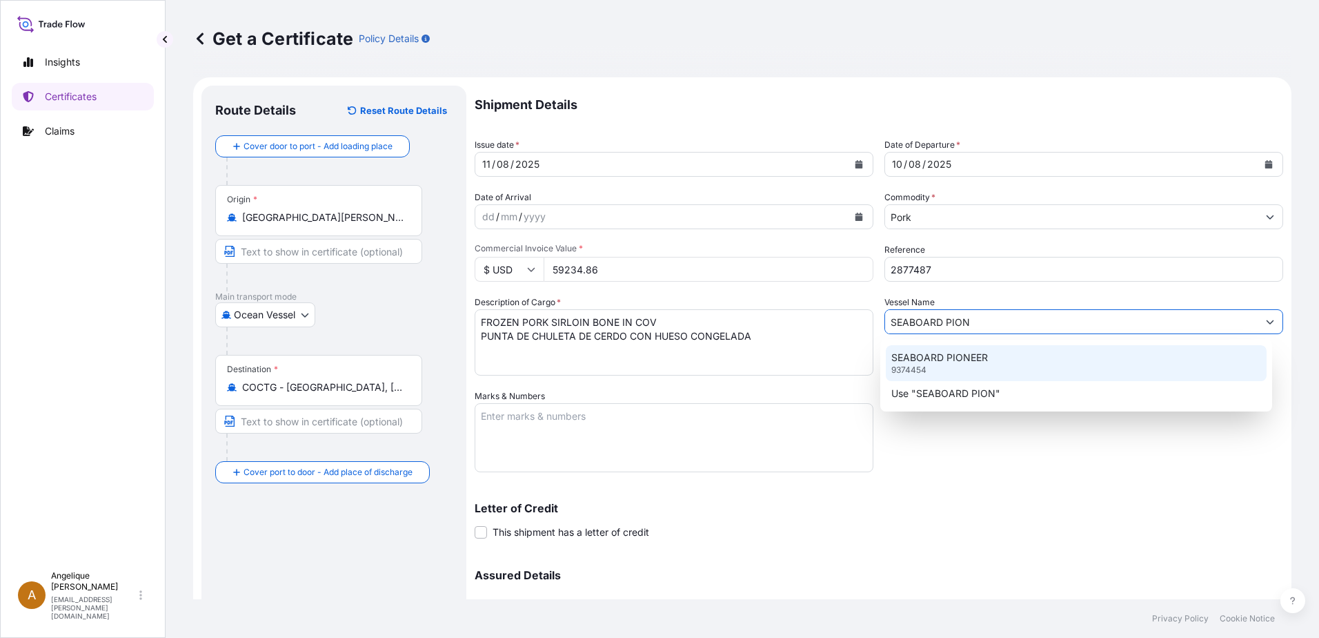
click at [928, 368] on div "SEABOARD PIONEER 9374454" at bounding box center [1077, 363] width 382 height 36
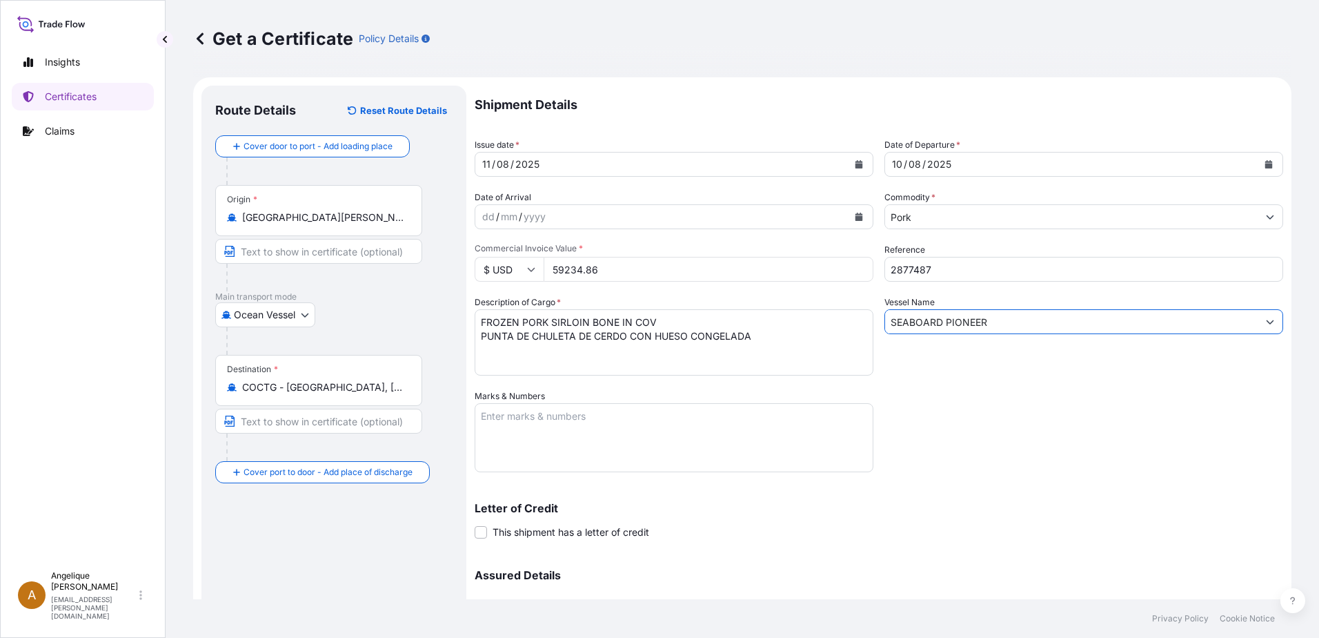
type input "SEABOARD PIONEER"
click at [504, 420] on textarea "Marks & Numbers" at bounding box center [674, 437] width 399 height 69
type textarea "2877487"
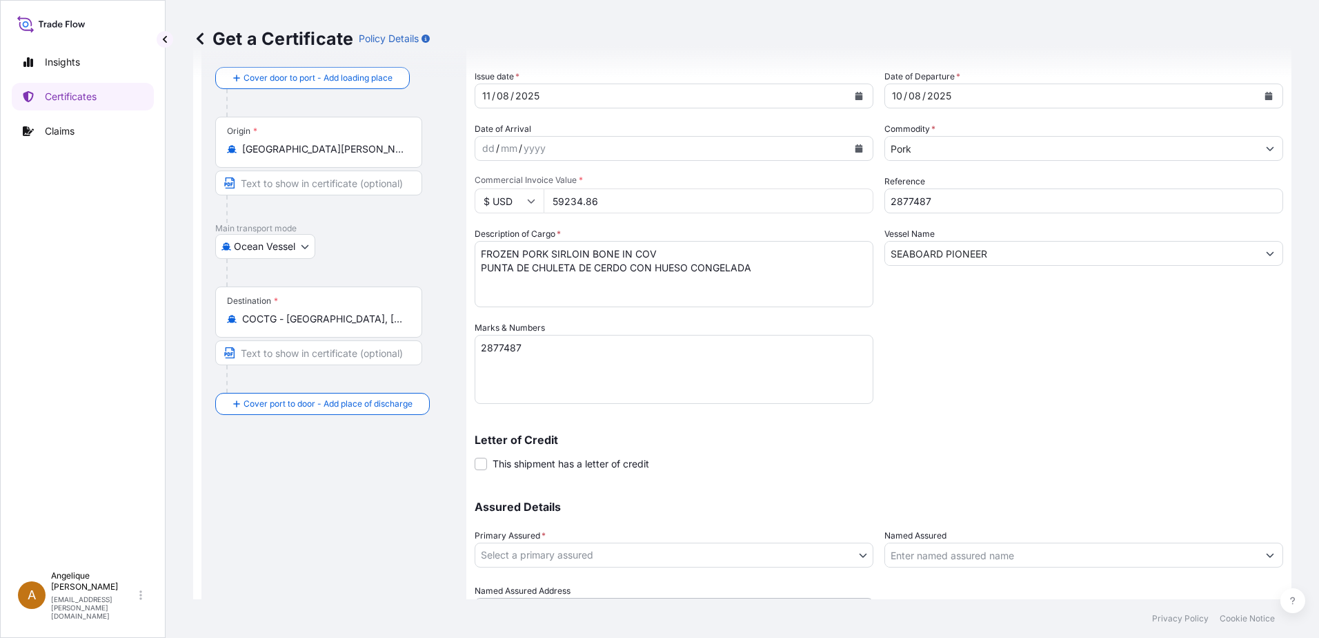
scroll to position [69, 0]
click at [639, 558] on body "Insights Certificates Claims A Angelique Gutierrez angelique.gutierrez@seaboard…" at bounding box center [659, 319] width 1319 height 638
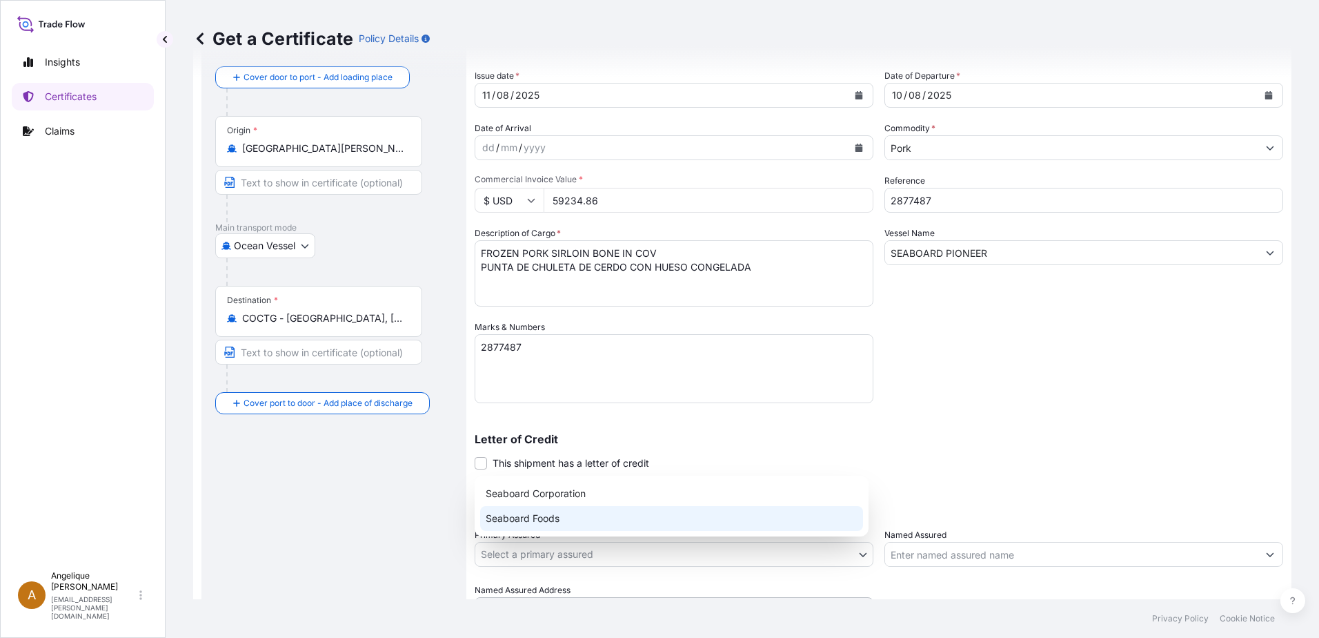
click at [597, 522] on div "Seaboard Foods" at bounding box center [671, 518] width 383 height 25
select select "31638"
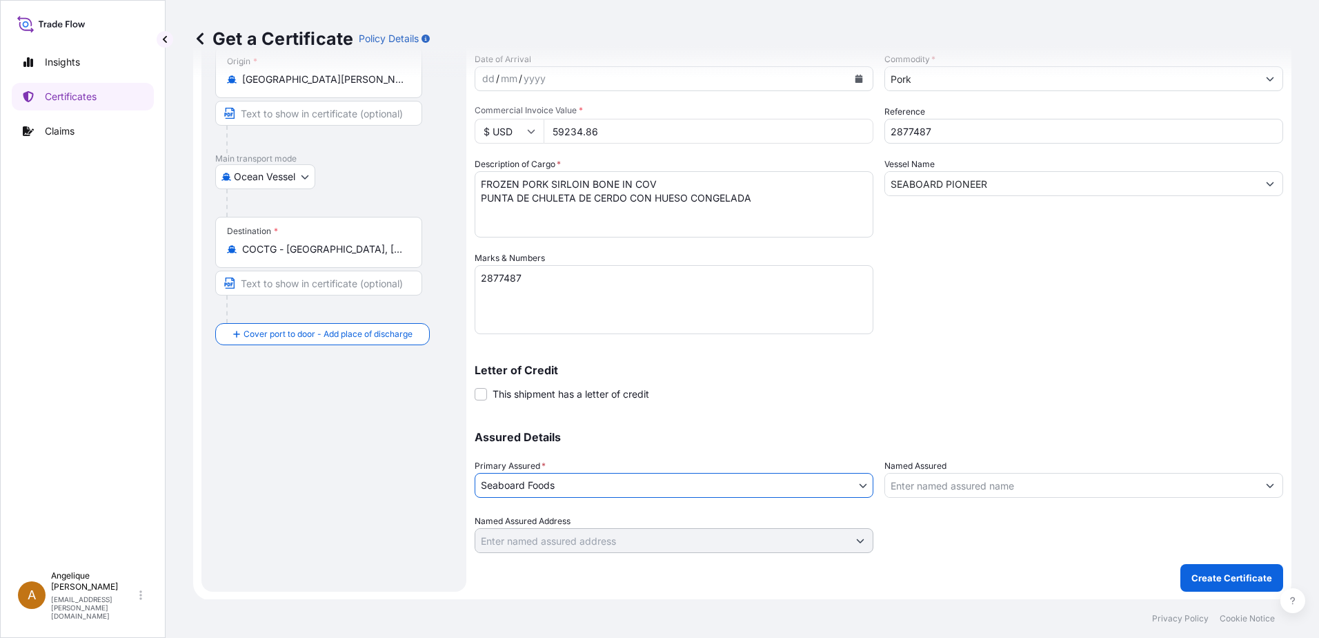
scroll to position [139, 0]
click at [1227, 576] on p "Create Certificate" at bounding box center [1232, 577] width 81 height 14
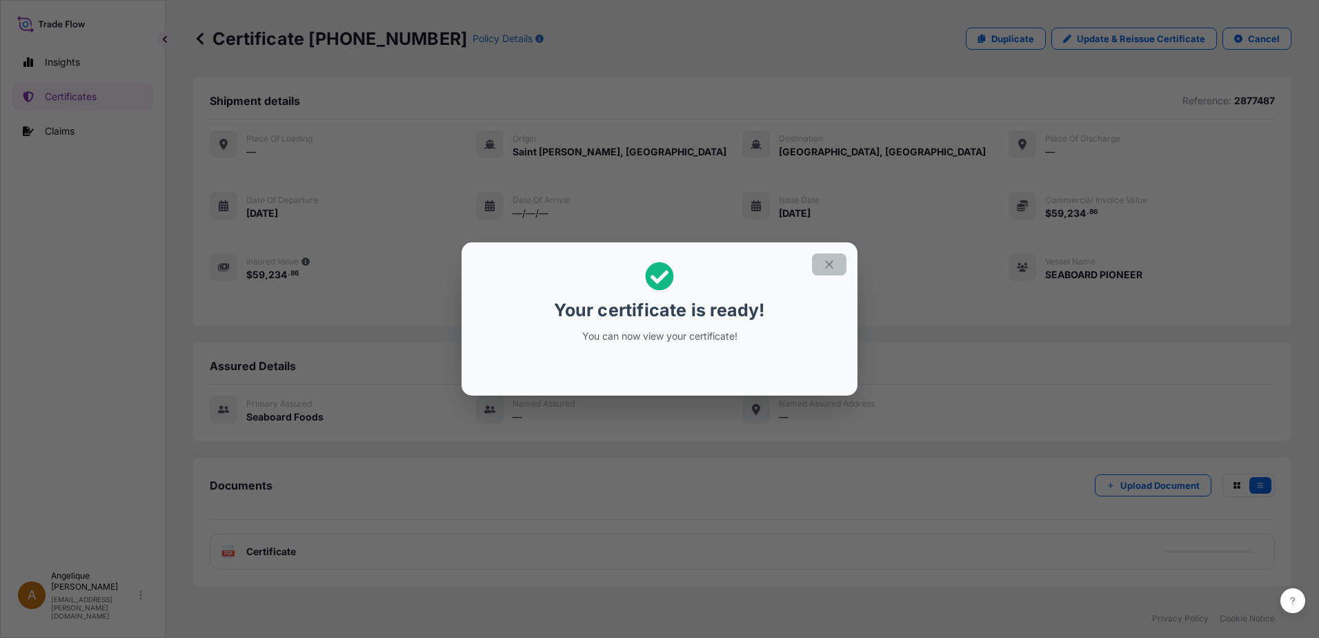
click at [831, 264] on icon "button" at bounding box center [829, 264] width 12 height 12
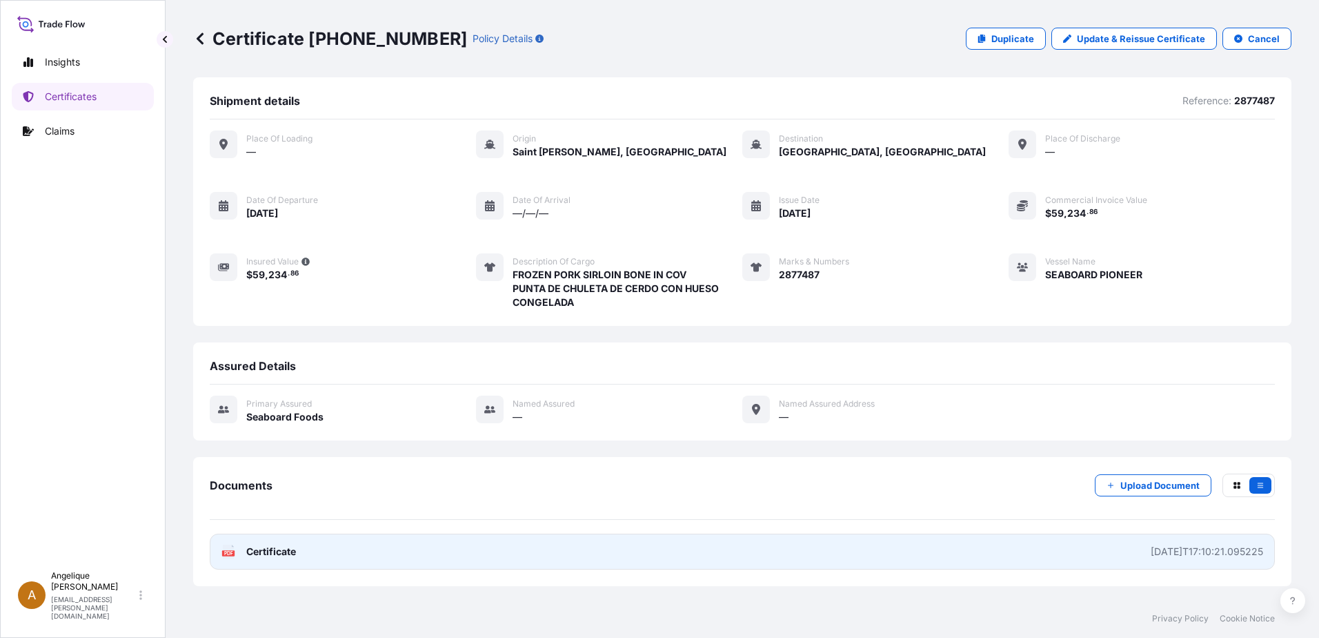
click at [268, 553] on span "Certificate" at bounding box center [271, 551] width 50 height 14
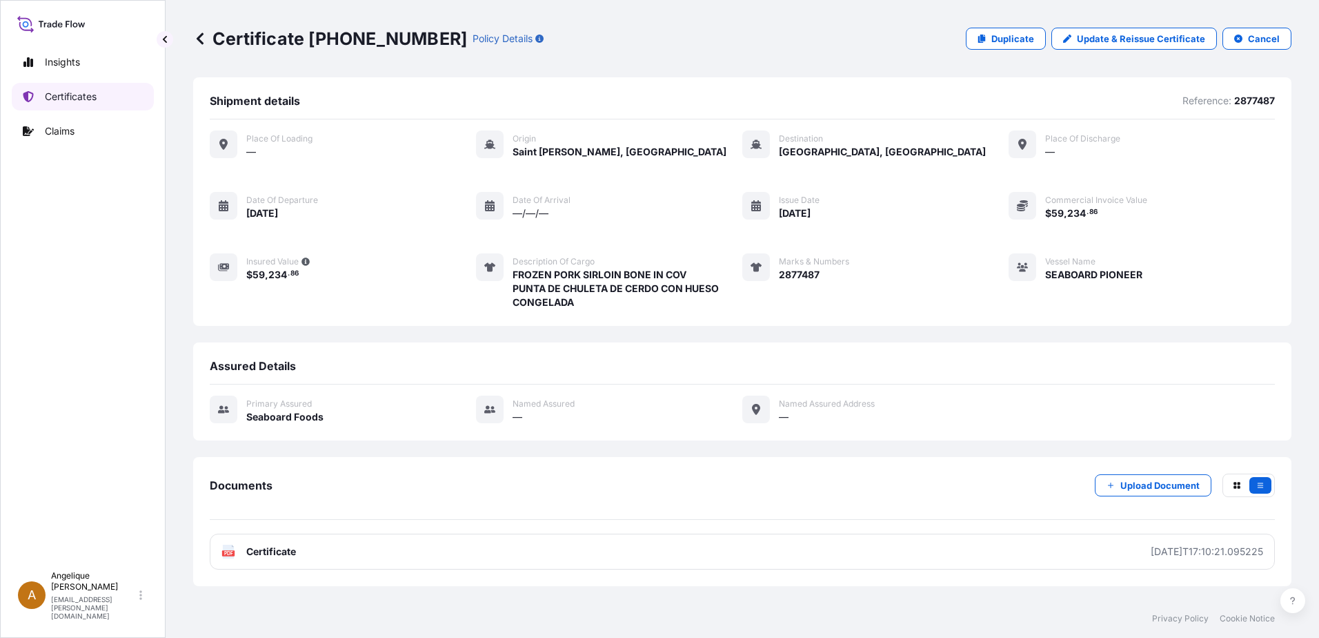
click at [82, 97] on p "Certificates" at bounding box center [71, 97] width 52 height 14
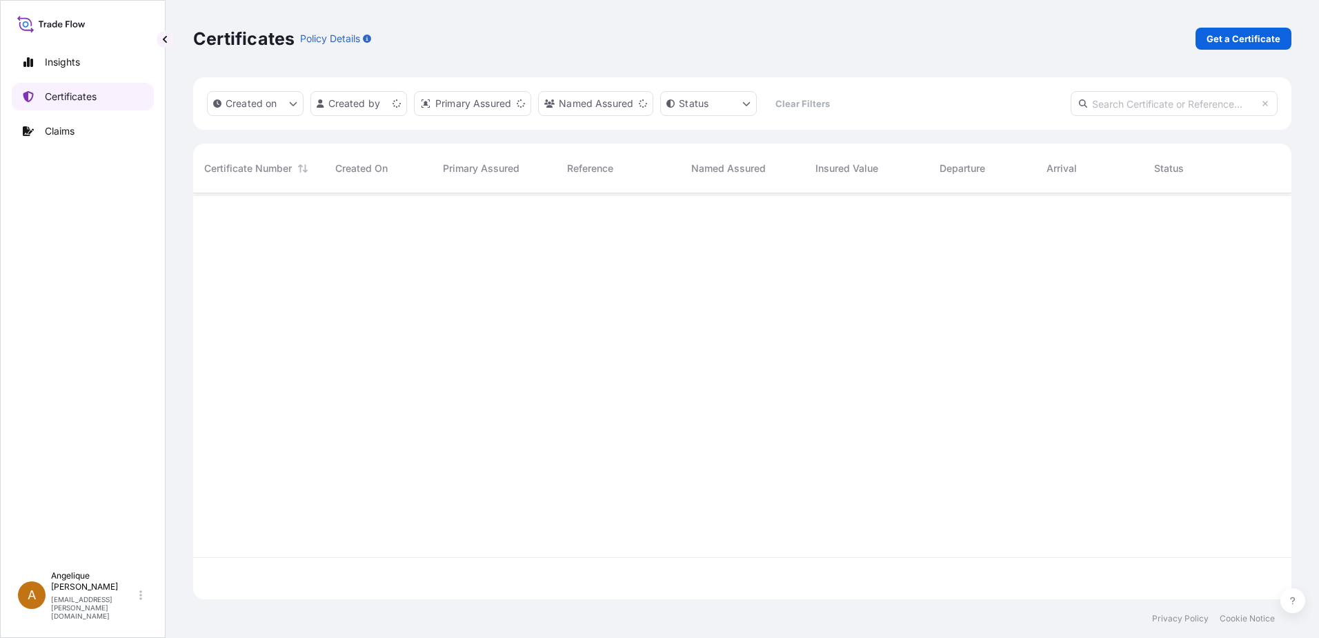
scroll to position [403, 1088]
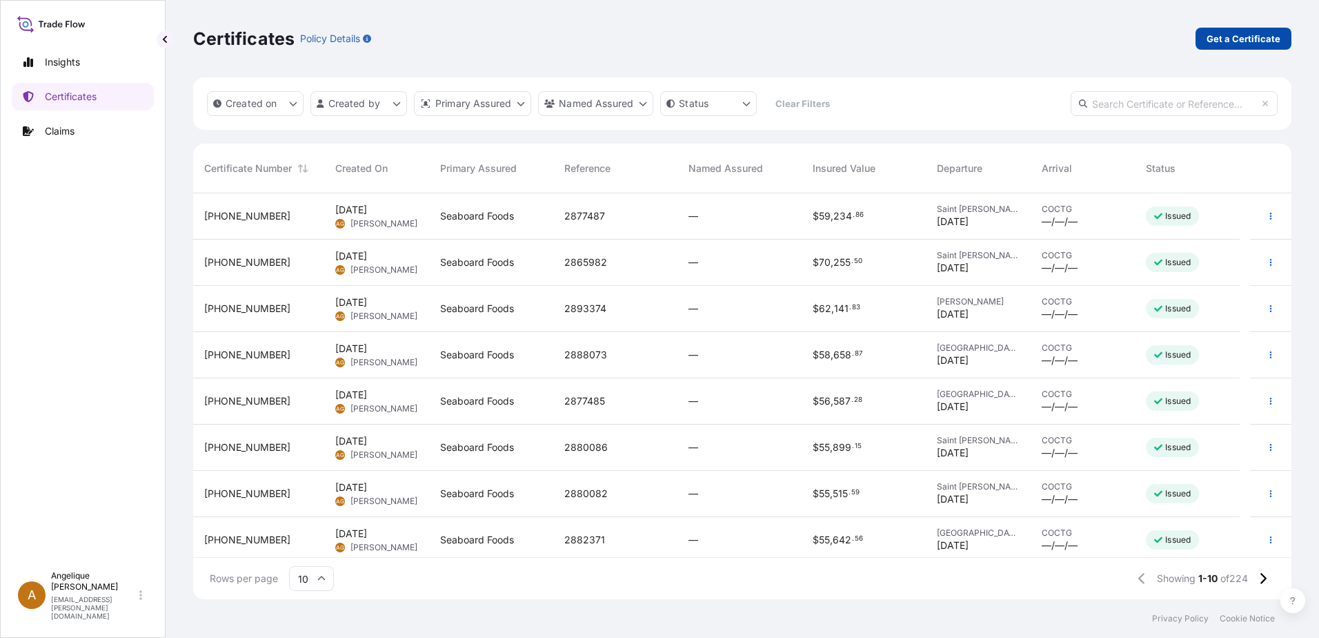
click at [1212, 39] on p "Get a Certificate" at bounding box center [1244, 39] width 74 height 14
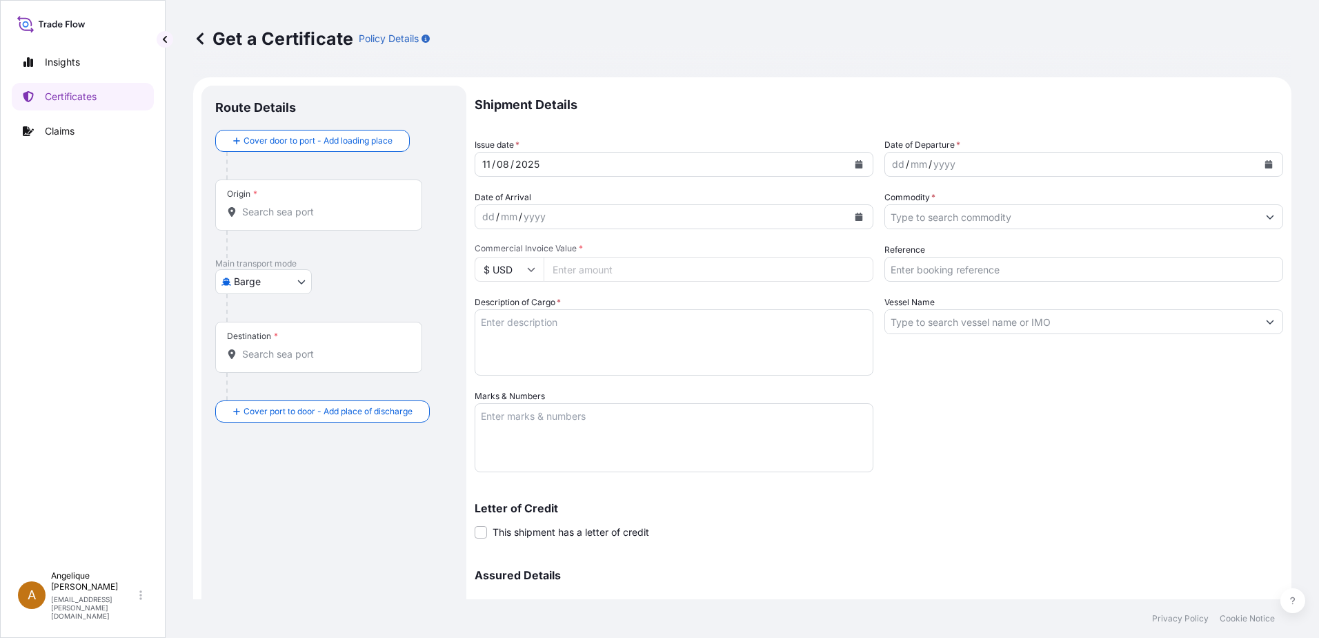
click at [302, 283] on body "Insights Certificates Claims A Angelique Gutierrez angelique.gutierrez@seaboard…" at bounding box center [659, 319] width 1319 height 638
click at [257, 391] on span "Ocean Vessel" at bounding box center [272, 392] width 61 height 14
select select "Ocean Vessel"
click at [239, 221] on div at bounding box center [319, 217] width 184 height 14
click at [242, 221] on input "Origin *" at bounding box center [323, 217] width 163 height 14
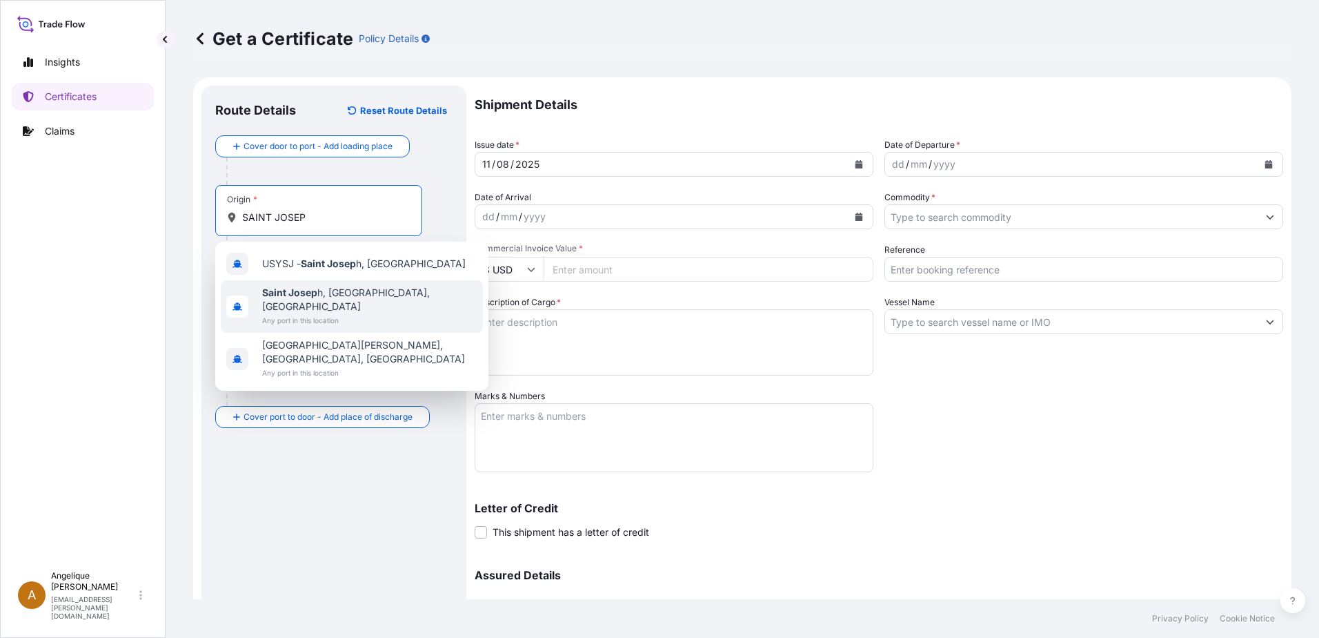
click at [306, 293] on b "Saint Josep" at bounding box center [289, 292] width 55 height 12
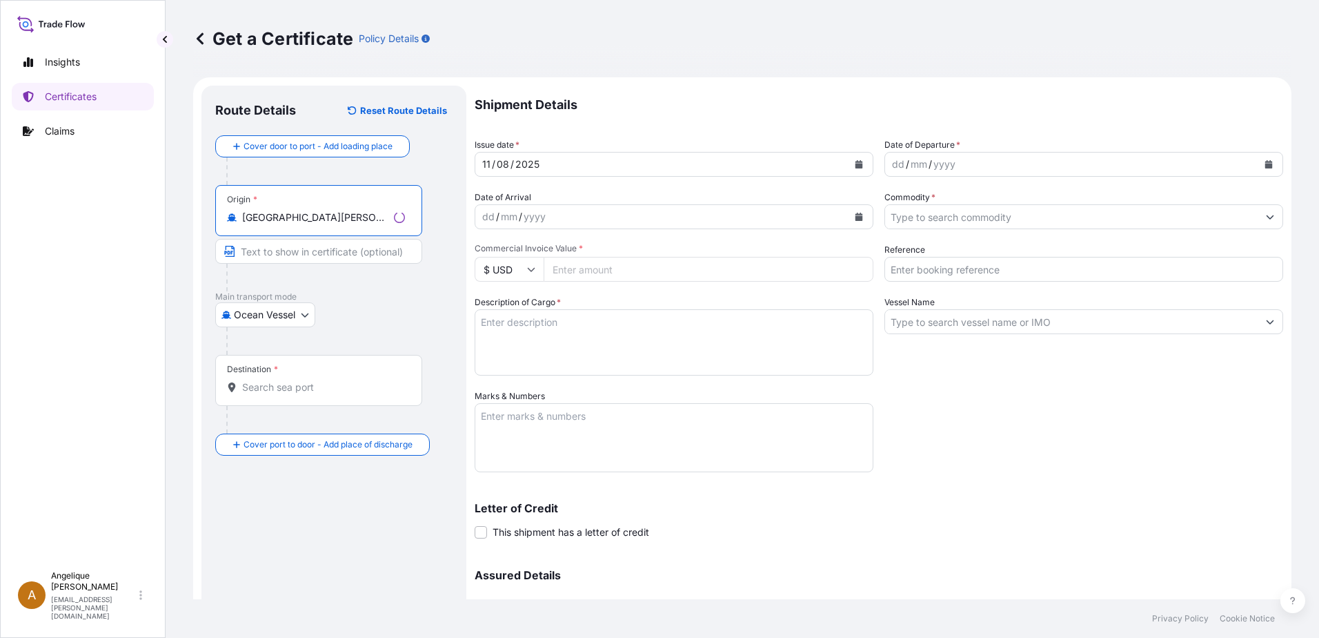
type input "Saint Joseph, MO, USA"
click at [264, 396] on div "Destination *" at bounding box center [318, 380] width 207 height 51
click at [264, 394] on input "Destination *" at bounding box center [323, 387] width 163 height 14
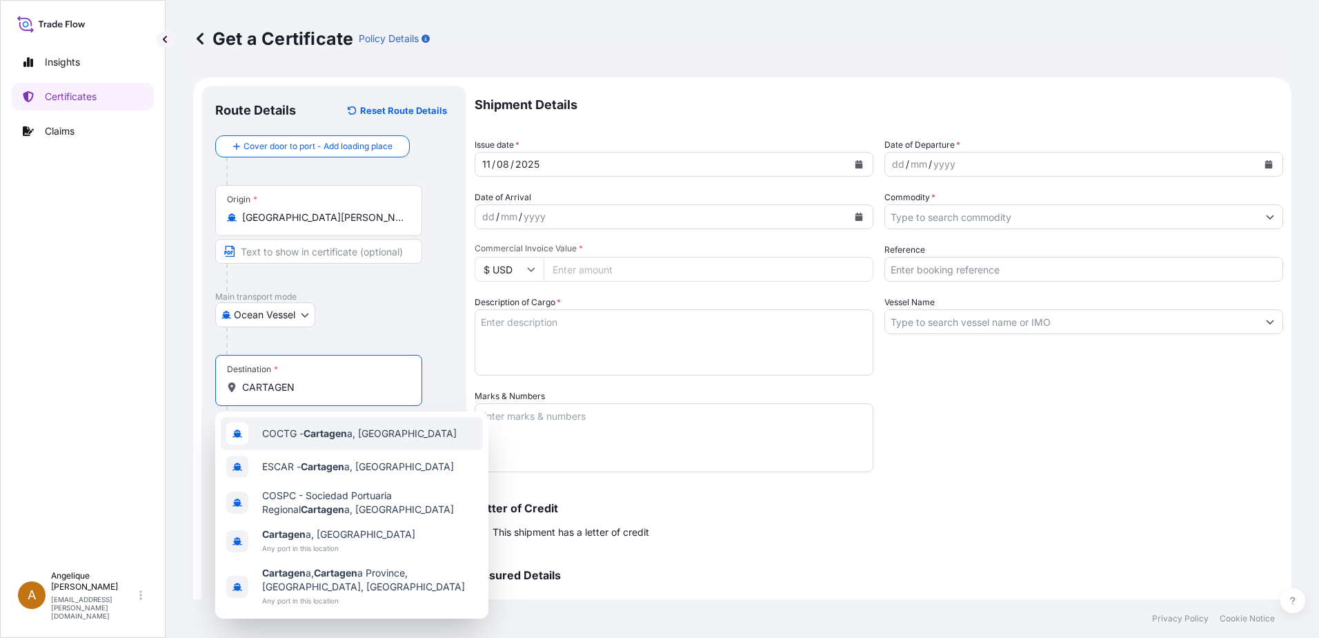
click at [366, 427] on span "COCTG - Cartagen a, Colombia" at bounding box center [359, 433] width 195 height 14
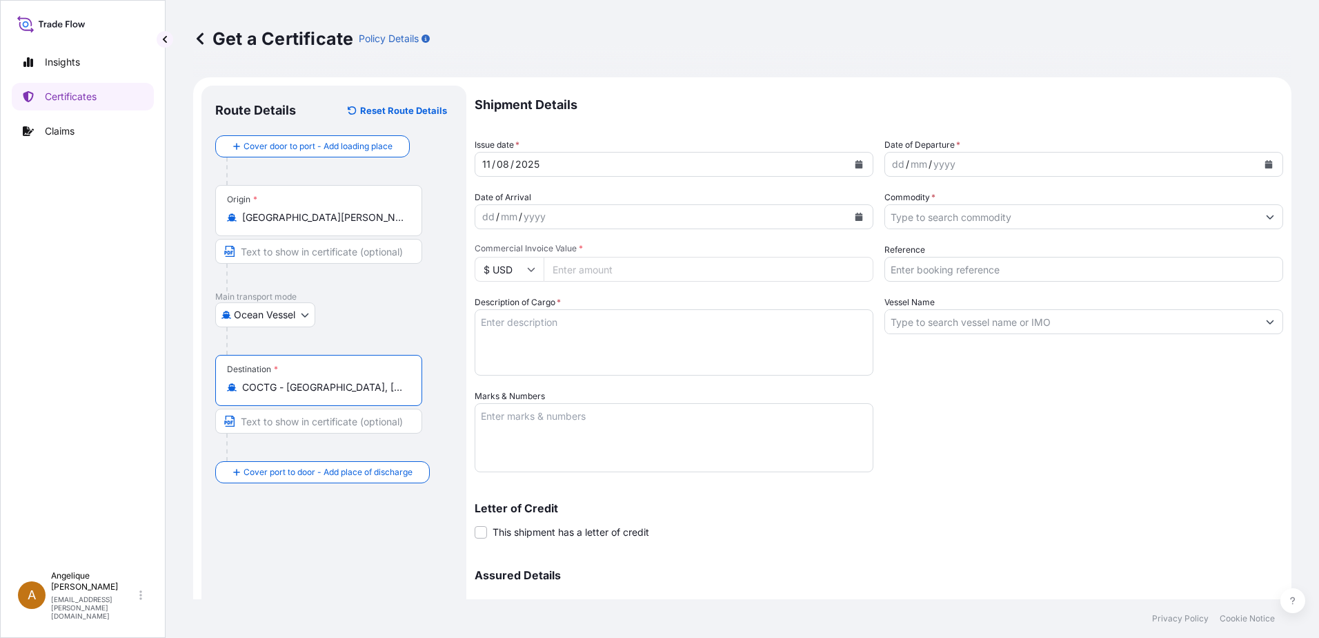
type input "COCTG - Cartagena, Colombia"
click at [1258, 163] on button "Calendar" at bounding box center [1269, 164] width 22 height 22
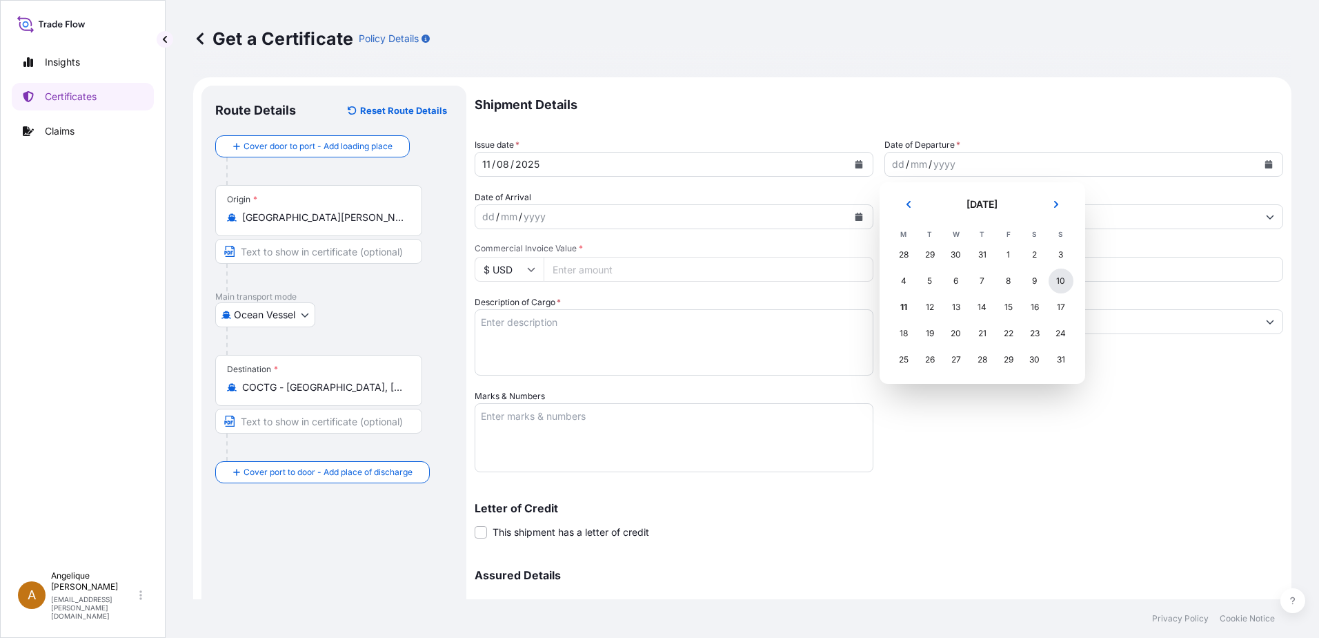
click at [1061, 282] on div "10" at bounding box center [1061, 280] width 25 height 25
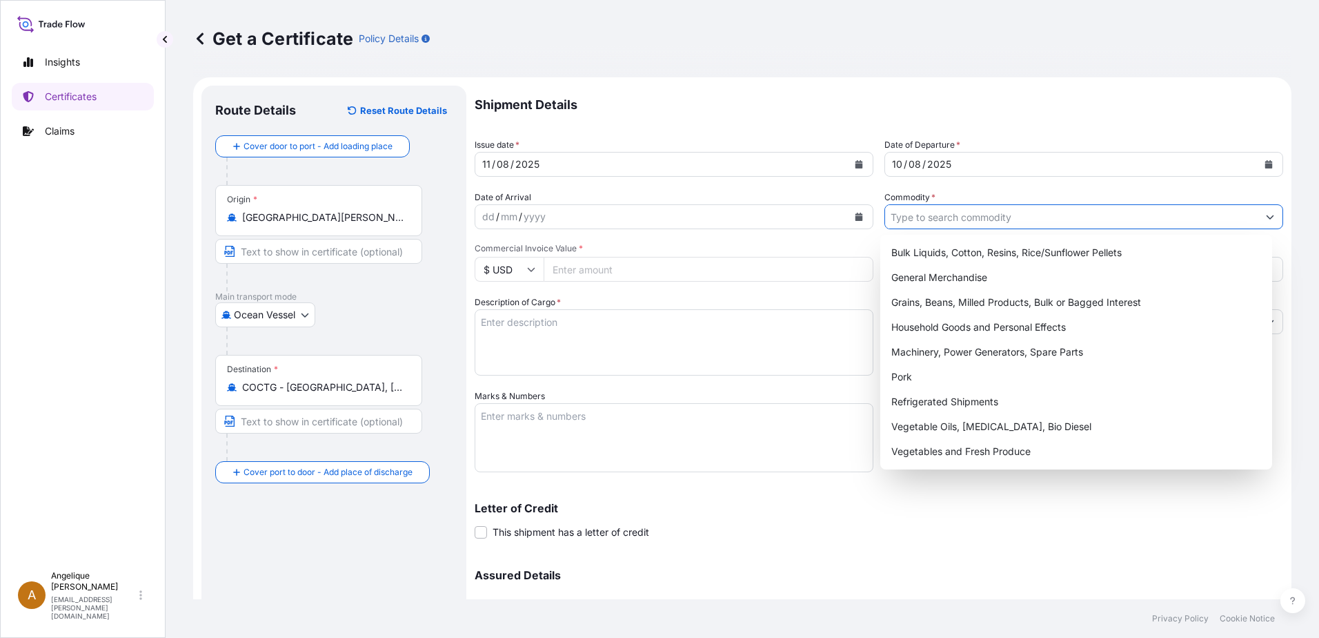
click at [921, 218] on input "Commodity *" at bounding box center [1071, 216] width 373 height 25
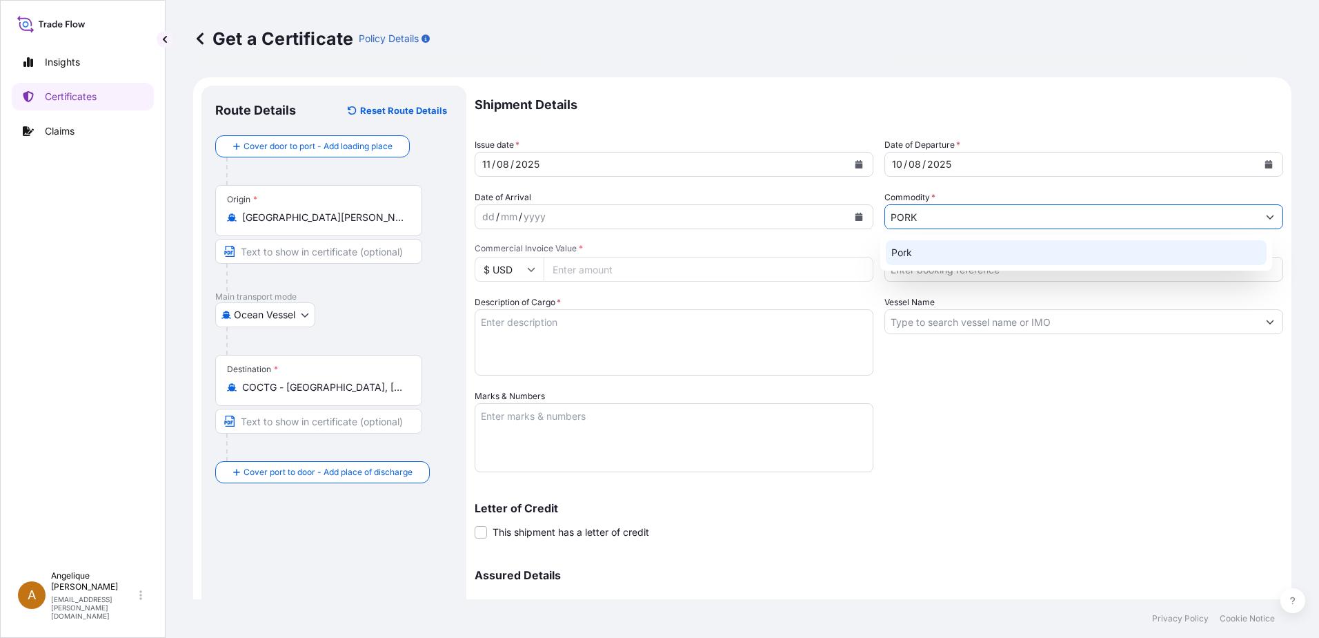
click at [930, 252] on div "Pork" at bounding box center [1077, 252] width 382 height 25
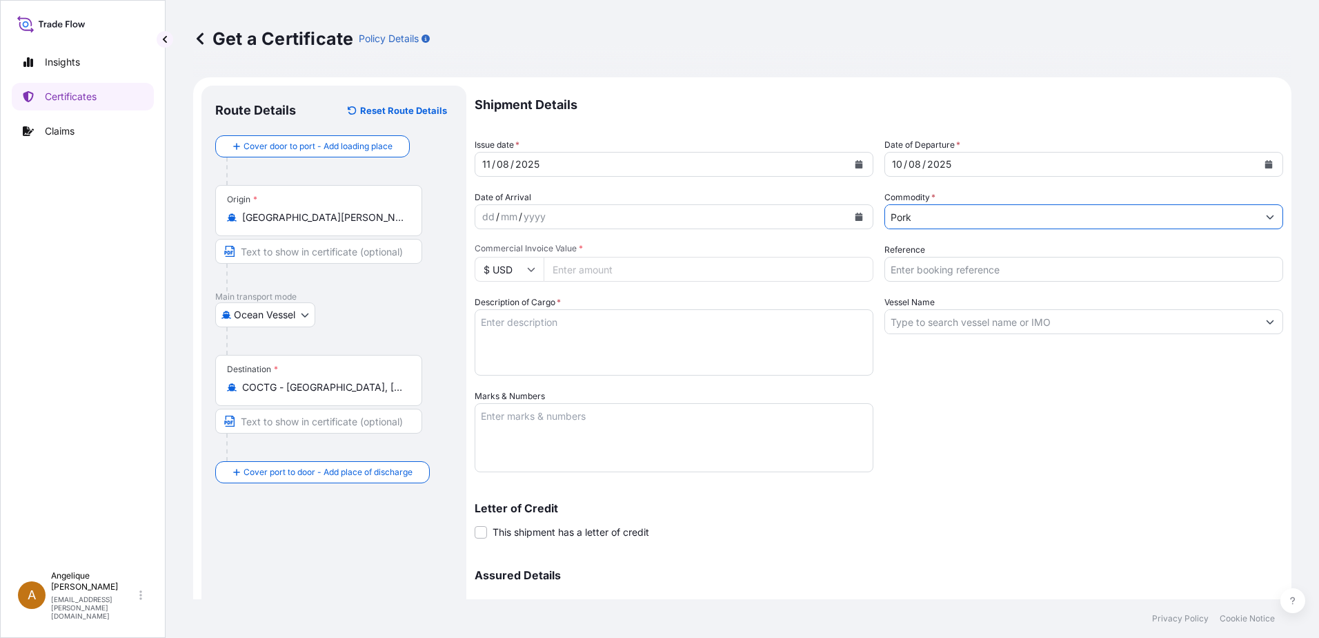
type input "Pork"
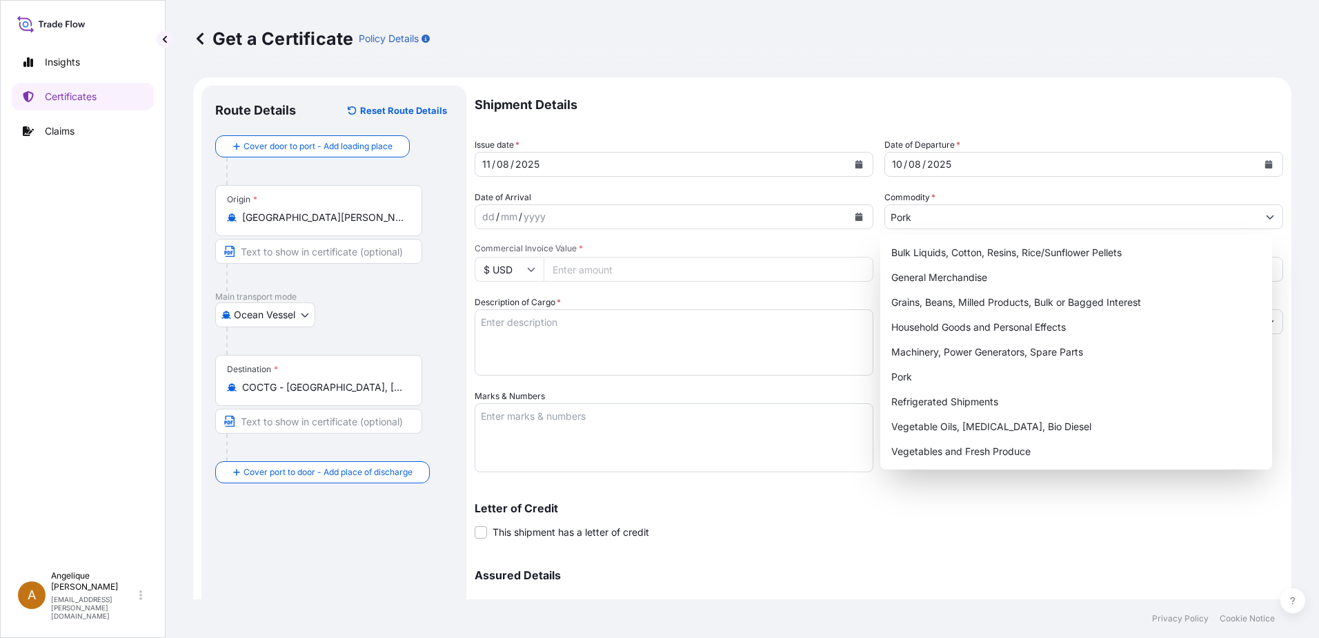
click at [623, 272] on input "Commercial Invoice Value *" at bounding box center [709, 269] width 330 height 25
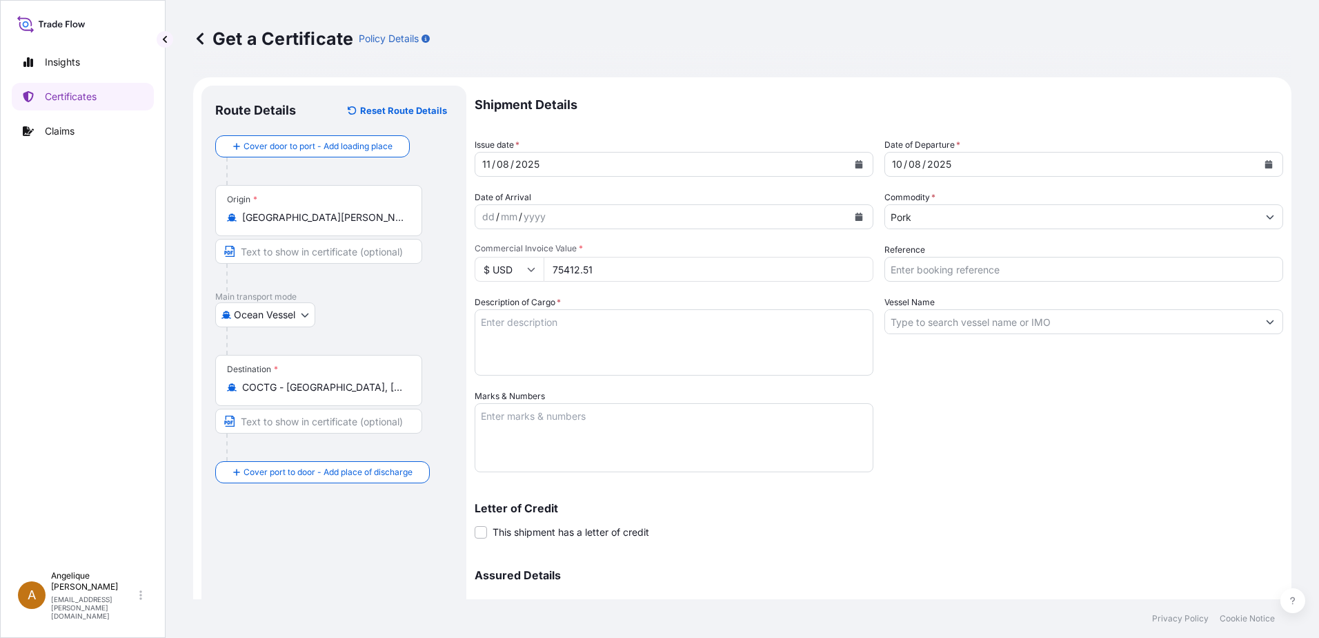
type input "75412.51"
type input "2865967"
click at [669, 323] on textarea "FROZEN PORK BNLS HAM ROLLOUT" at bounding box center [674, 342] width 399 height 66
type textarea "FROZEN PORK BNLS HAM ROLLOUT PIERNA DE CERDO SIN HUESO CONGELAD"
click at [906, 322] on input "Vessel Name" at bounding box center [1071, 321] width 373 height 25
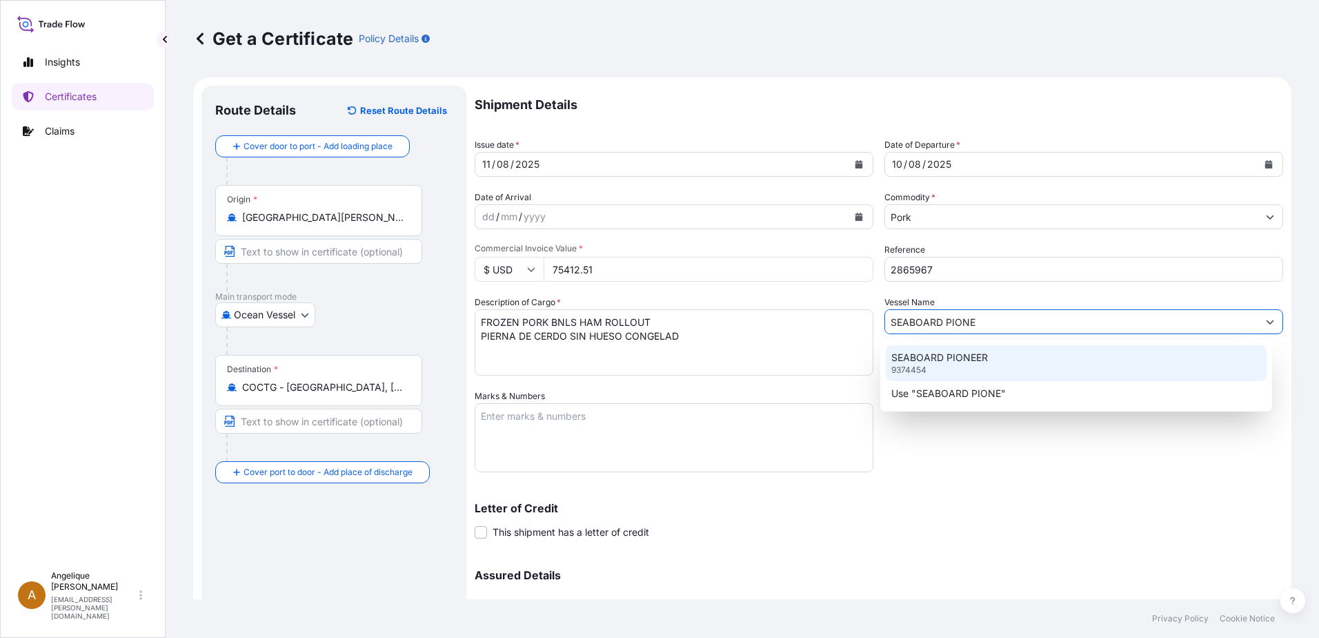
click at [917, 351] on p "SEABOARD PIONEER" at bounding box center [940, 358] width 97 height 14
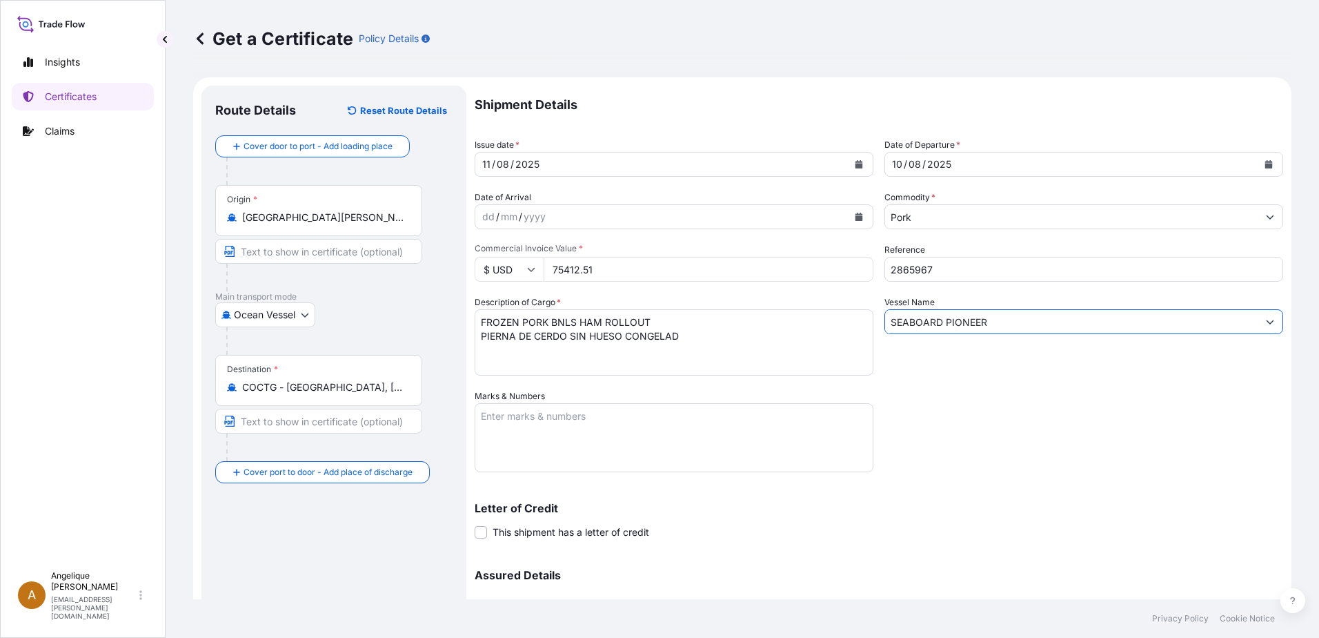
type input "SEABOARD PIONEER"
click at [529, 420] on textarea "Marks & Numbers" at bounding box center [674, 437] width 399 height 69
type textarea "2865967"
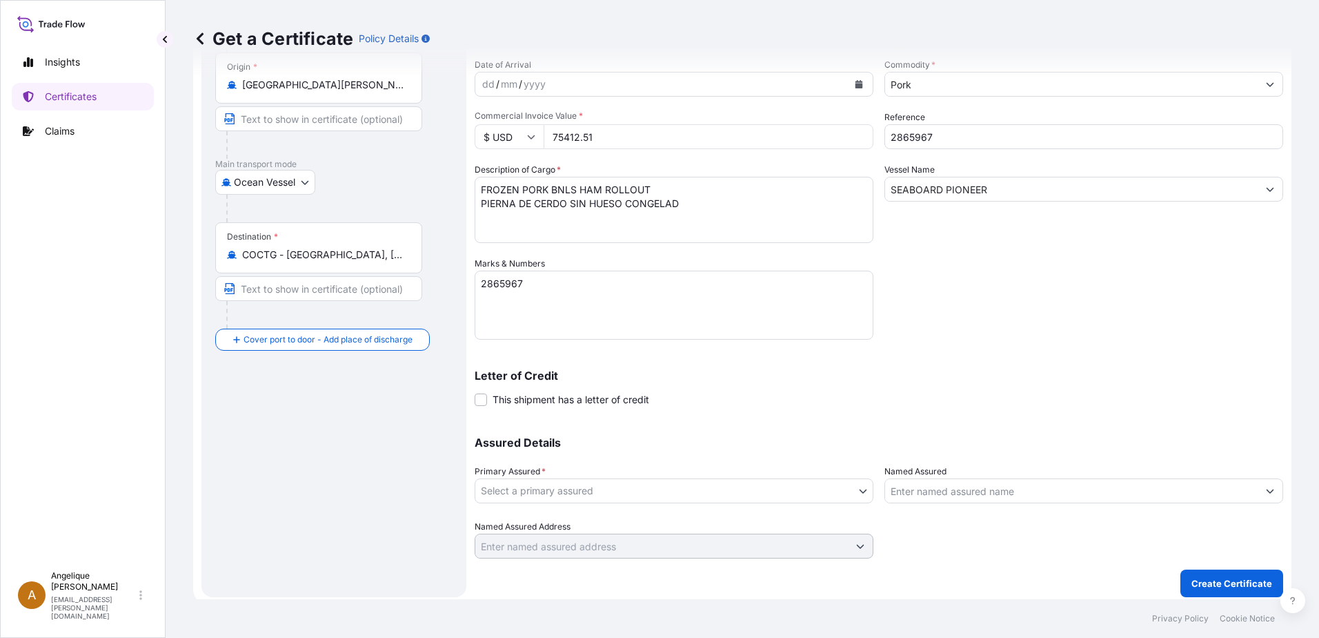
scroll to position [138, 0]
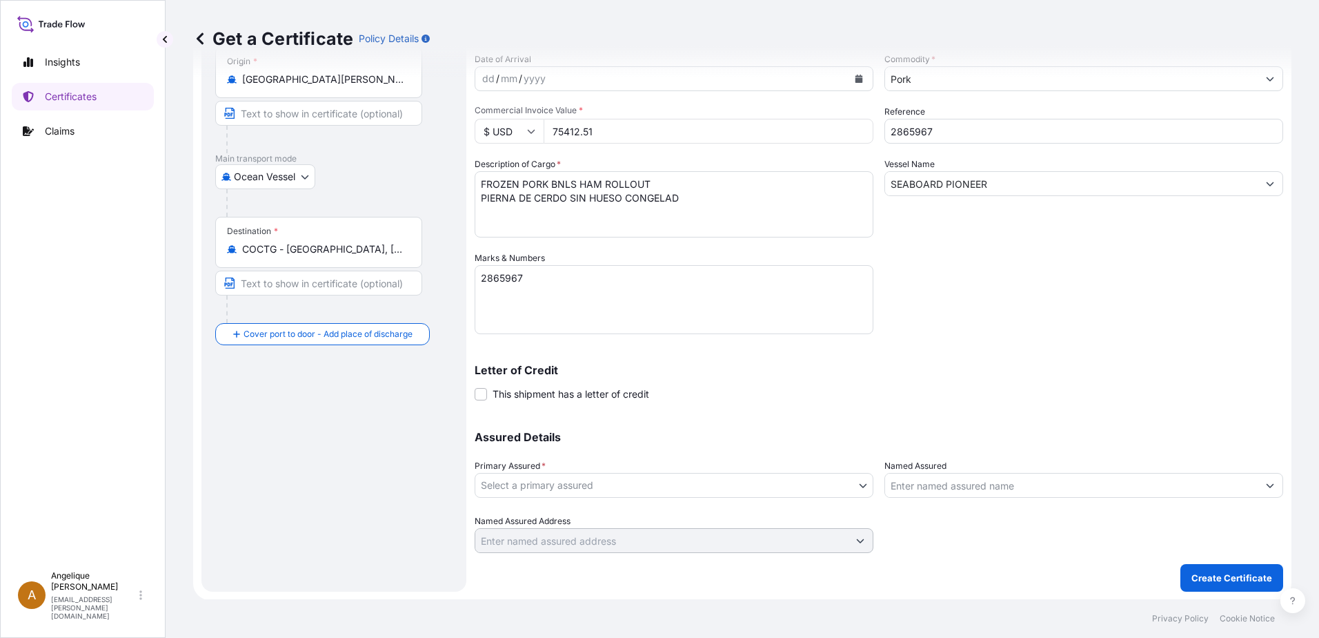
click at [651, 486] on body "Insights Certificates Claims A Angelique Gutierrez angelique.gutierrez@seaboard…" at bounding box center [659, 319] width 1319 height 638
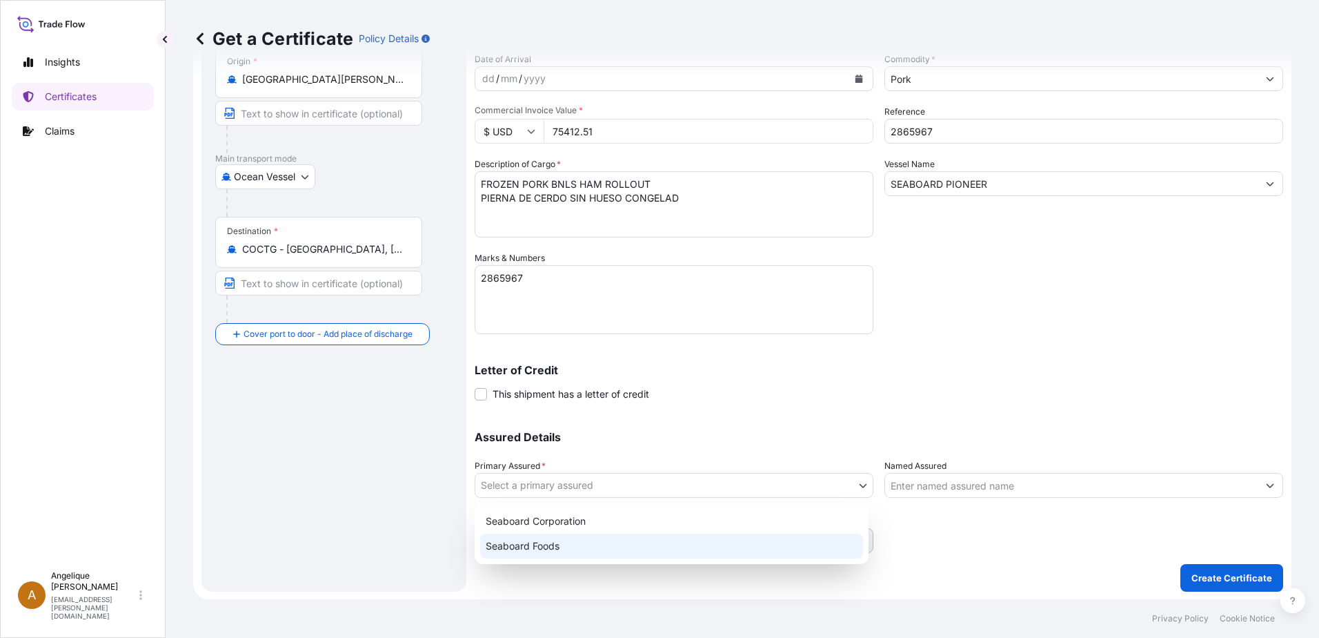
click at [584, 550] on div "Seaboard Foods" at bounding box center [671, 545] width 383 height 25
select select "31638"
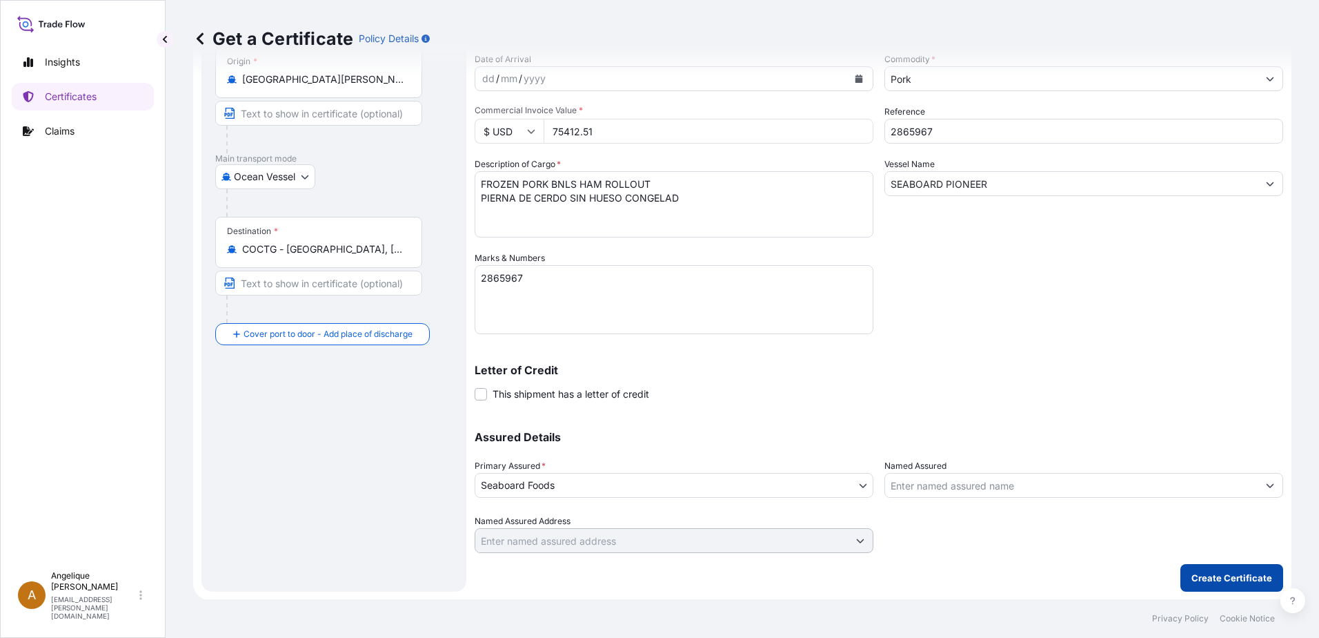
click at [1205, 576] on p "Create Certificate" at bounding box center [1232, 578] width 81 height 14
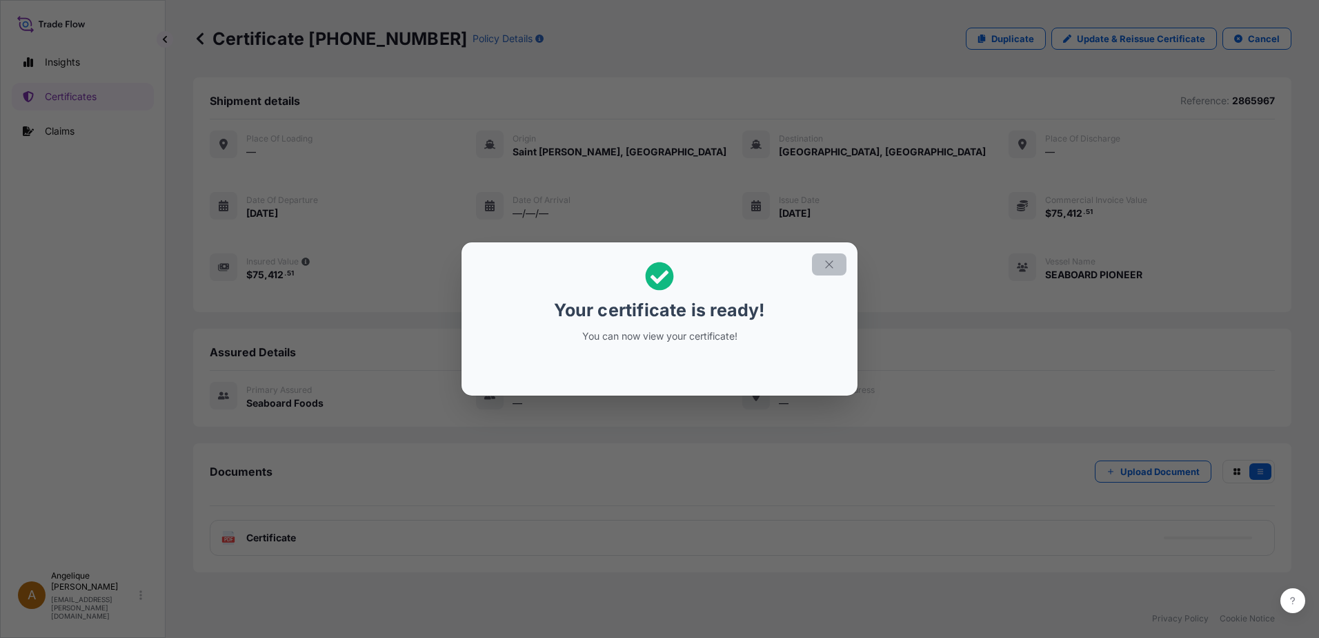
click at [831, 261] on icon "button" at bounding box center [829, 264] width 12 height 12
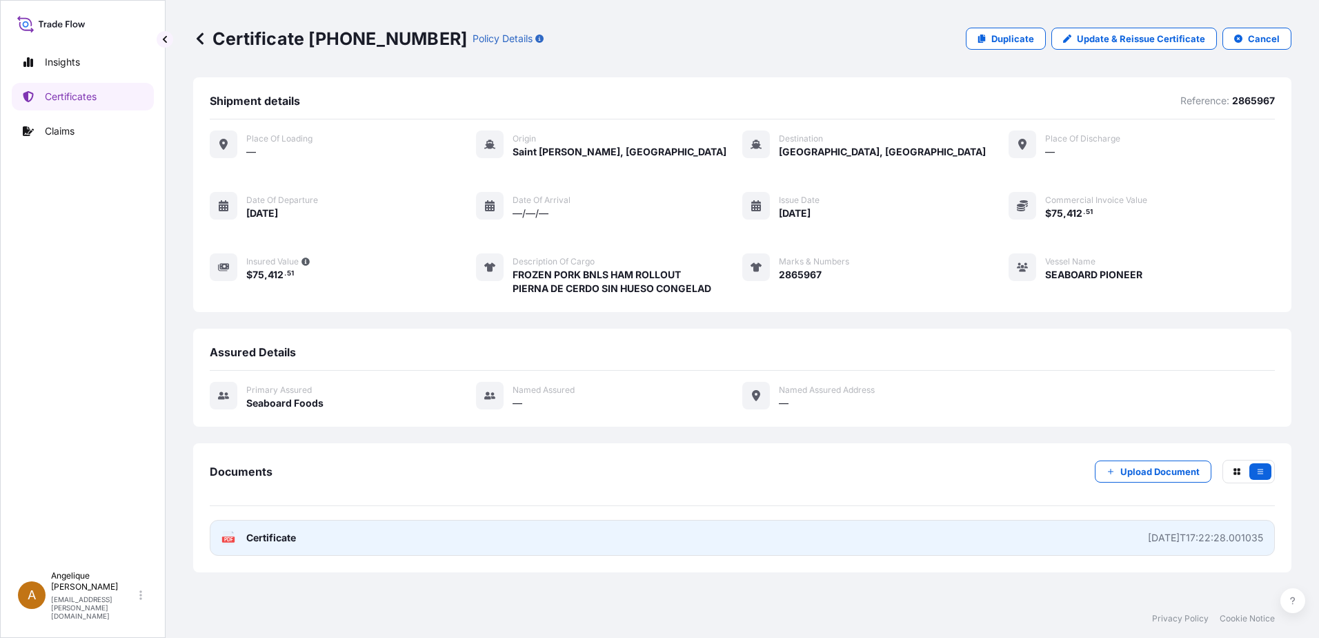
click at [394, 532] on link "PDF Certificate 2025-08-11T17:22:28.001035" at bounding box center [742, 538] width 1065 height 36
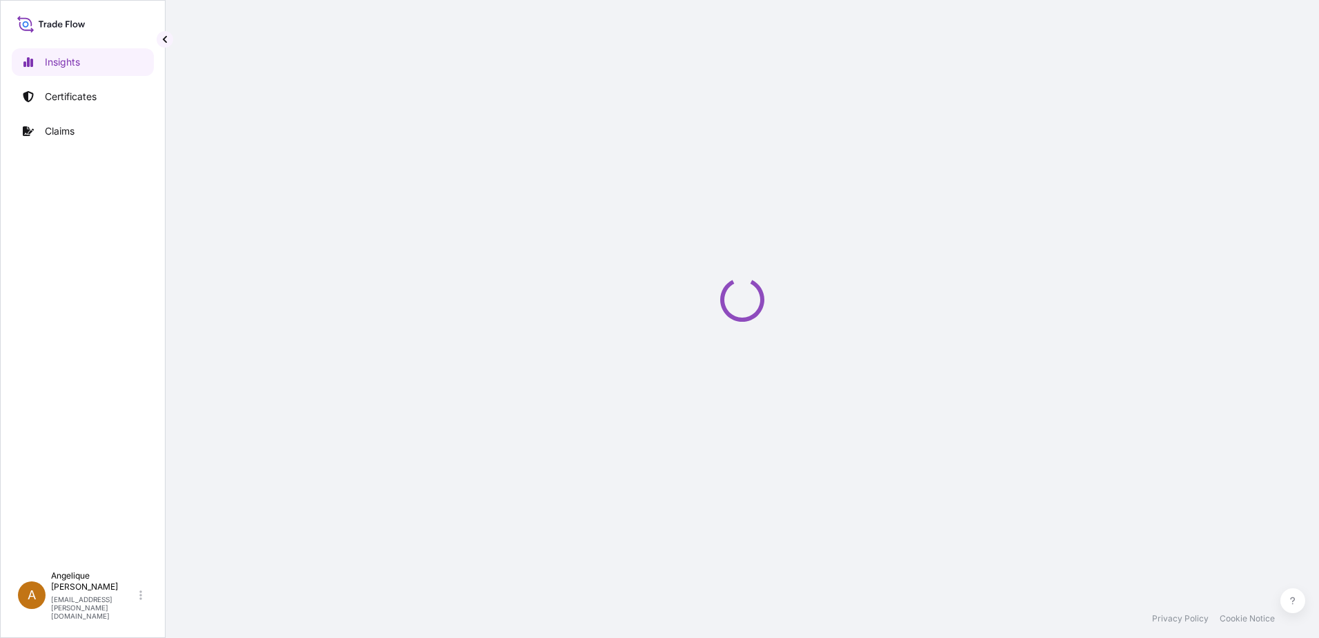
select select "2025"
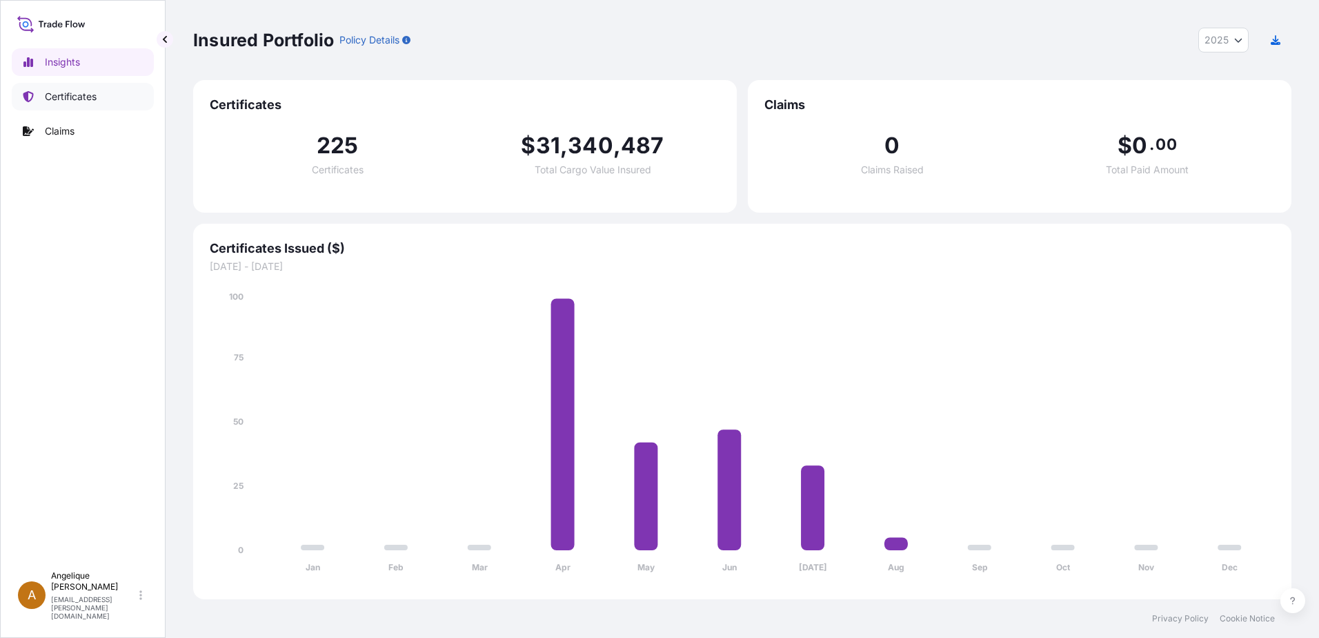
click at [64, 101] on p "Certificates" at bounding box center [71, 97] width 52 height 14
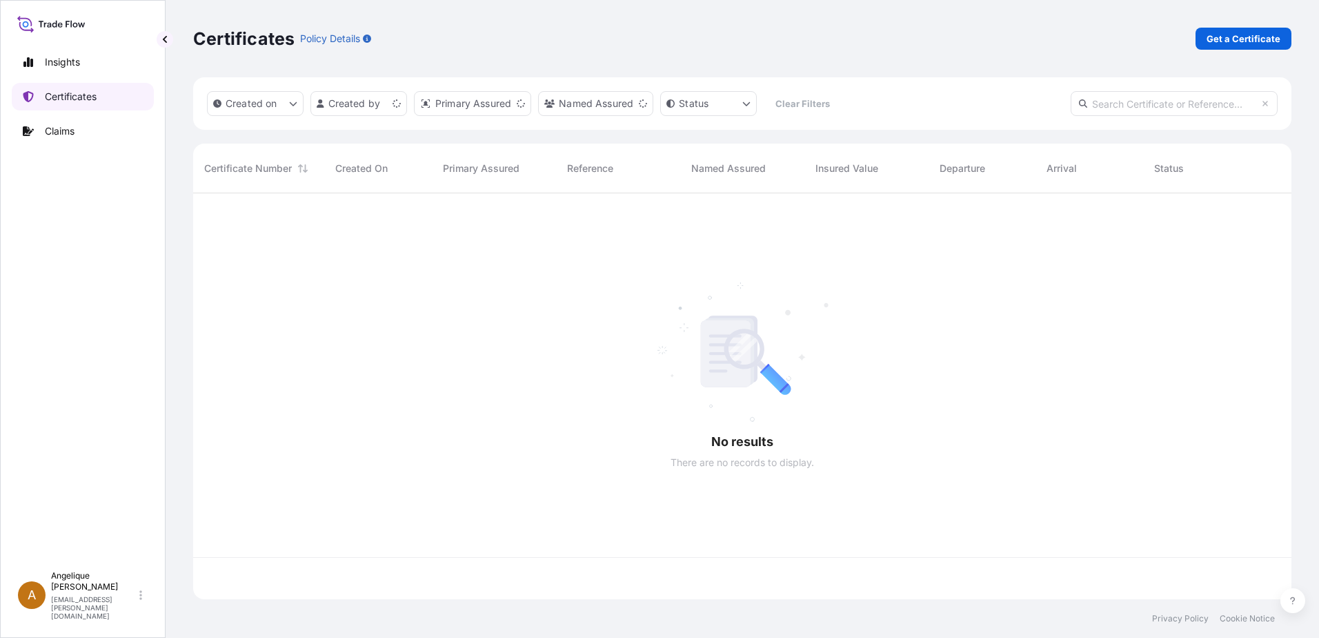
scroll to position [403, 1088]
click at [1212, 40] on p "Get a Certificate" at bounding box center [1244, 39] width 74 height 14
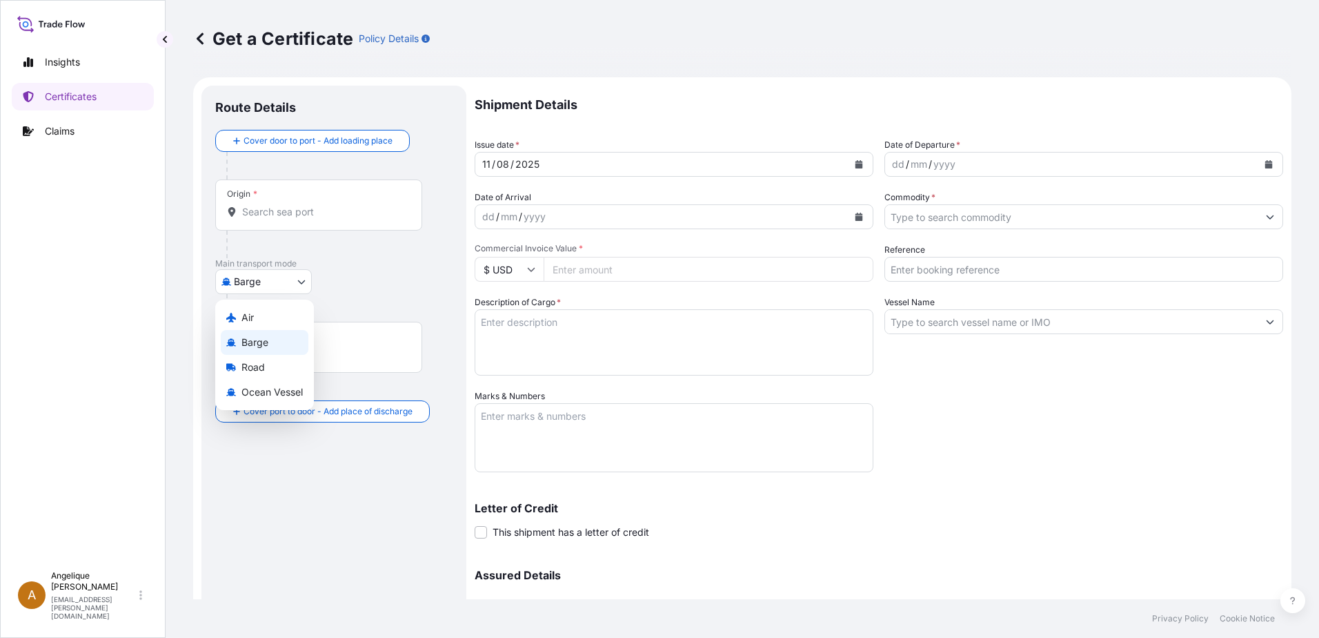
click at [304, 280] on body "Insights Certificates Claims A [PERSON_NAME] [PERSON_NAME][EMAIL_ADDRESS][PERSO…" at bounding box center [659, 319] width 1319 height 638
click at [273, 389] on span "Ocean Vessel" at bounding box center [272, 392] width 61 height 14
select select "Ocean Vessel"
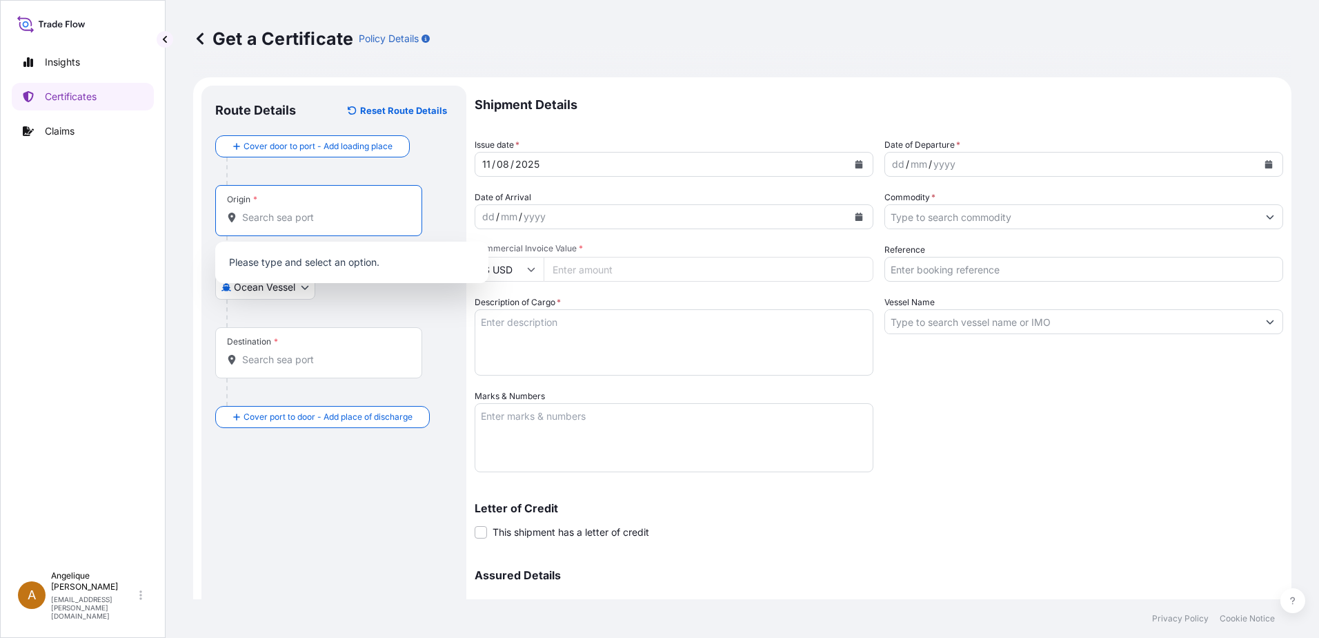
click at [255, 217] on input "Origin *" at bounding box center [323, 217] width 163 height 14
type input "g"
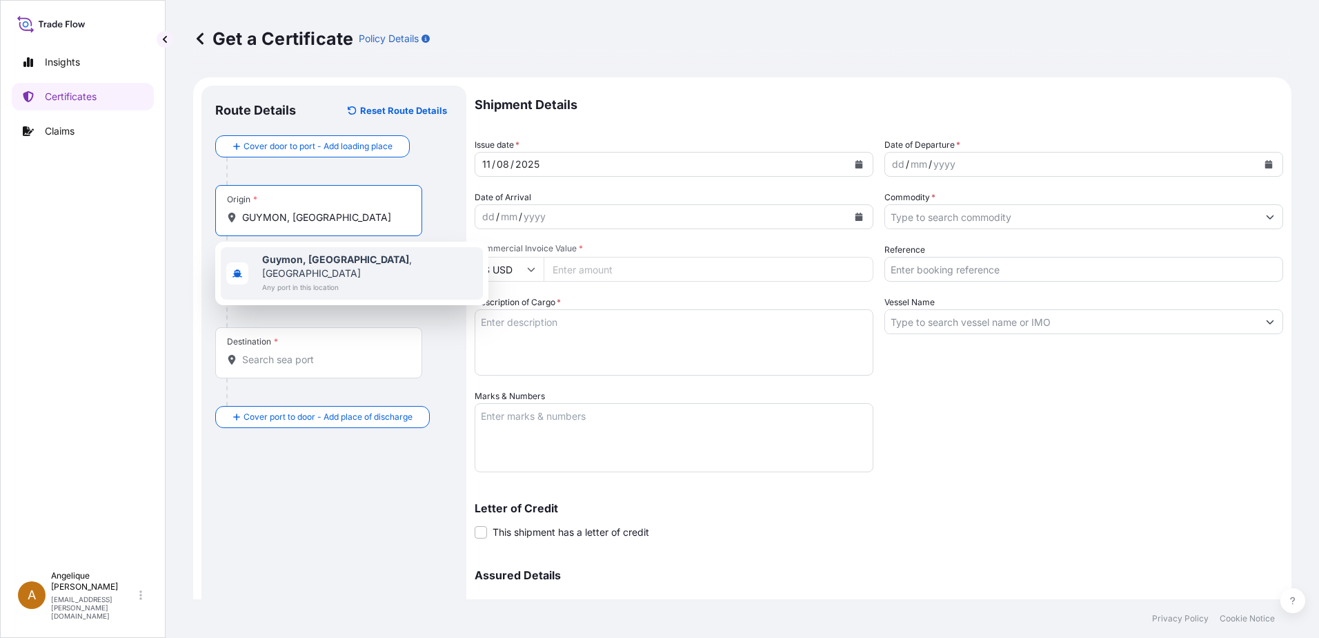
click at [297, 263] on b "Guymon, [GEOGRAPHIC_DATA]" at bounding box center [335, 259] width 147 height 12
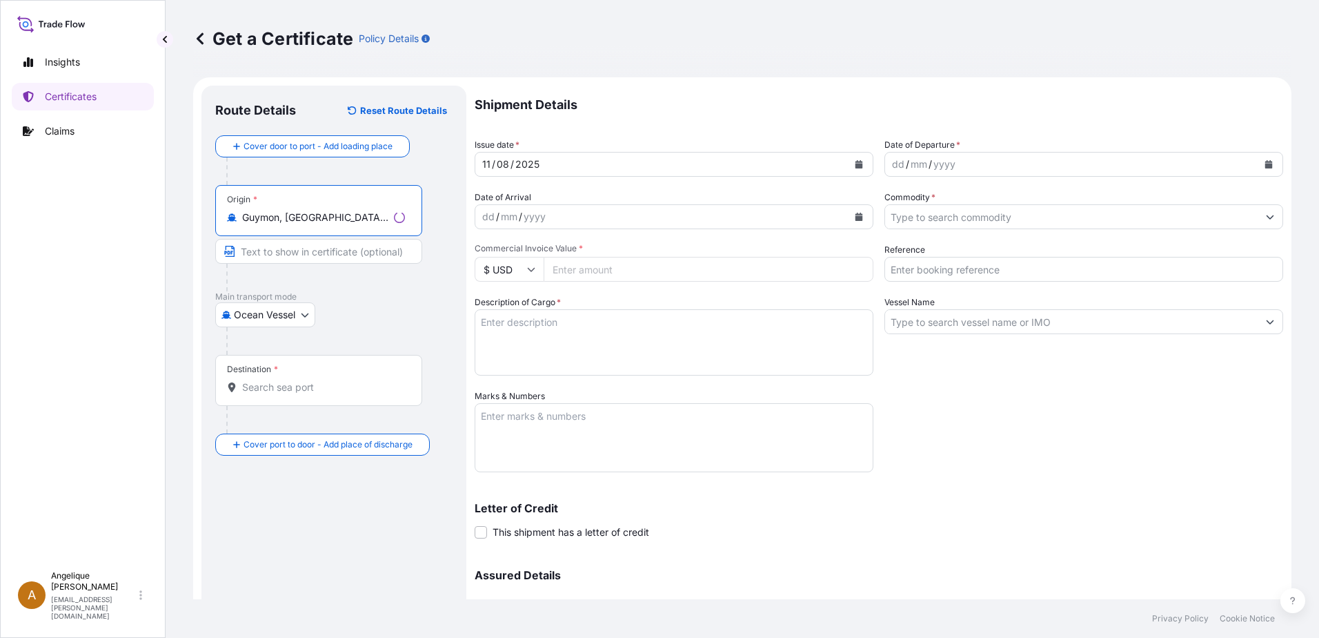
type input "Guymon, [GEOGRAPHIC_DATA], [GEOGRAPHIC_DATA]"
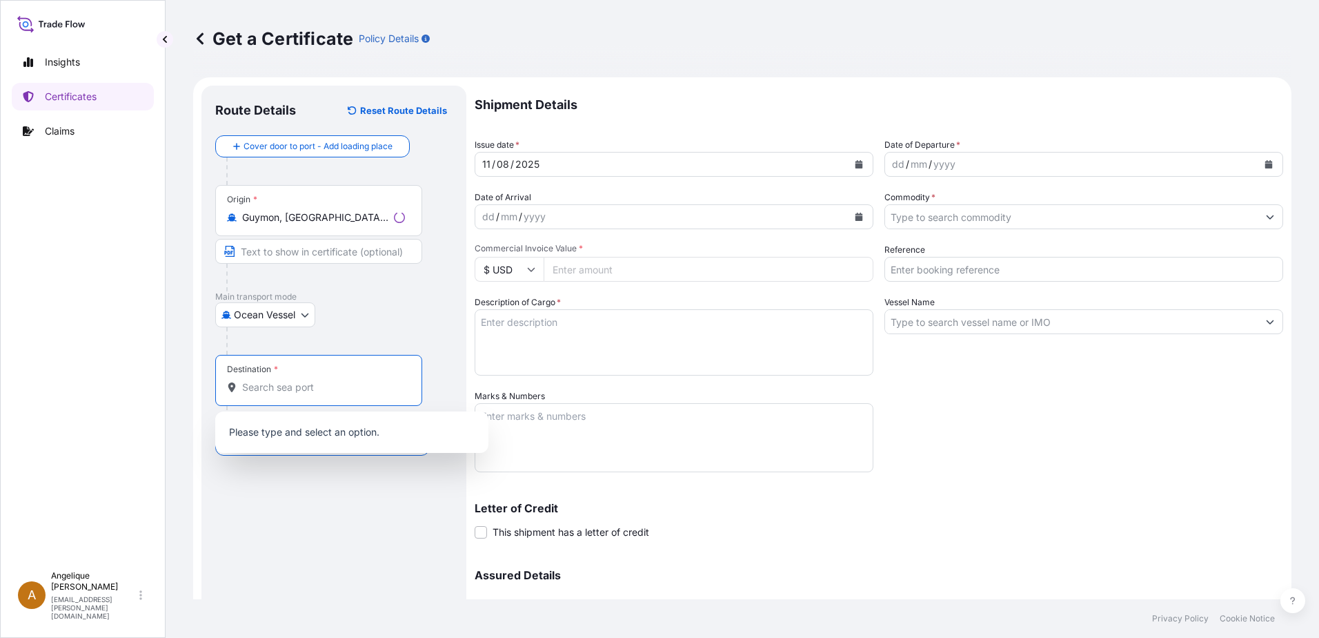
click at [257, 384] on input "Destination *" at bounding box center [323, 387] width 163 height 14
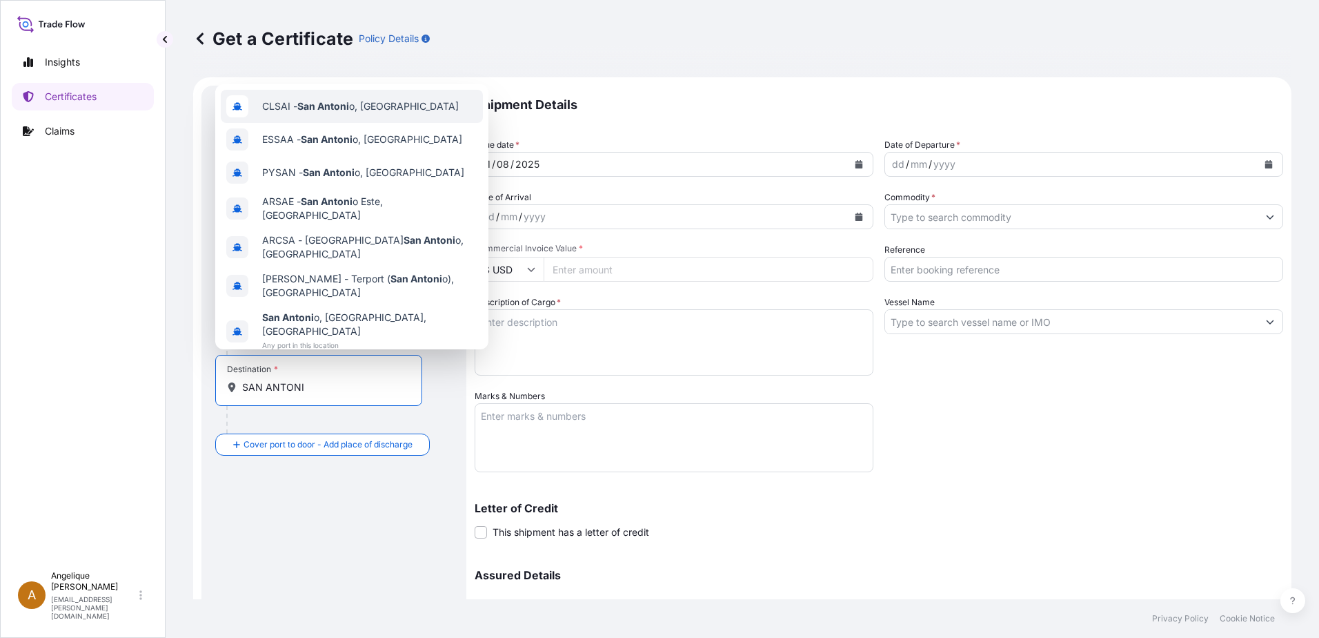
click at [351, 104] on span "CLSAI - [GEOGRAPHIC_DATA], [GEOGRAPHIC_DATA]" at bounding box center [360, 106] width 197 height 14
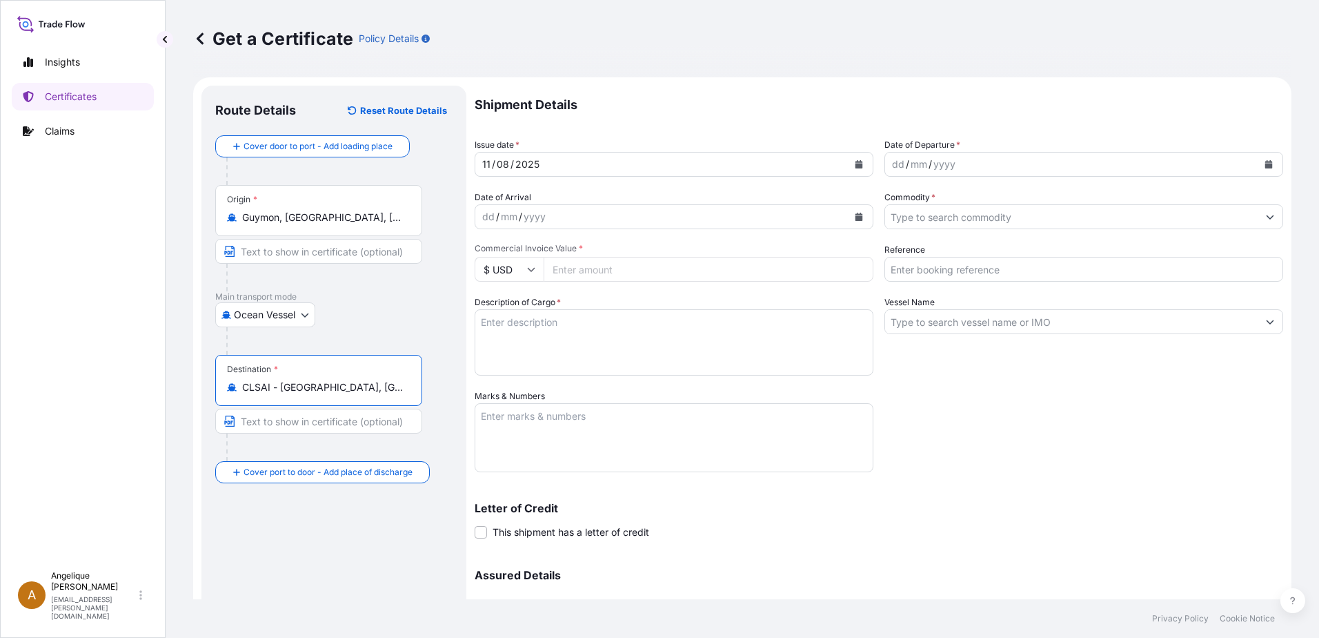
type input "CLSAI - [GEOGRAPHIC_DATA], [GEOGRAPHIC_DATA]"
click at [1266, 161] on icon "Calendar" at bounding box center [1270, 164] width 8 height 8
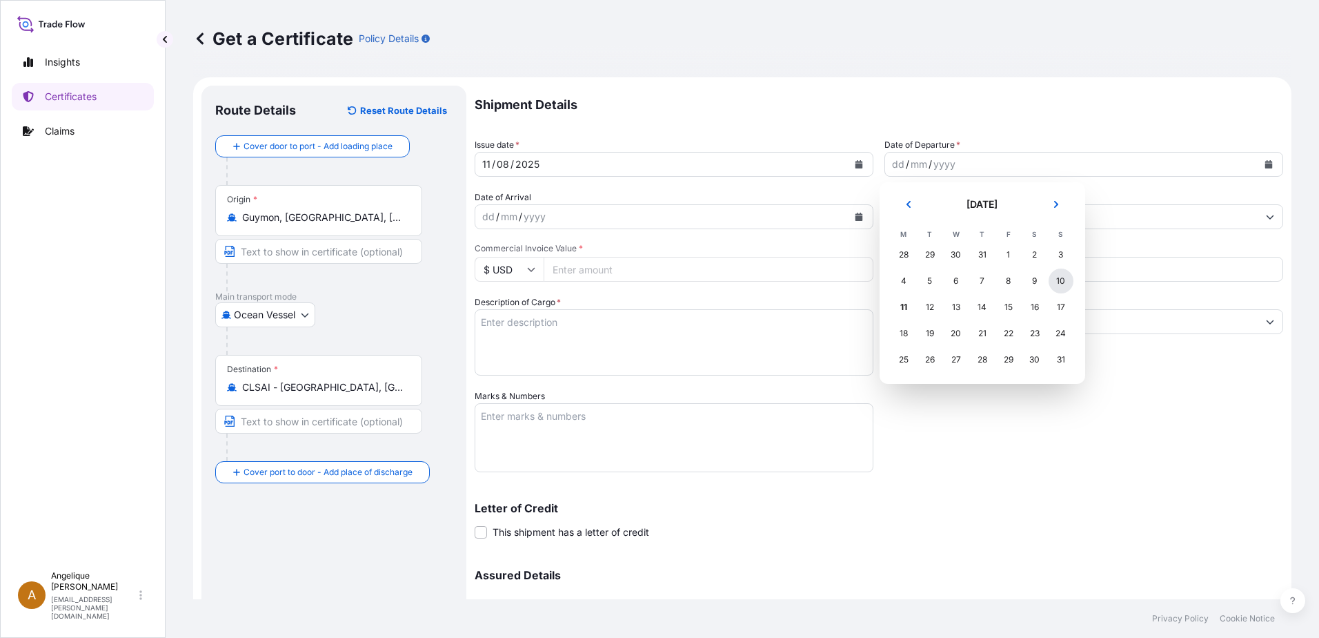
click at [1064, 279] on div "10" at bounding box center [1061, 280] width 25 height 25
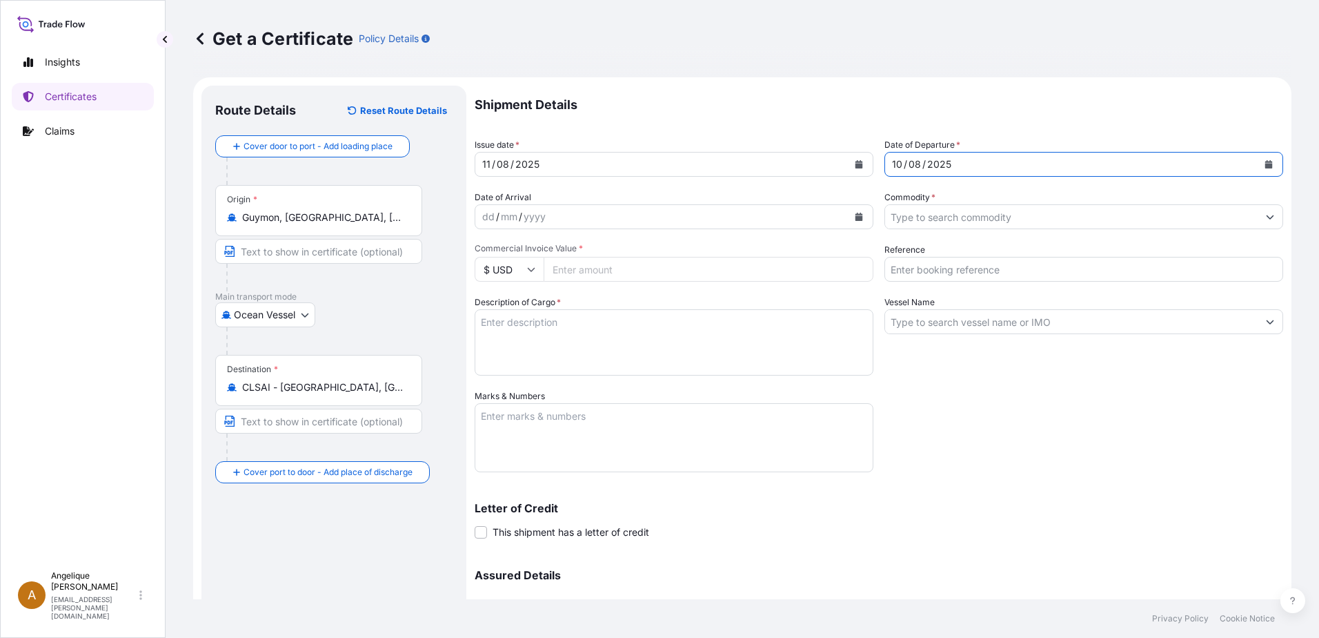
click at [939, 214] on input "Commodity *" at bounding box center [1071, 216] width 373 height 25
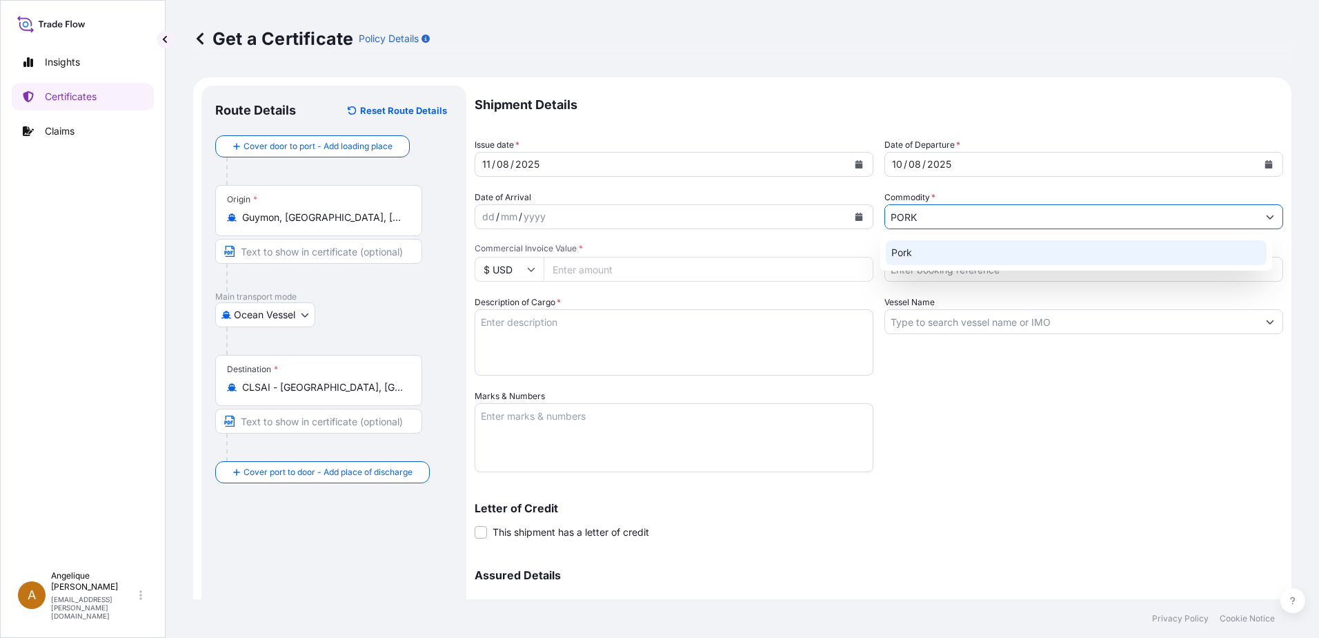
click at [896, 247] on div "Pork" at bounding box center [1077, 252] width 382 height 25
type input "Pork"
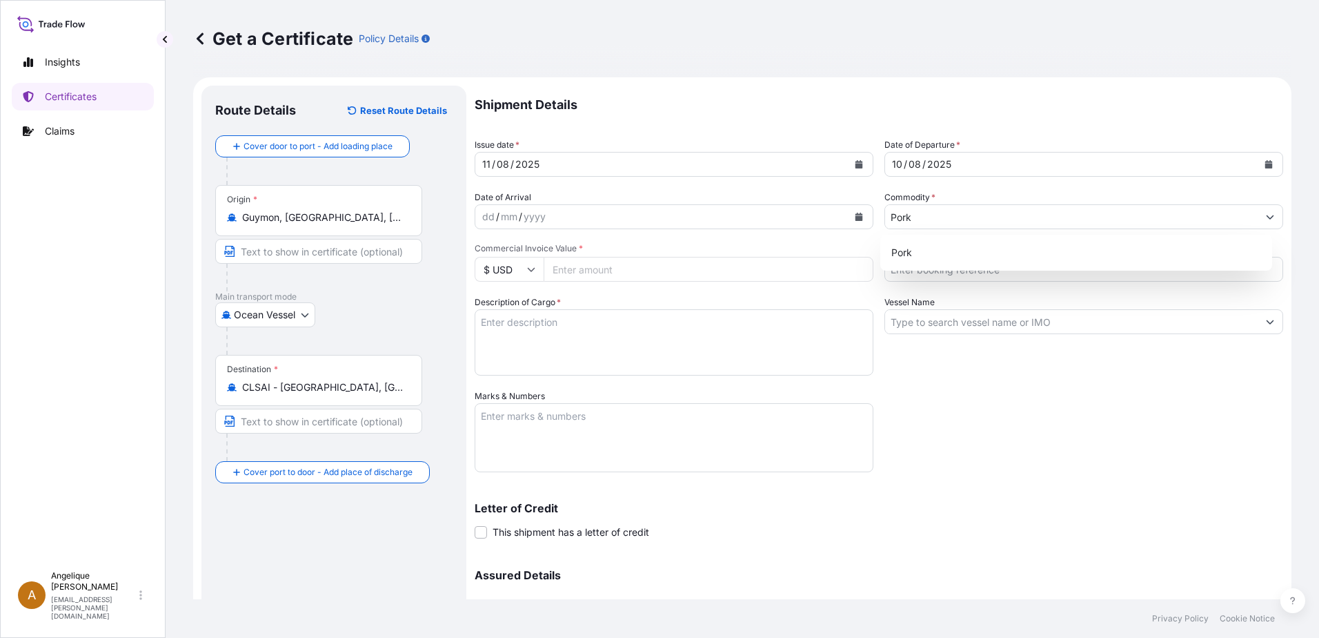
click at [581, 268] on input "Commercial Invoice Value *" at bounding box center [709, 269] width 330 height 25
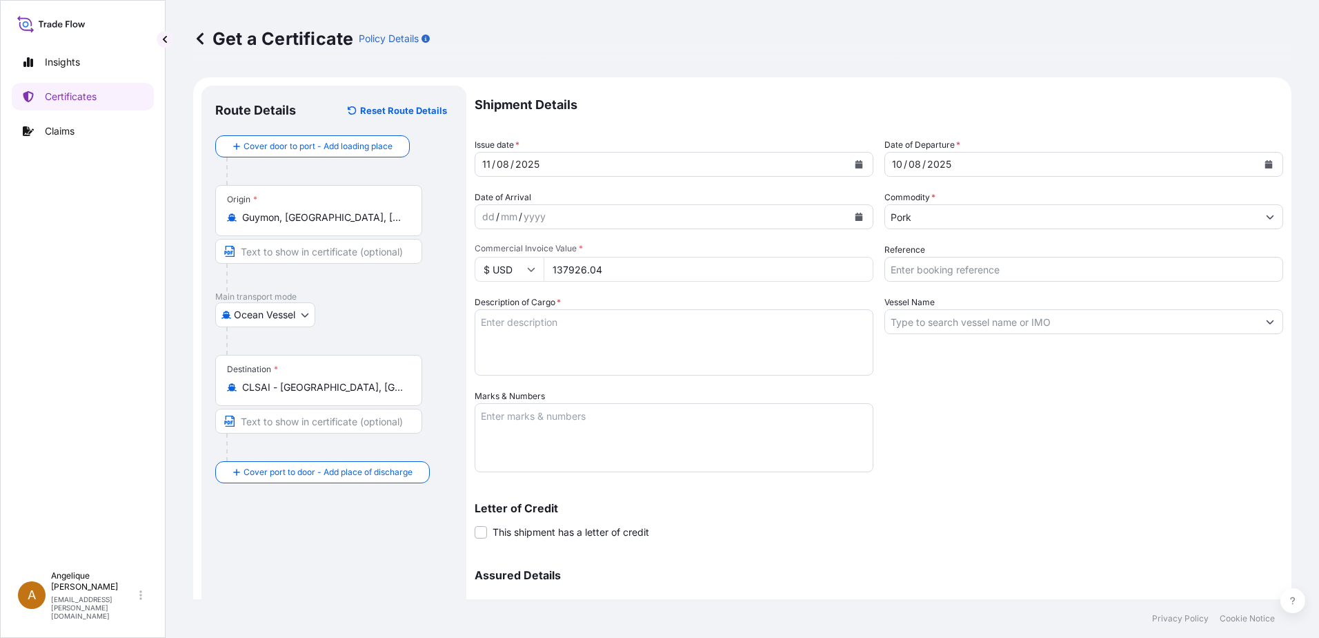
type input "137926.04"
click at [955, 273] on input "Reference" at bounding box center [1084, 269] width 399 height 25
type input "2890299"
click at [551, 323] on textarea "Description of Cargo *" at bounding box center [674, 342] width 399 height 66
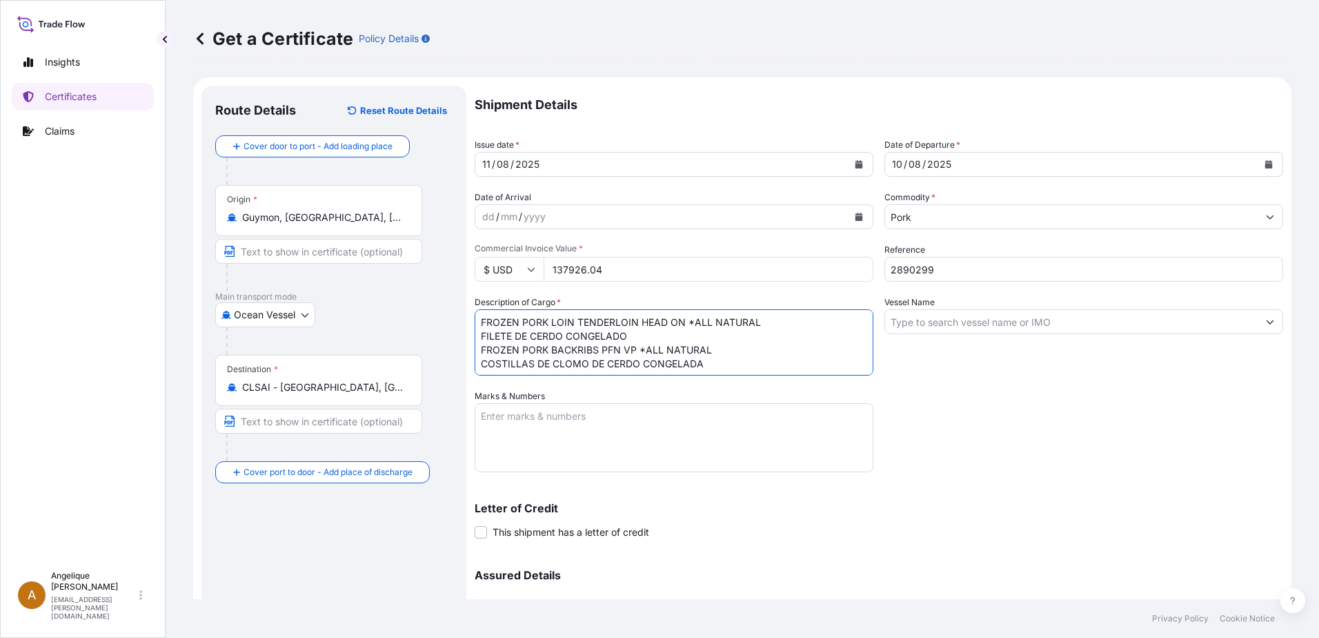
click at [561, 362] on textarea "FROZEN PORK LOIN TENDERLOIN HEAD ON *ALL NATURAL FILETE DE CERDO CONGELADO FROZ…" at bounding box center [674, 342] width 399 height 66
click at [696, 364] on textarea "FROZEN PORK LOIN TENDERLOIN HEAD ON *ALL NATURAL FILETE DE CERDO CONGELADO FROZ…" at bounding box center [674, 342] width 399 height 66
type textarea "FROZEN PORK LOIN TENDERLOIN HEAD ON *ALL NATURAL FILETE DE CERDO CONGELADO FROZ…"
click at [930, 321] on input "Vessel Name" at bounding box center [1071, 321] width 373 height 25
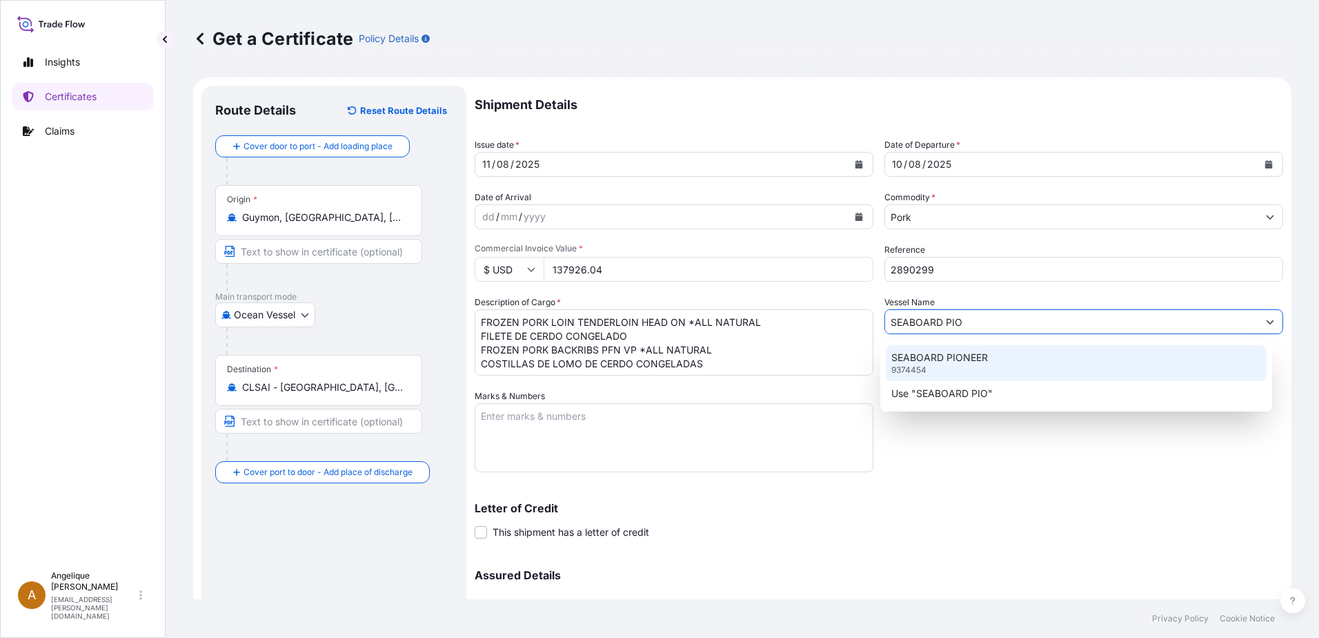
click at [970, 363] on p "SEABOARD PIONEER" at bounding box center [940, 358] width 97 height 14
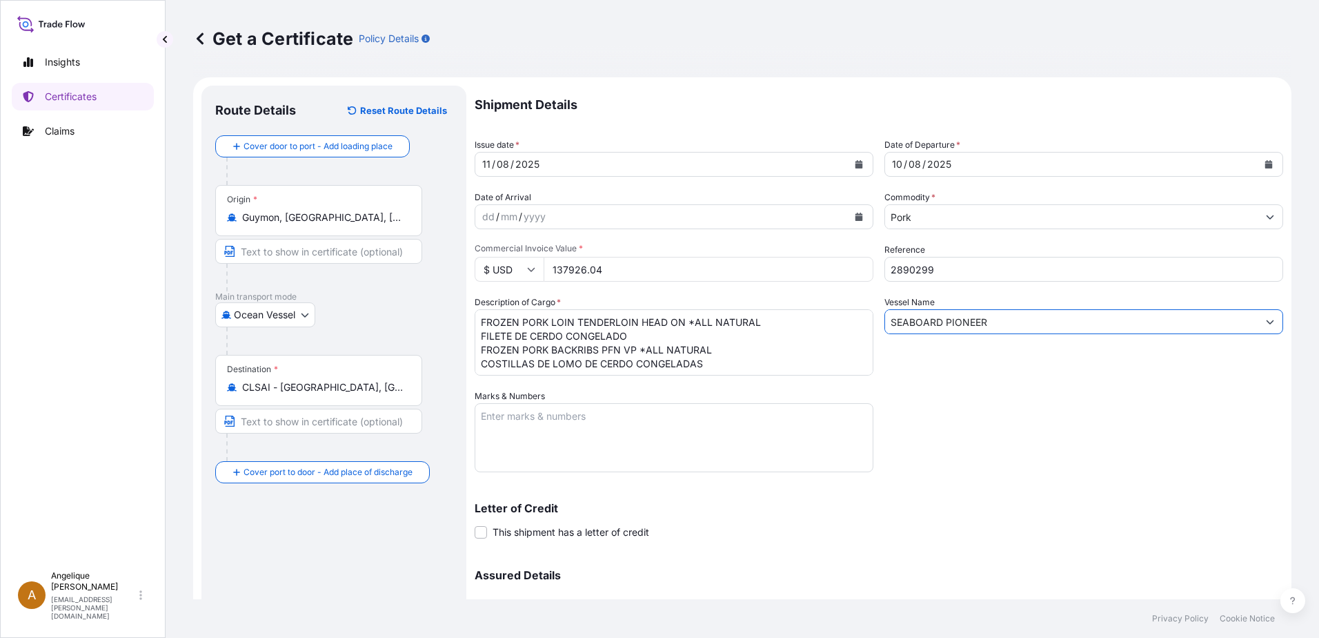
type input "SEABOARD PIONEER"
drag, startPoint x: 482, startPoint y: 417, endPoint x: 504, endPoint y: 424, distance: 22.7
click at [482, 416] on textarea "Marks & Numbers" at bounding box center [674, 437] width 399 height 69
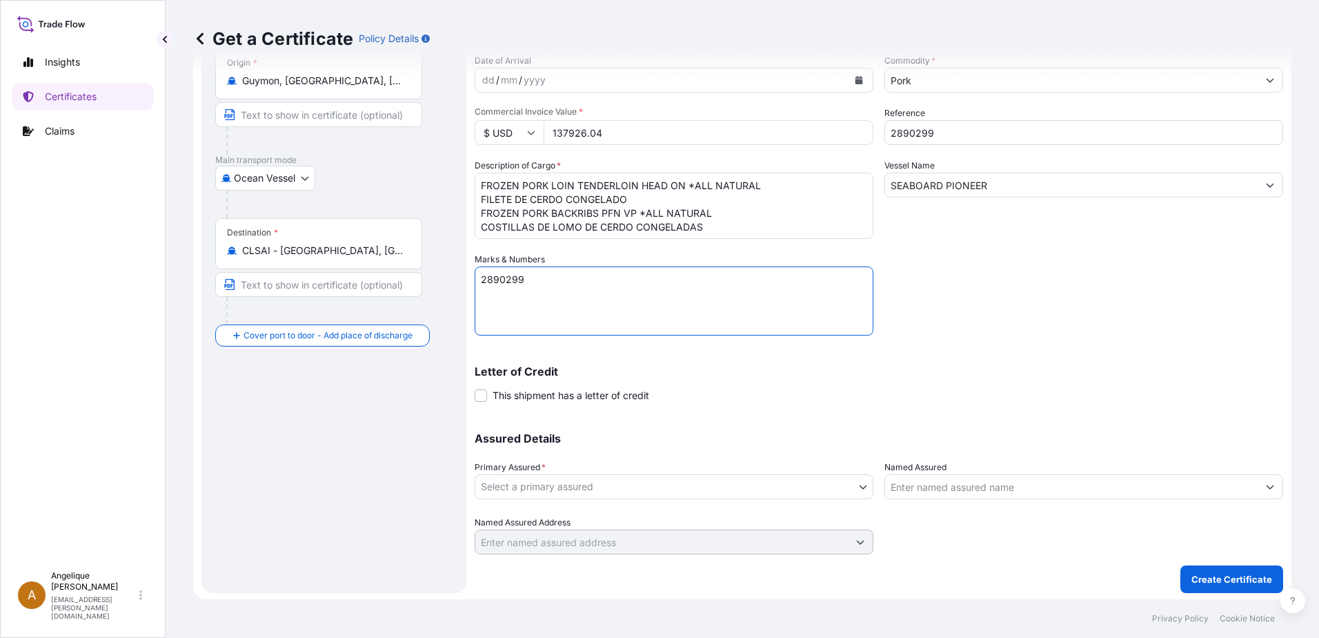
scroll to position [139, 0]
type textarea "2890299"
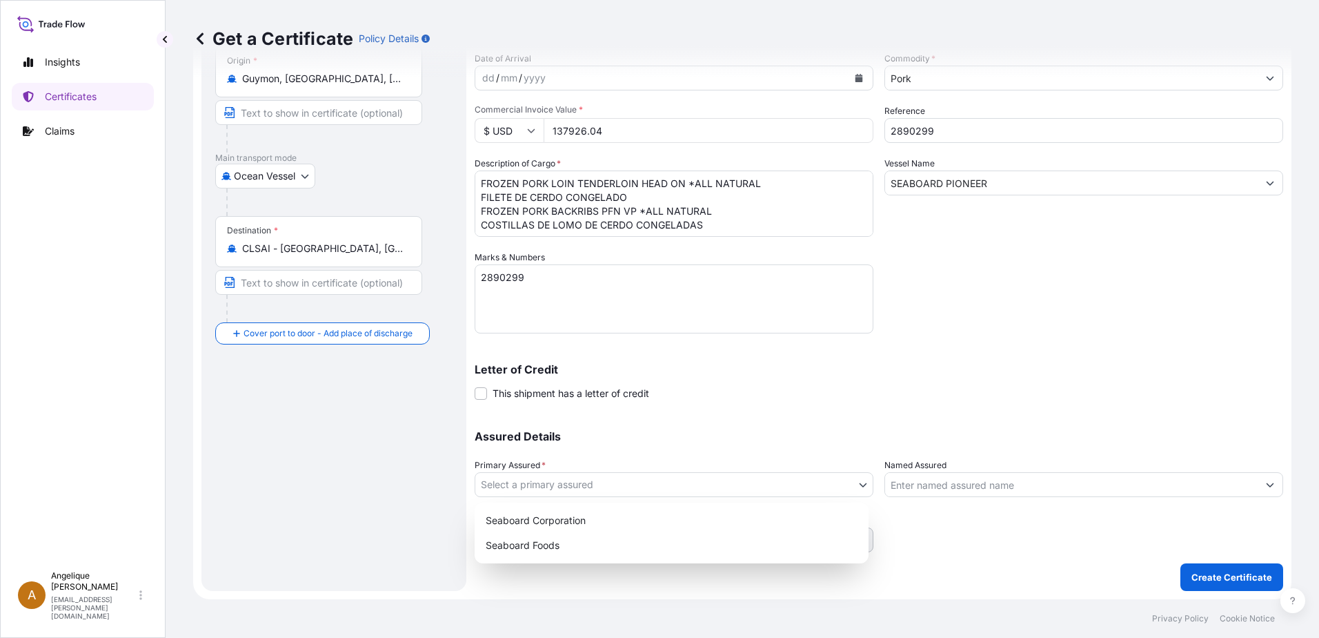
click at [520, 484] on body "Insights Certificates Claims A [PERSON_NAME] [PERSON_NAME][EMAIL_ADDRESS][PERSO…" at bounding box center [659, 319] width 1319 height 638
click at [531, 545] on div "Seaboard Foods" at bounding box center [671, 545] width 383 height 25
select select "31638"
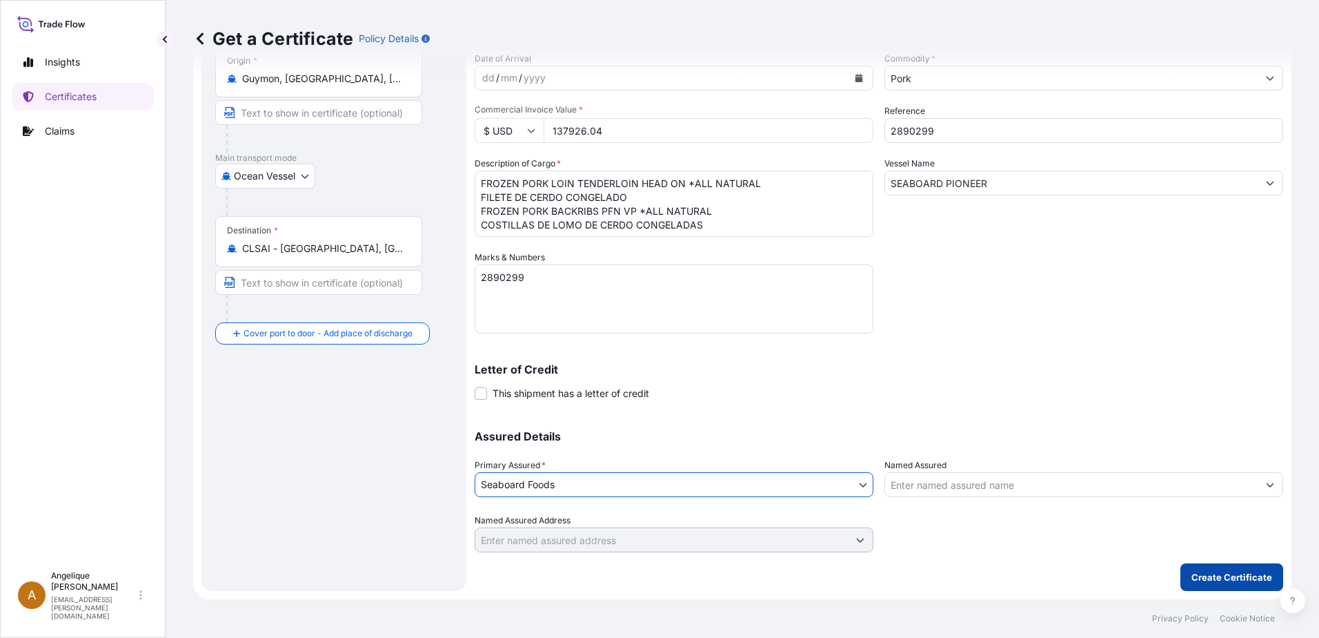
click at [1244, 577] on p "Create Certificate" at bounding box center [1232, 577] width 81 height 14
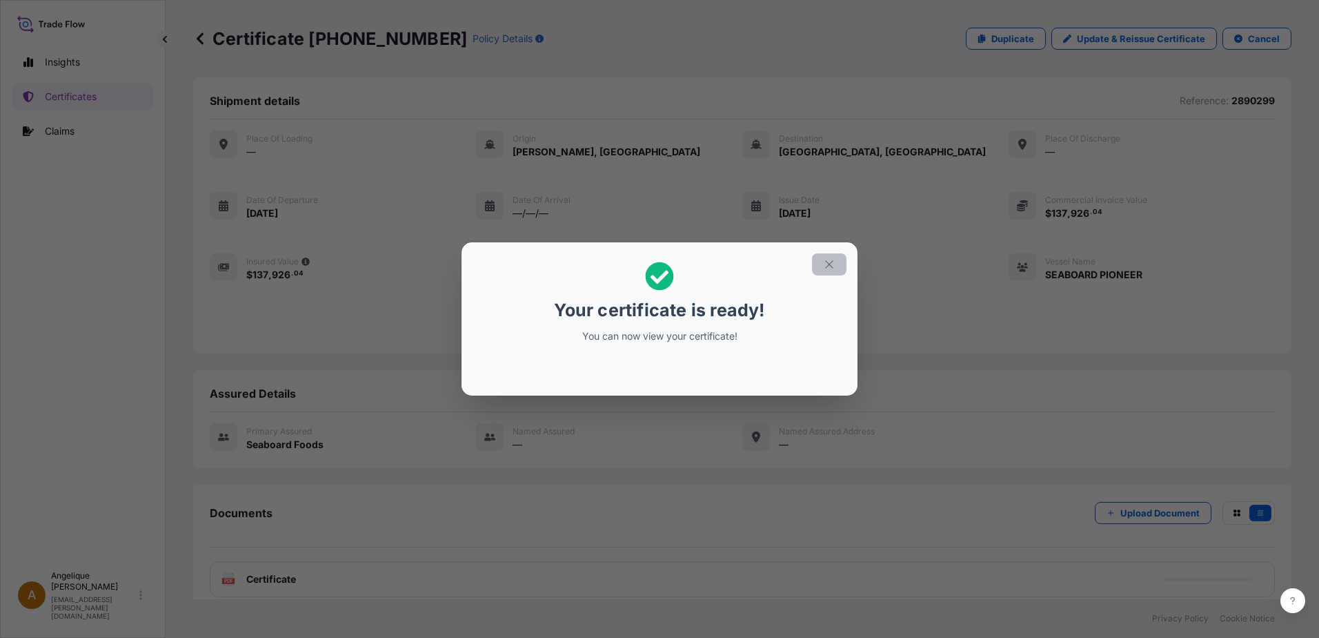
click at [831, 264] on icon "button" at bounding box center [829, 264] width 12 height 12
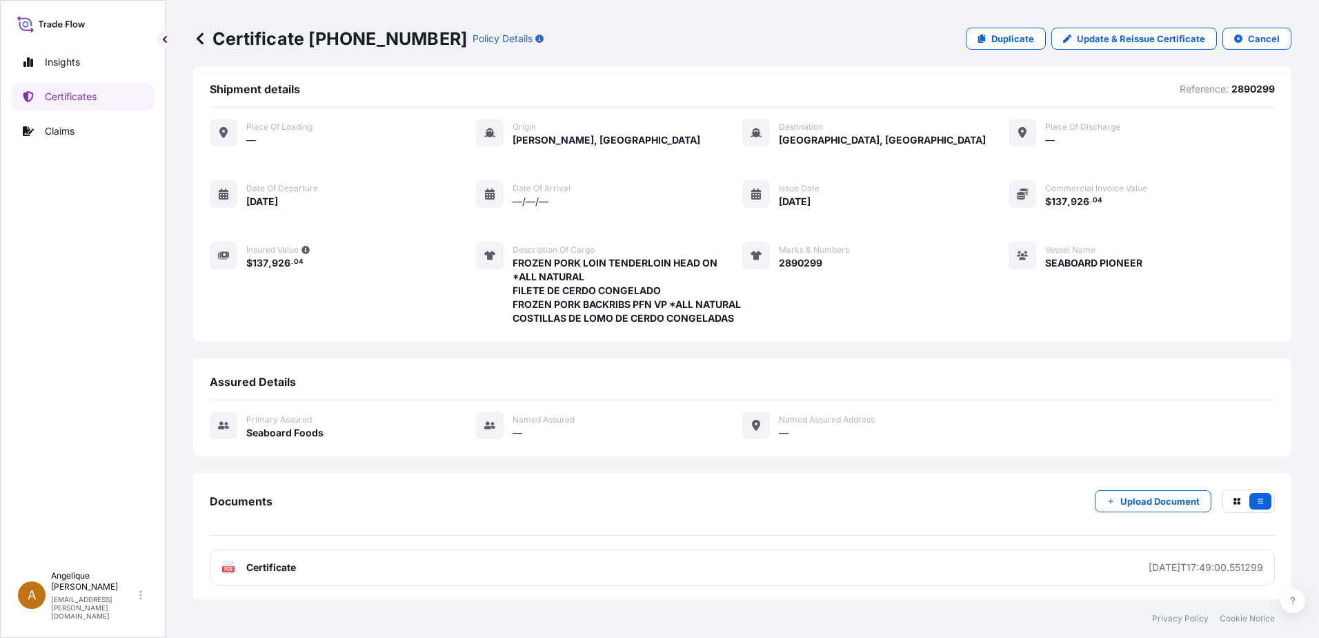
scroll to position [28, 0]
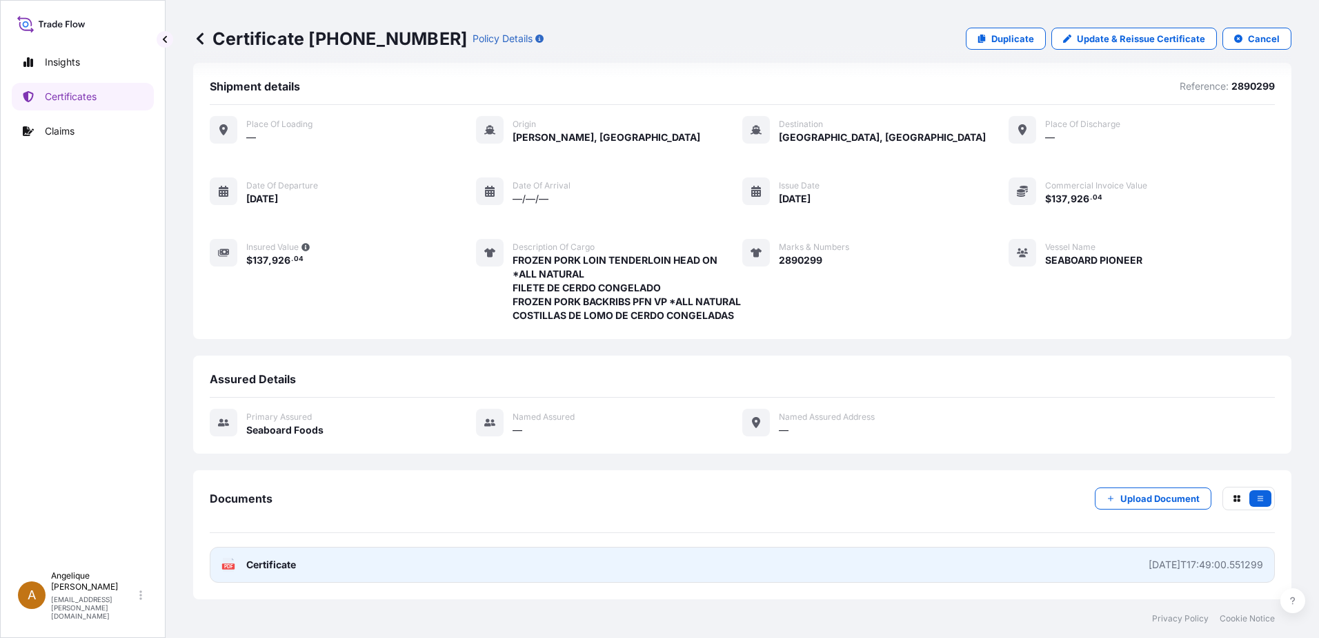
click at [312, 557] on link "PDF Certificate [DATE]T17:49:00.551299" at bounding box center [742, 565] width 1065 height 36
